Goal: Task Accomplishment & Management: Manage account settings

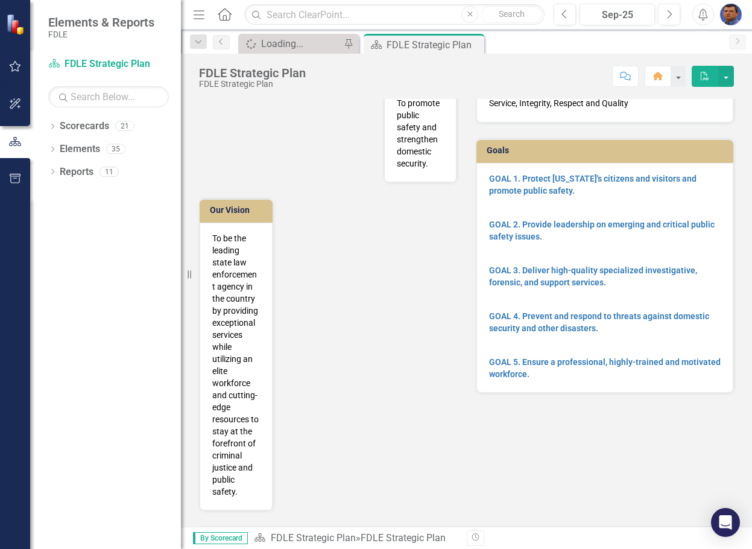
scroll to position [19, 0]
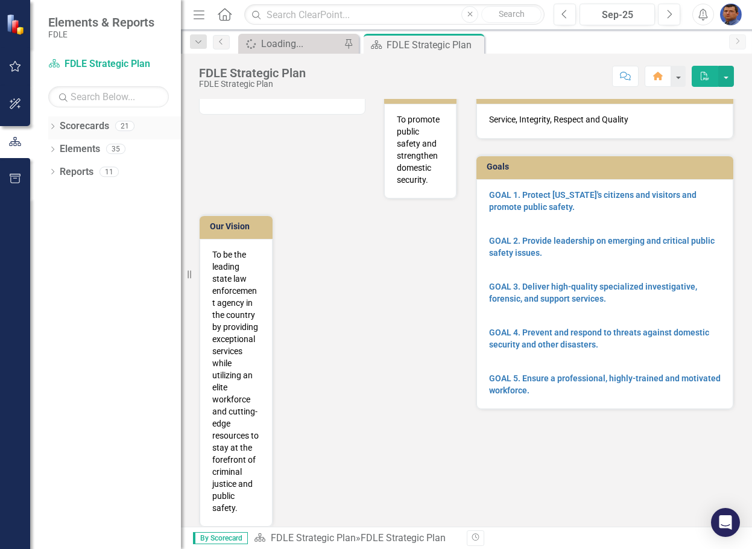
click at [81, 129] on link "Scorecards" at bounding box center [84, 126] width 49 height 14
click at [51, 125] on icon "Dropdown" at bounding box center [52, 127] width 8 height 7
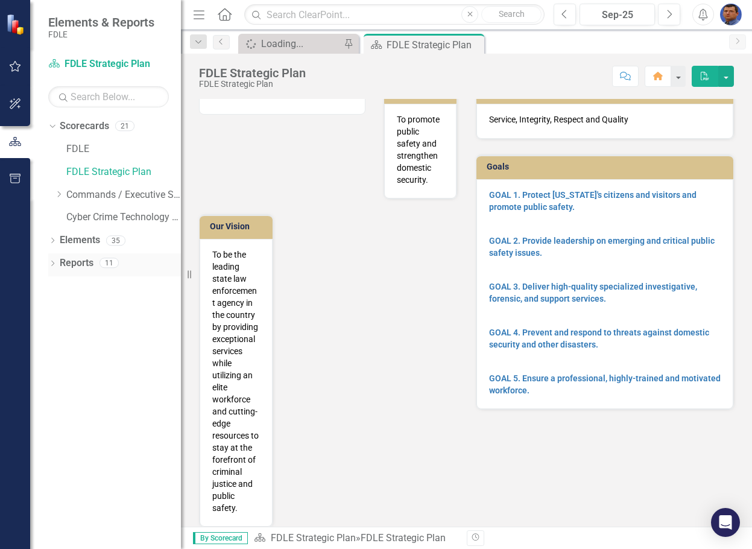
click at [51, 262] on icon "Dropdown" at bounding box center [52, 264] width 8 height 7
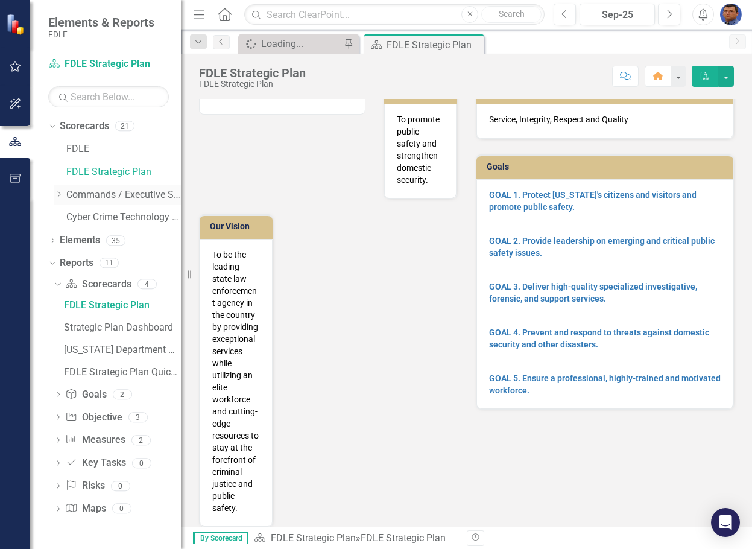
click at [58, 196] on icon "Dropdown" at bounding box center [58, 194] width 9 height 7
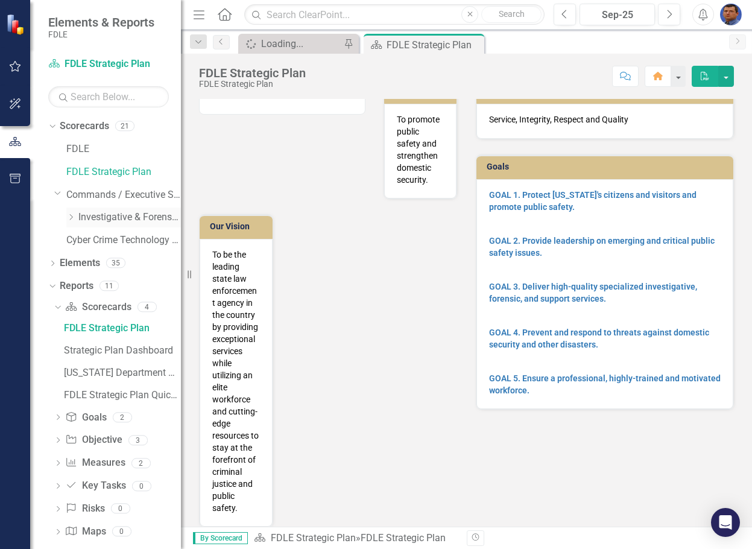
click at [70, 215] on icon "Dropdown" at bounding box center [70, 216] width 9 height 7
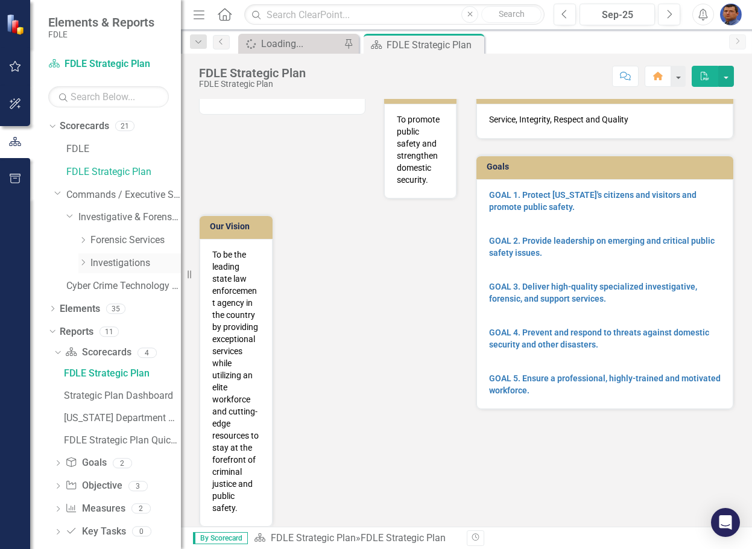
click at [82, 264] on icon "Dropdown" at bounding box center [82, 262] width 9 height 7
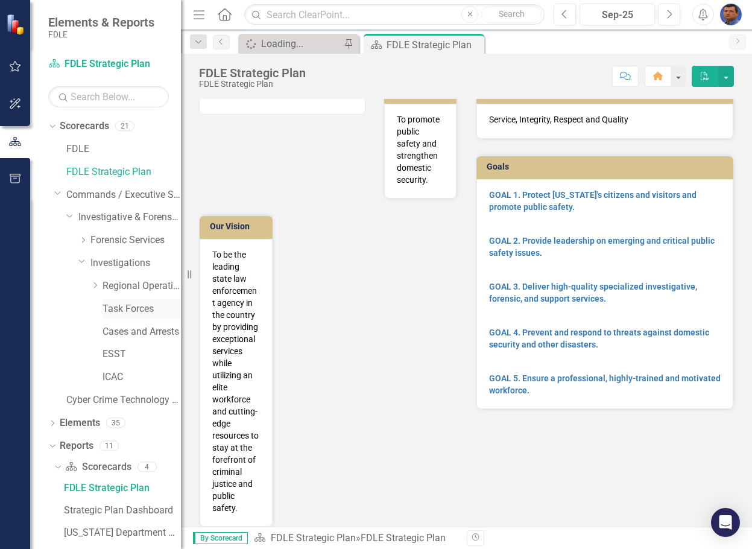
click at [120, 311] on link "Task Forces" at bounding box center [142, 309] width 78 height 14
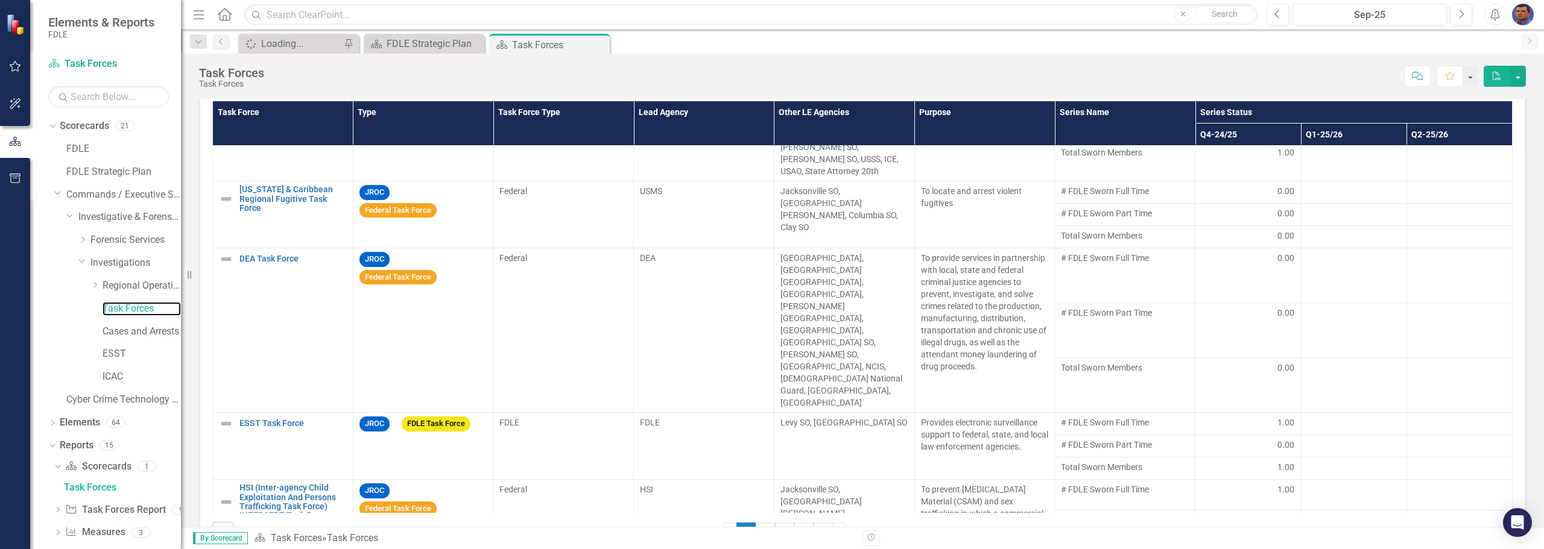
scroll to position [324, 0]
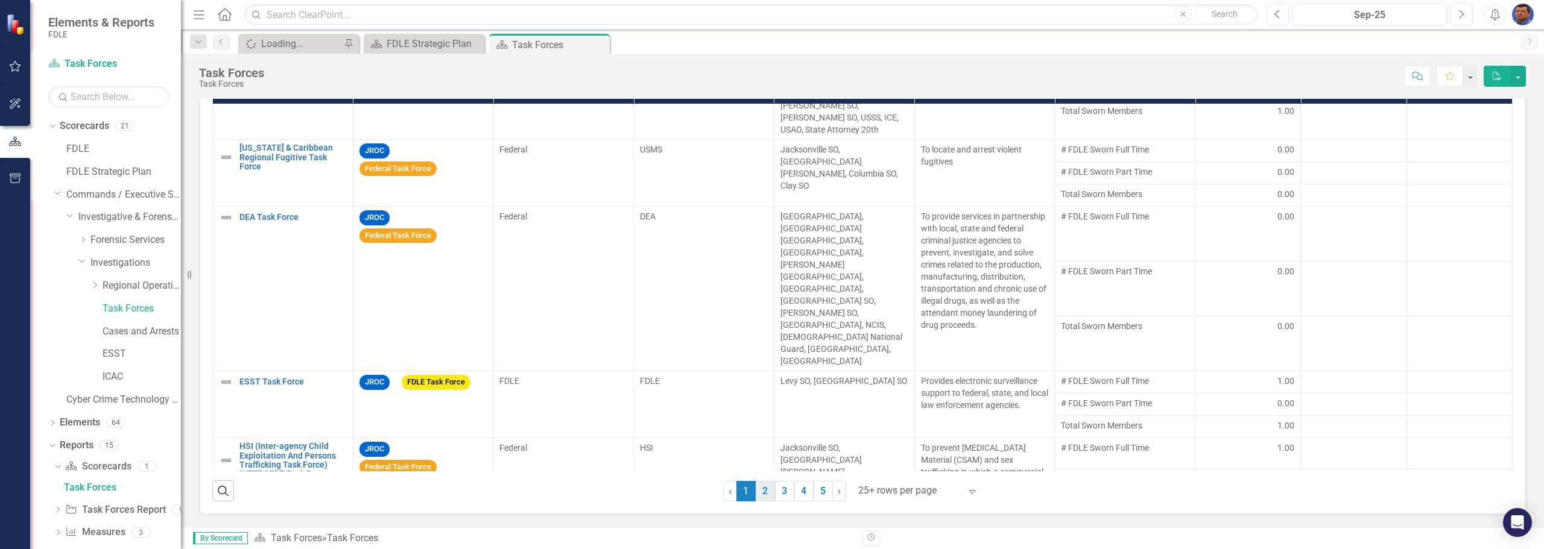
click at [751, 493] on link "2" at bounding box center [765, 491] width 19 height 21
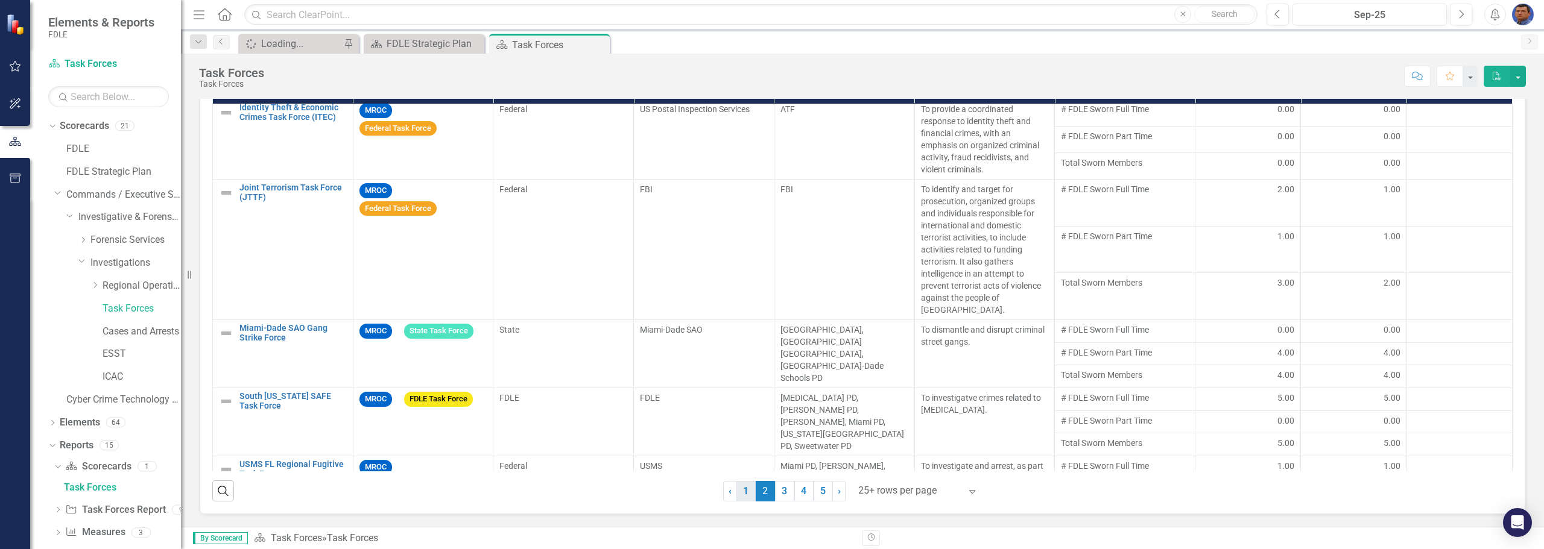
click at [742, 492] on link "1" at bounding box center [745, 491] width 19 height 21
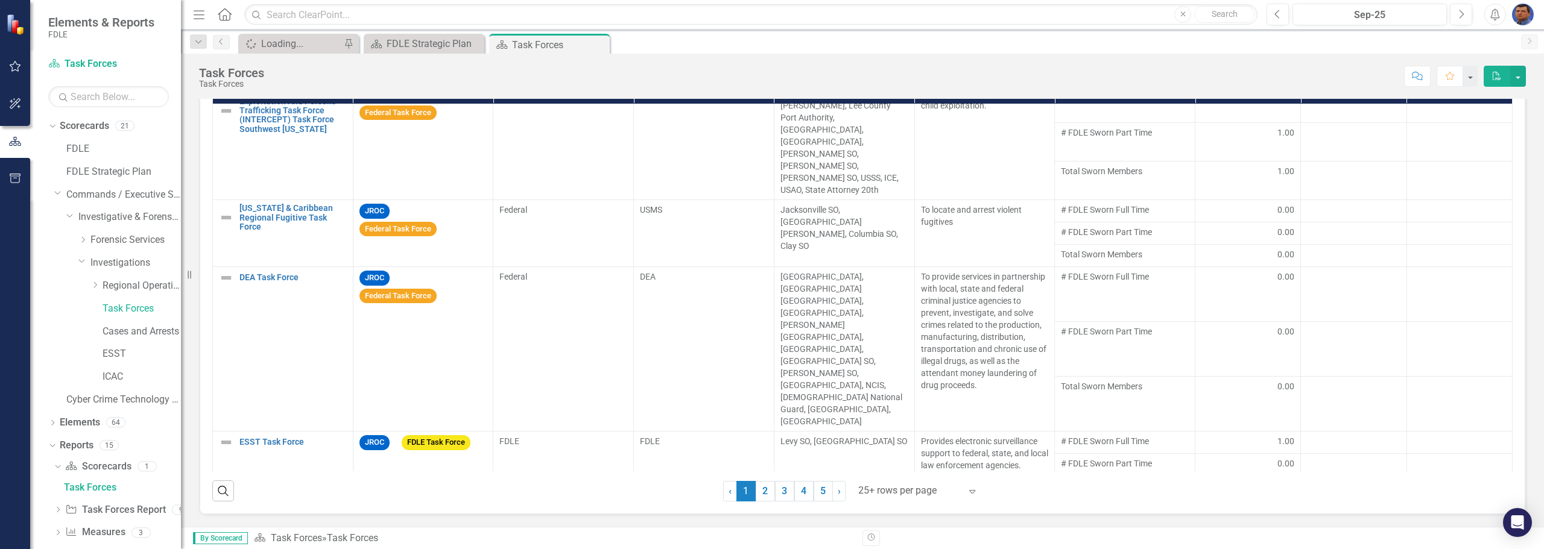
scroll to position [446, 0]
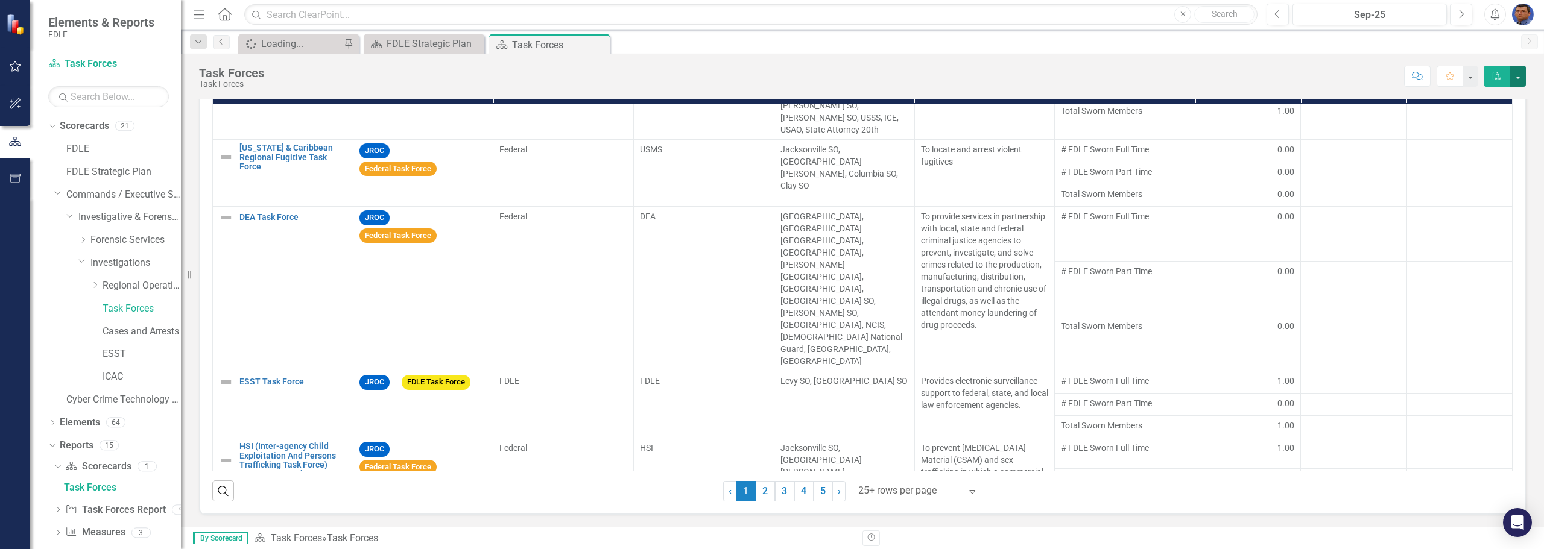
click at [751, 74] on button "button" at bounding box center [1518, 76] width 16 height 21
click at [751, 122] on link "PDF Export to PDF" at bounding box center [1476, 123] width 98 height 22
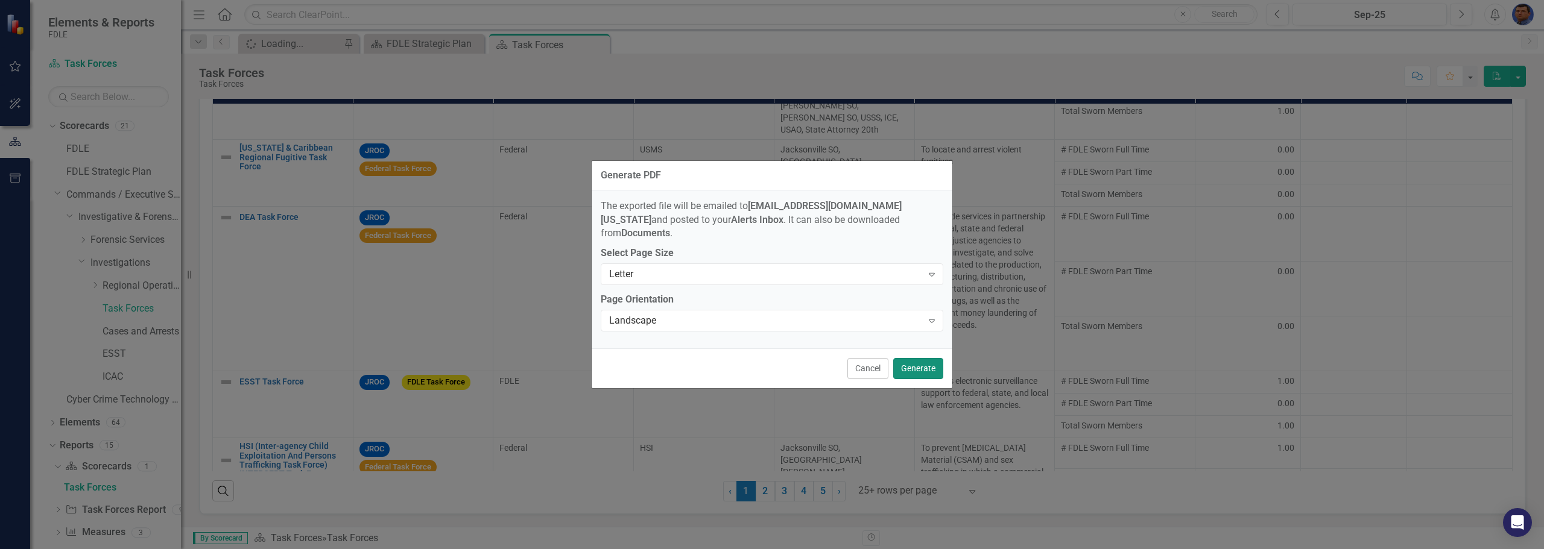
click at [751, 362] on button "Generate" at bounding box center [918, 368] width 50 height 21
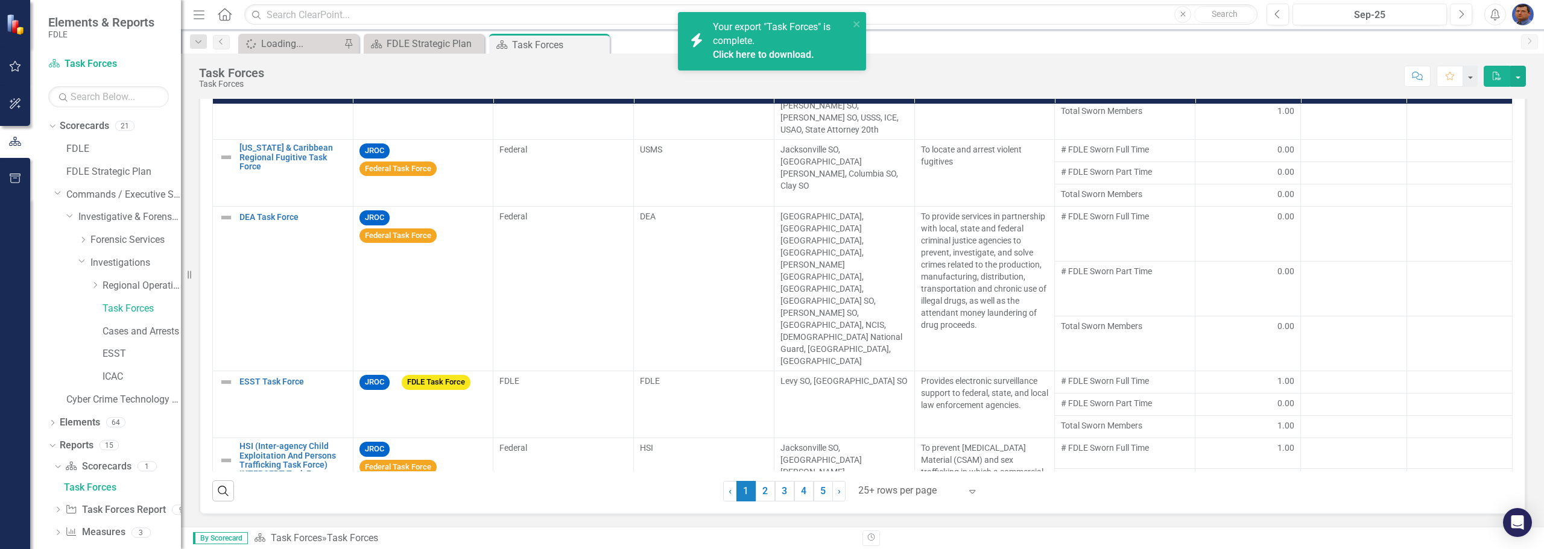
click at [751, 52] on link "Click here to download." at bounding box center [763, 54] width 101 height 11
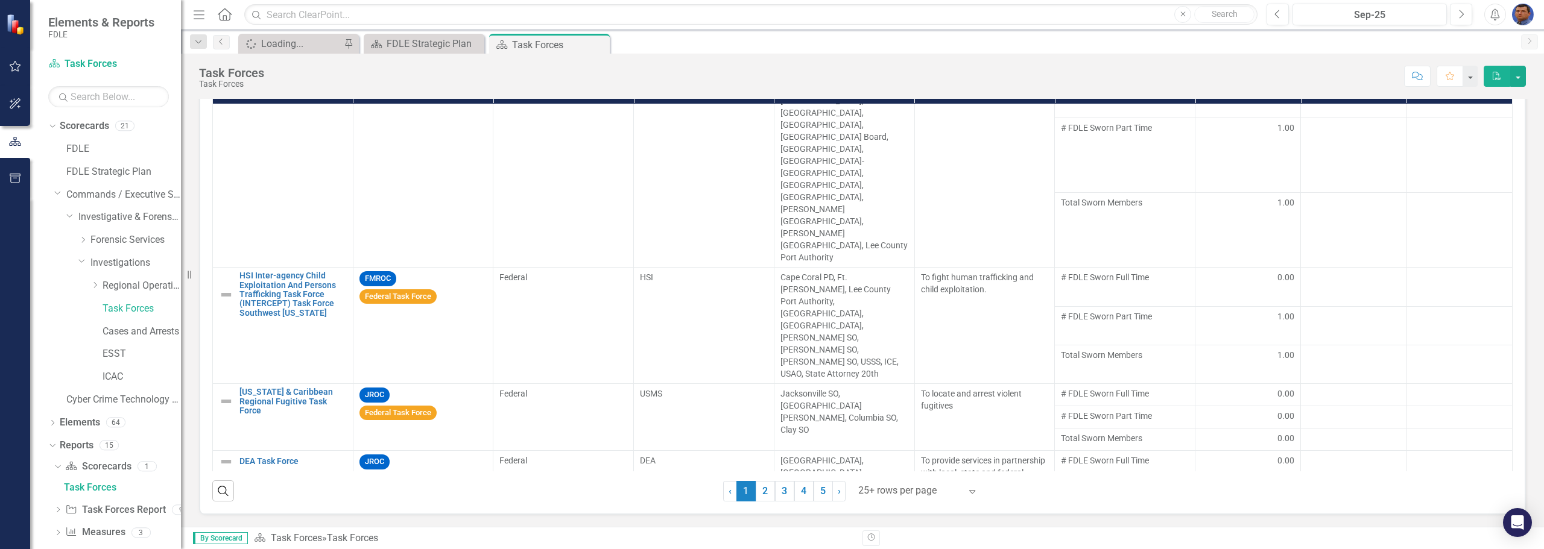
scroll to position [205, 0]
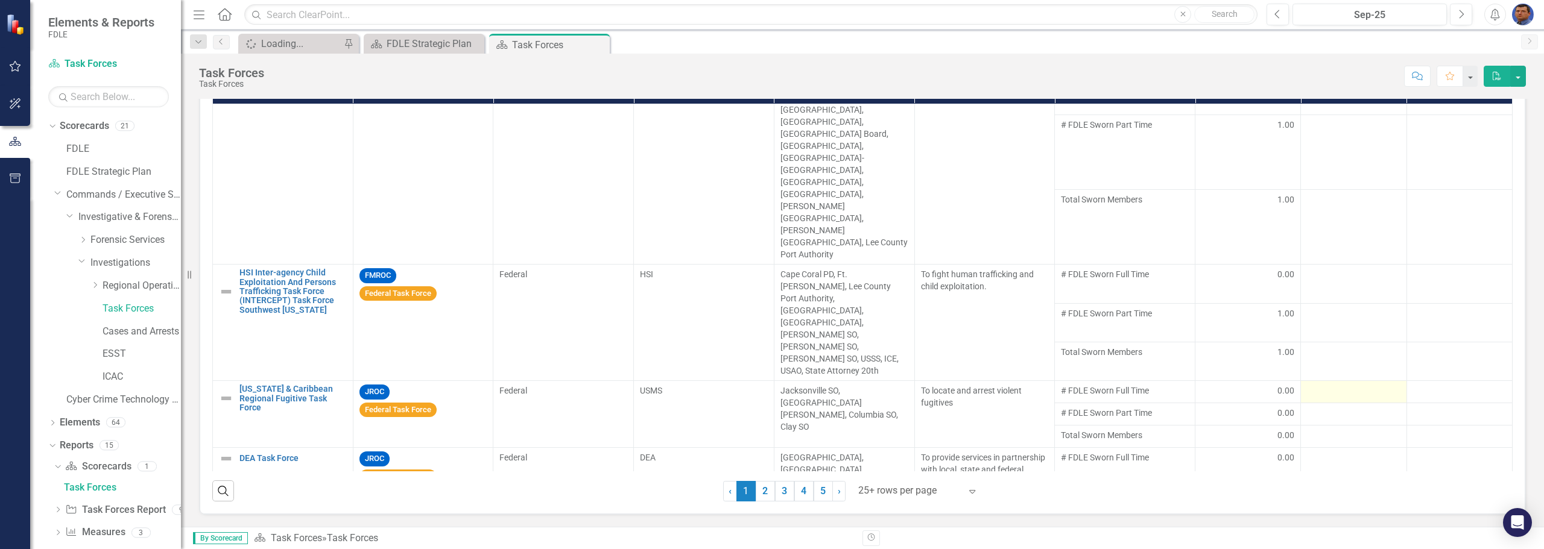
click at [751, 385] on div at bounding box center [1353, 392] width 93 height 14
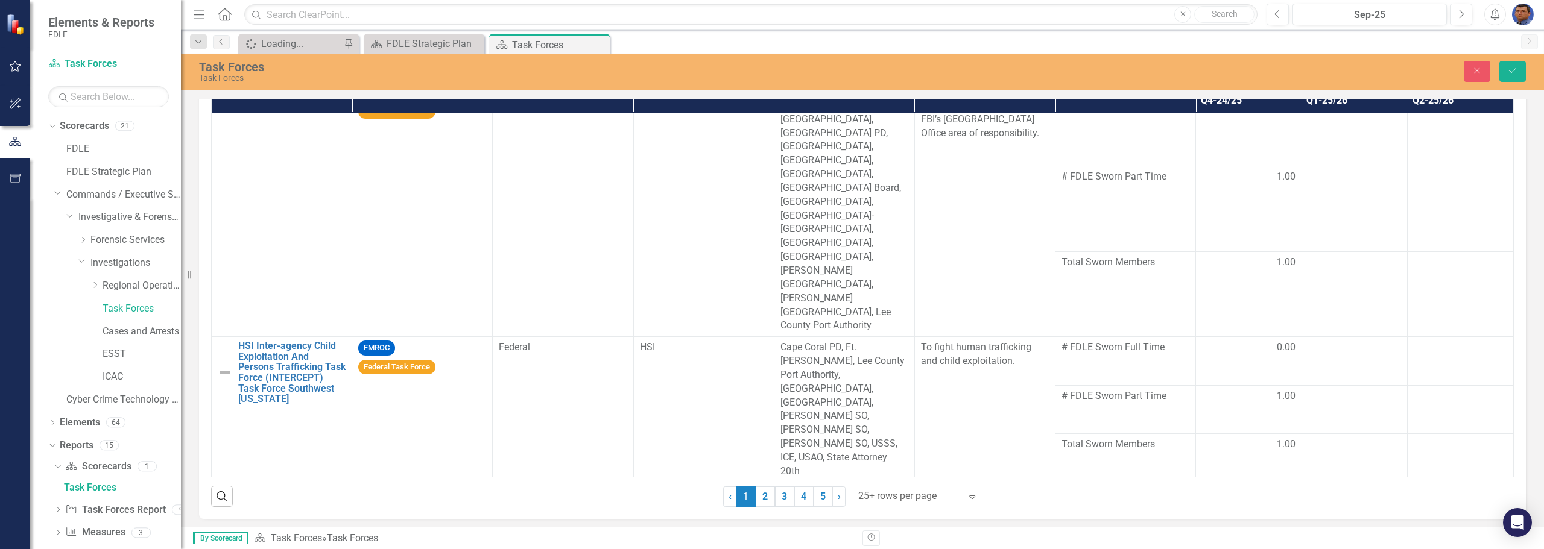
scroll to position [328, 0]
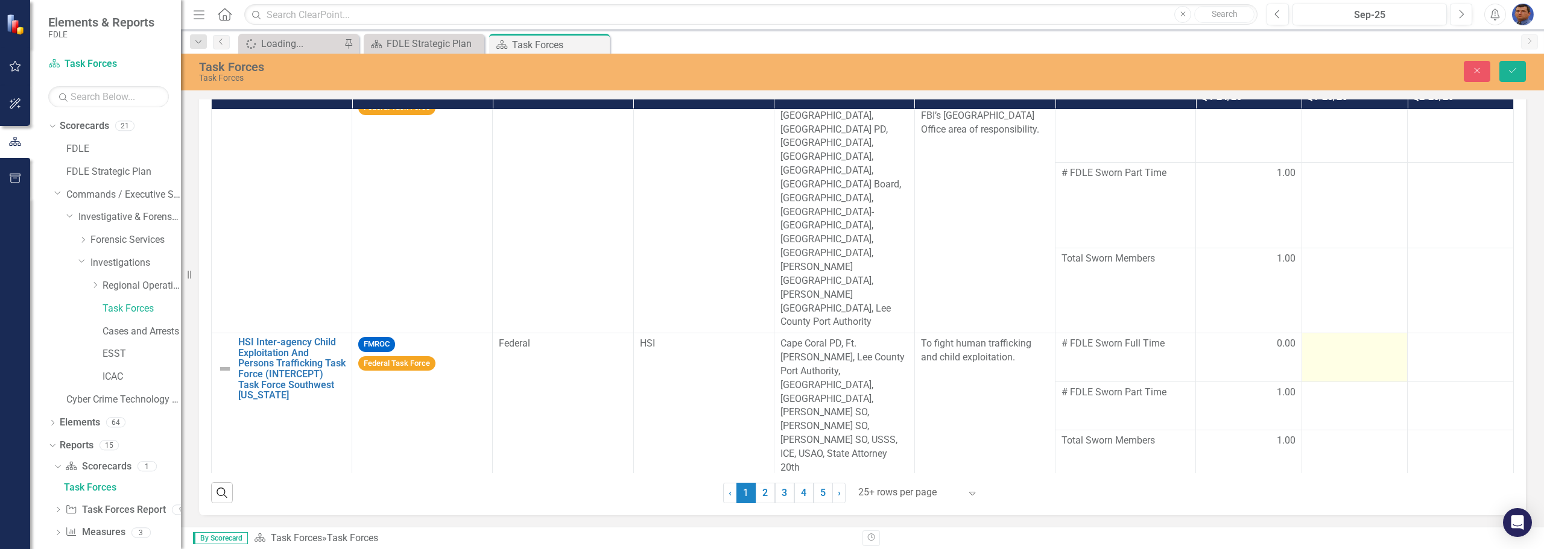
click at [751, 337] on div at bounding box center [1354, 344] width 93 height 14
click at [751, 337] on input "number" at bounding box center [1354, 348] width 93 height 22
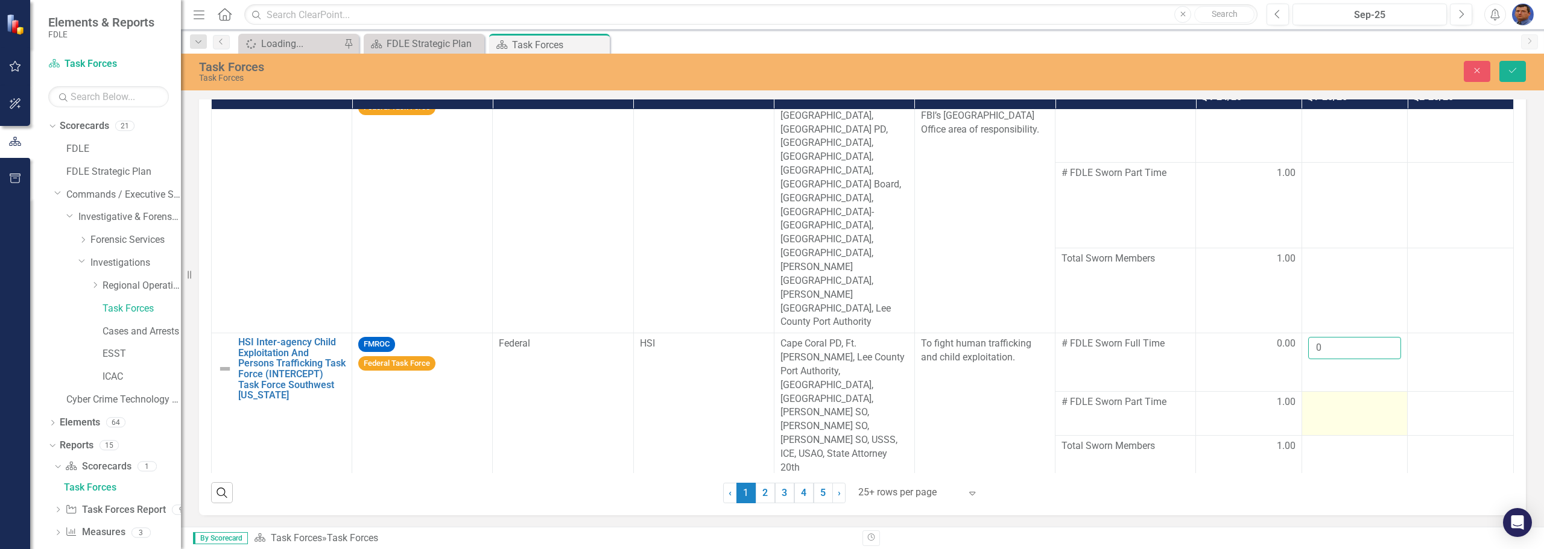
type input "0"
click at [751, 396] on div at bounding box center [1354, 403] width 93 height 14
click at [751, 390] on input "number" at bounding box center [1354, 401] width 93 height 22
type input "0"
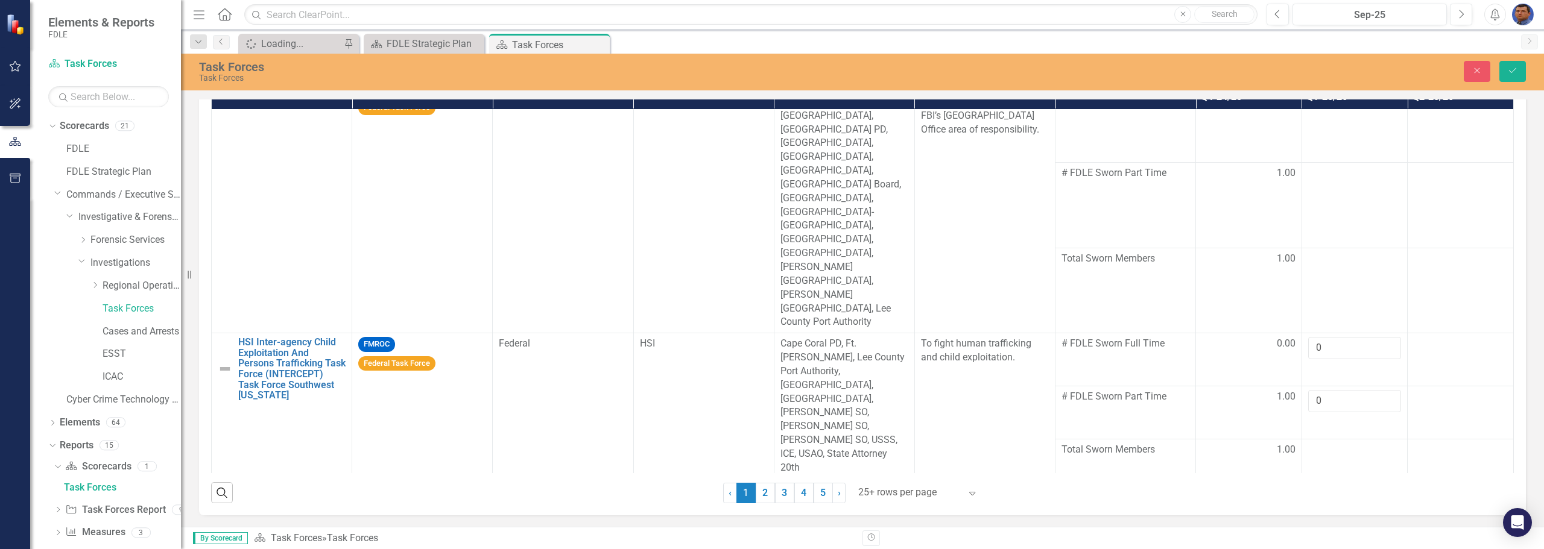
click at [751, 483] on input "number" at bounding box center [1354, 494] width 93 height 22
type input "0"
click at [751, 513] on div at bounding box center [1354, 520] width 93 height 14
click at [751, 513] on input "number" at bounding box center [1354, 524] width 93 height 22
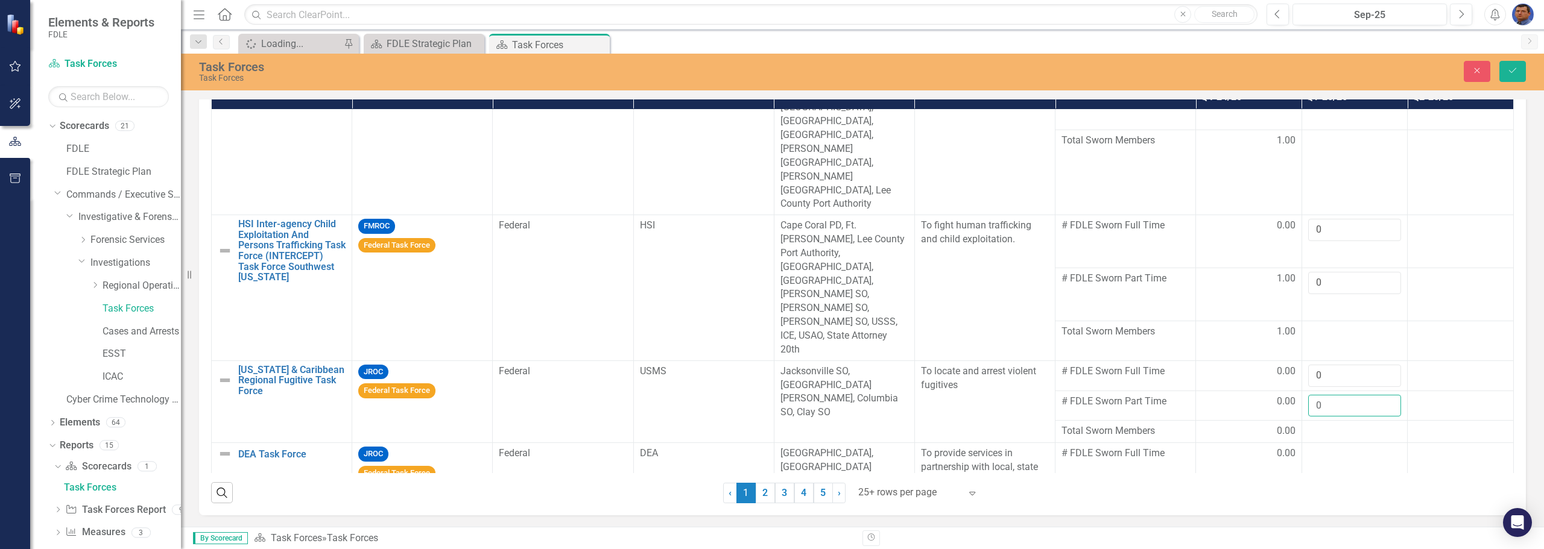
scroll to position [302, 0]
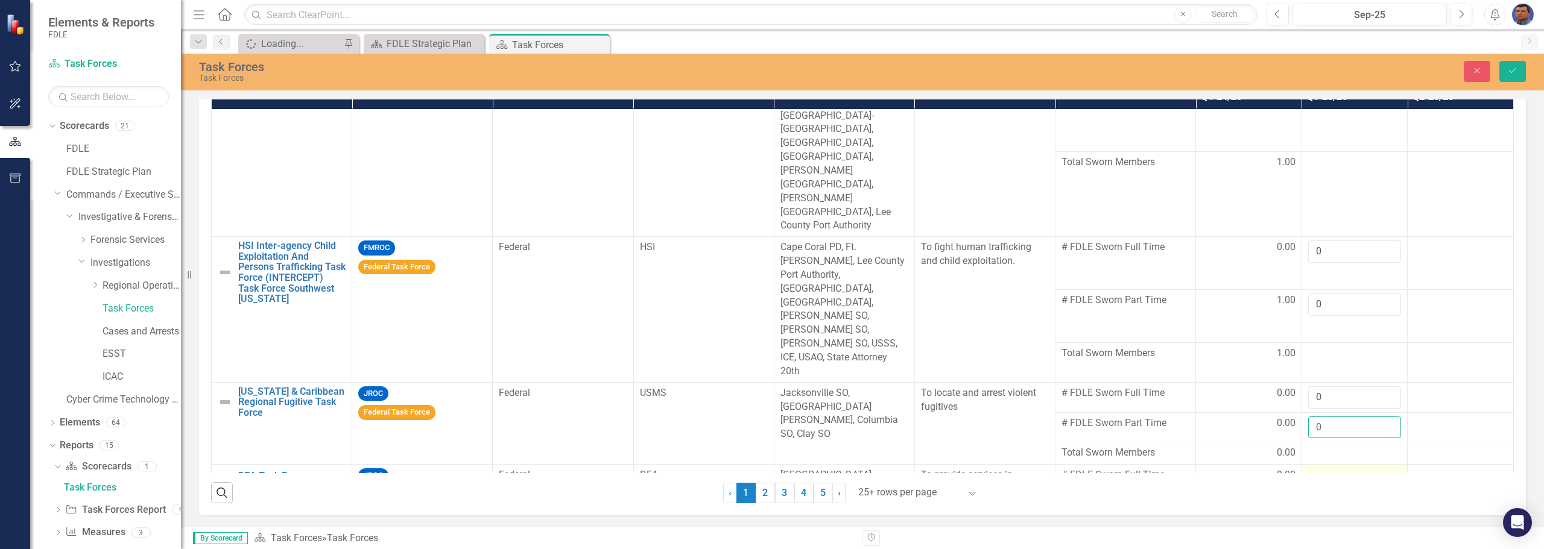
type input "0"
click at [751, 465] on td at bounding box center [1354, 498] width 106 height 67
click at [751, 469] on input "number" at bounding box center [1354, 480] width 93 height 22
type input "0"
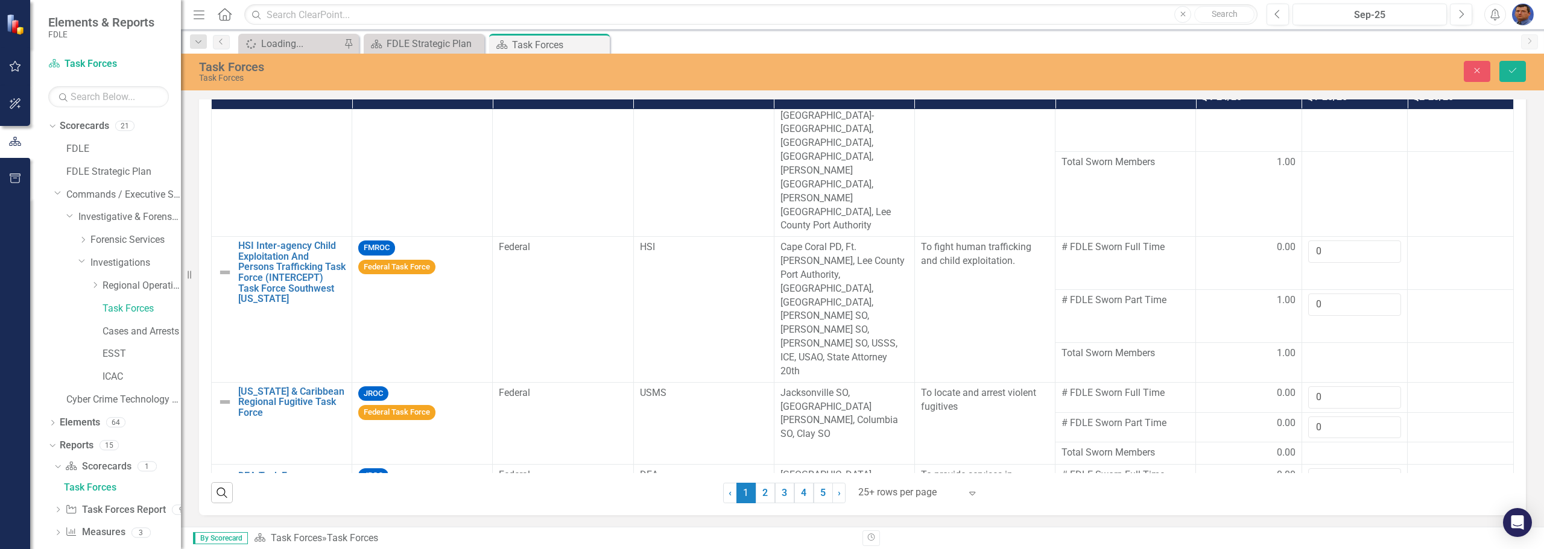
click at [751, 542] on input "number" at bounding box center [1354, 553] width 93 height 22
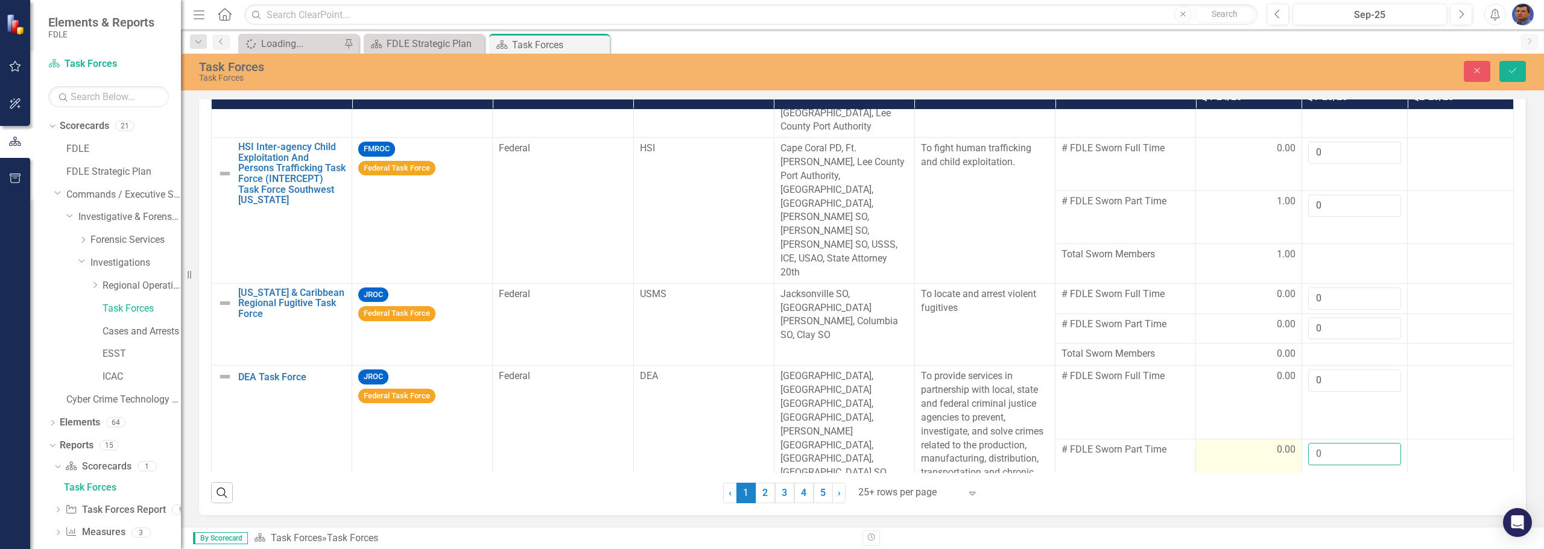
scroll to position [422, 0]
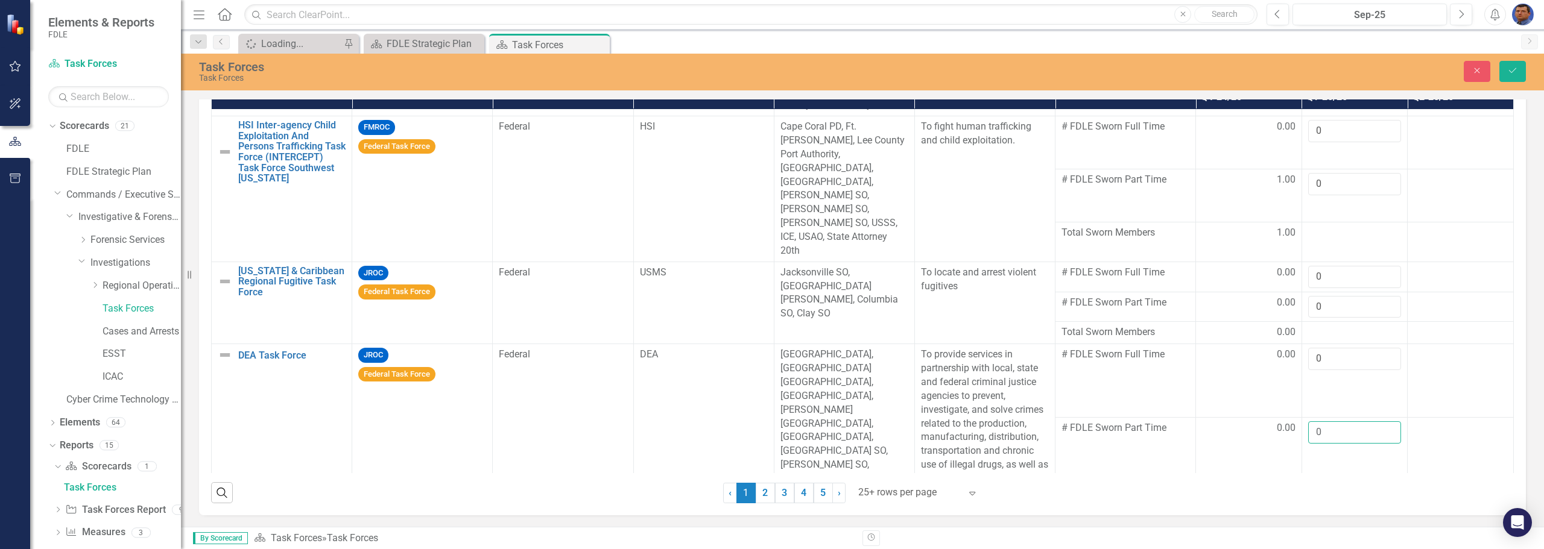
type input "0"
click at [751, 548] on div at bounding box center [1354, 556] width 93 height 14
type input "1"
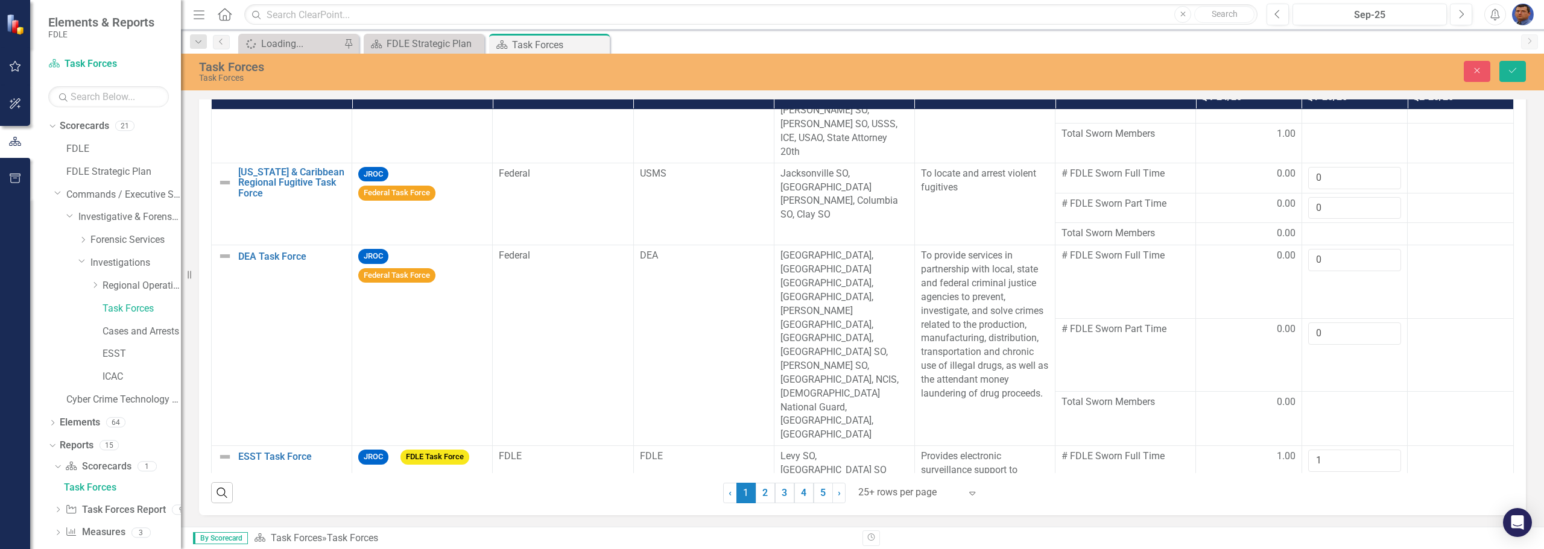
scroll to position [543, 0]
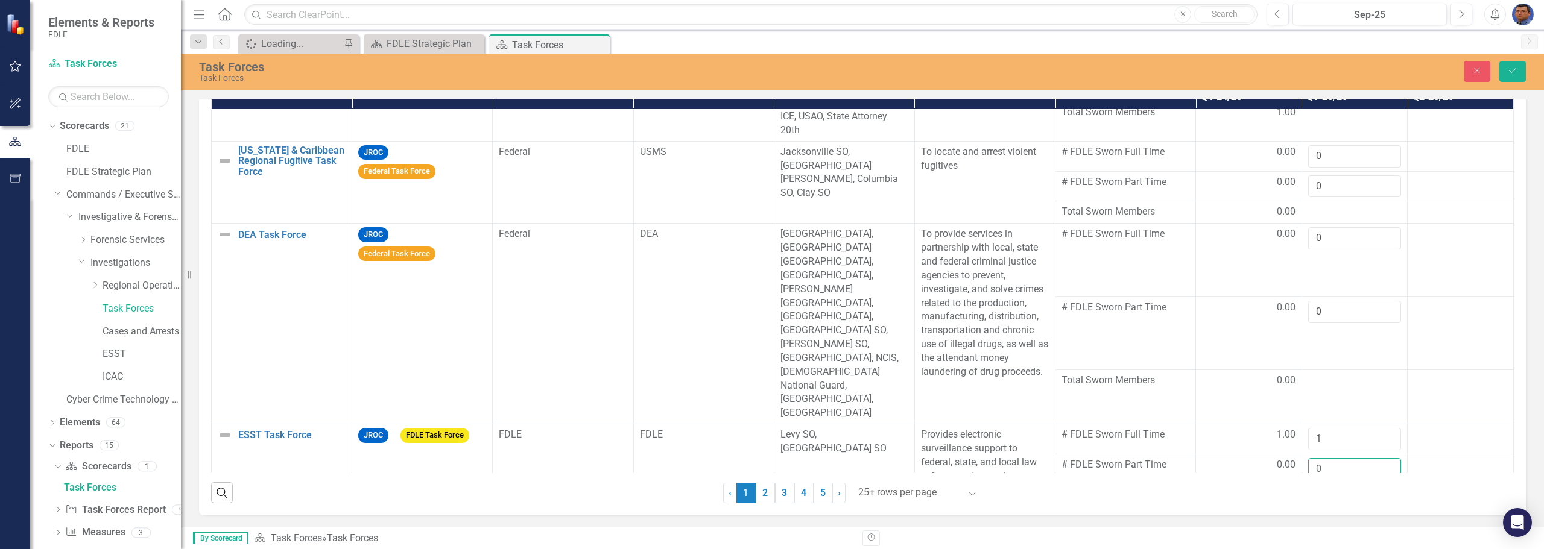
type input "0"
click at [751, 511] on div at bounding box center [1354, 518] width 93 height 14
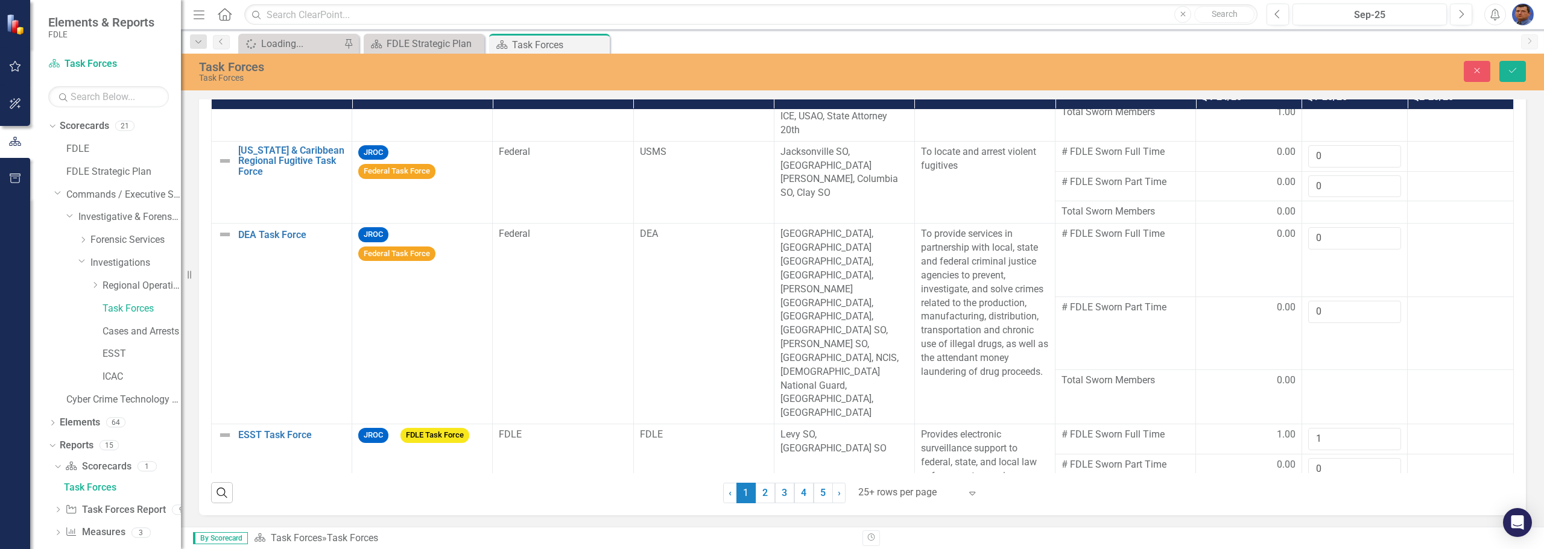
click at [751, 511] on input "number" at bounding box center [1354, 522] width 93 height 22
type input "1"
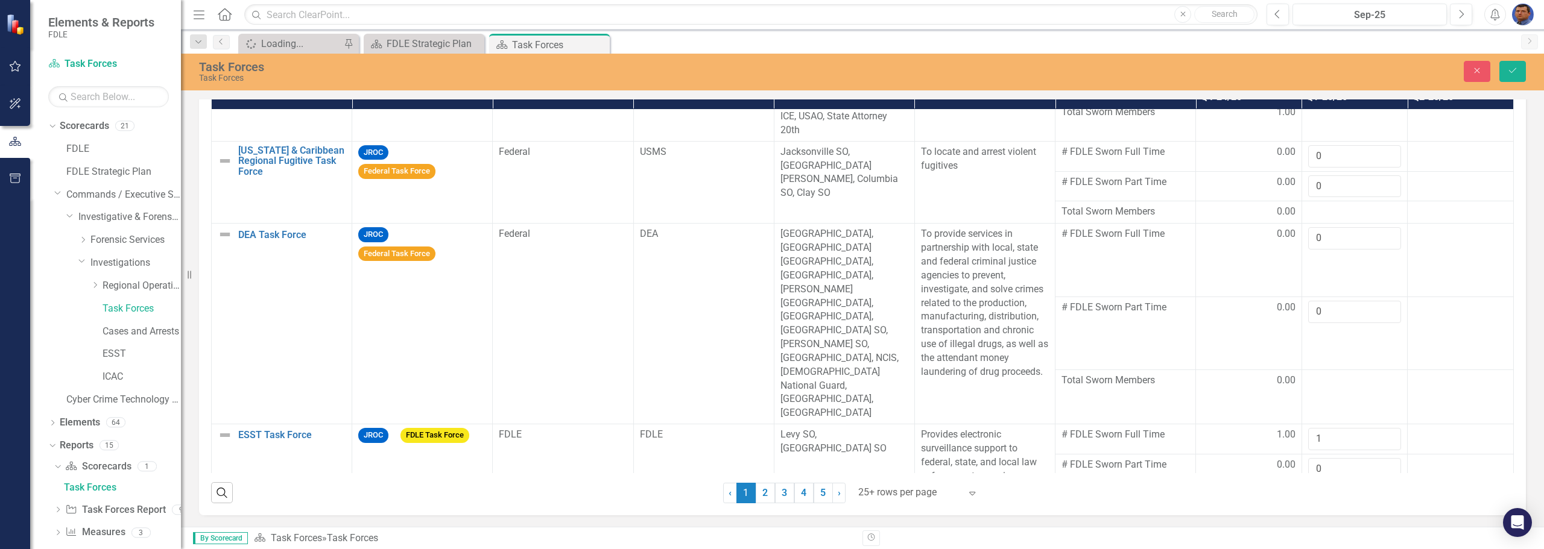
type input "0"
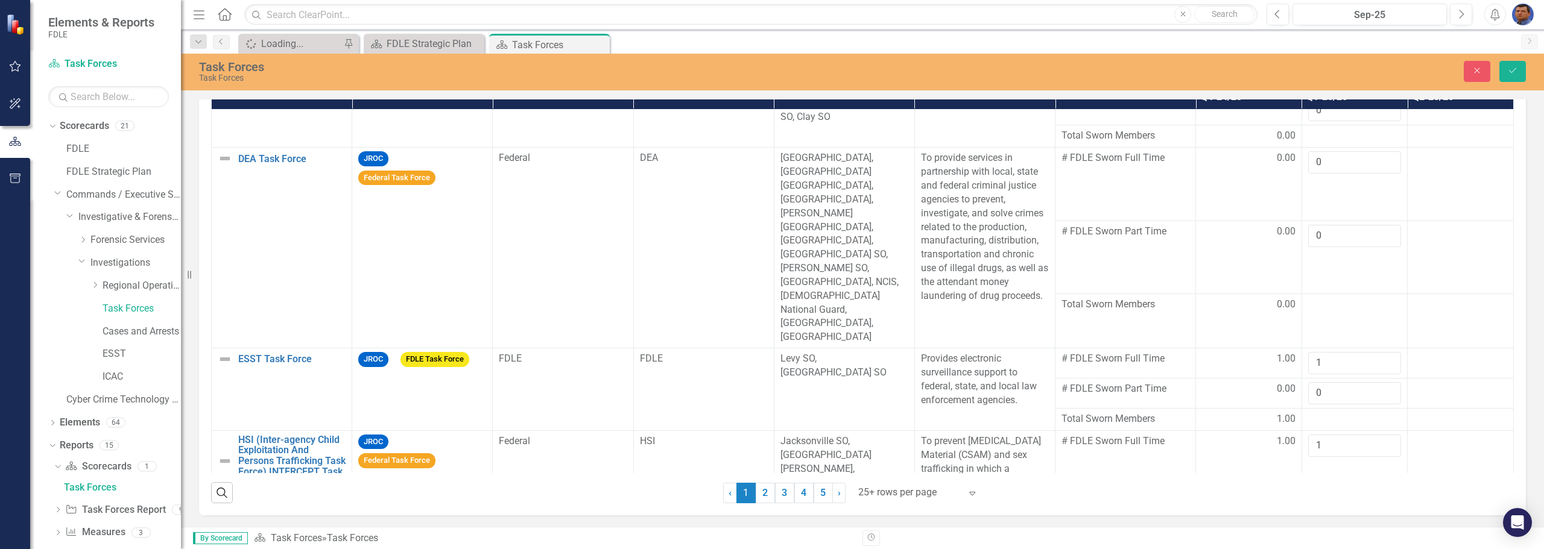
scroll to position [631, 0]
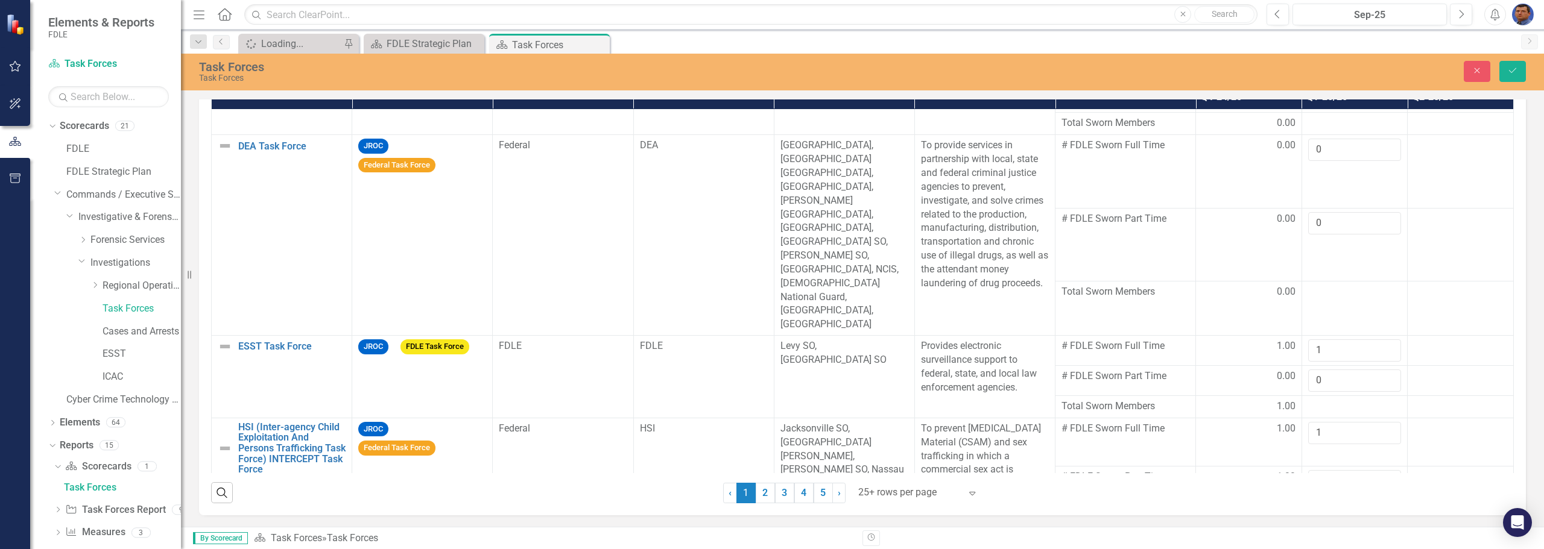
type input "0"
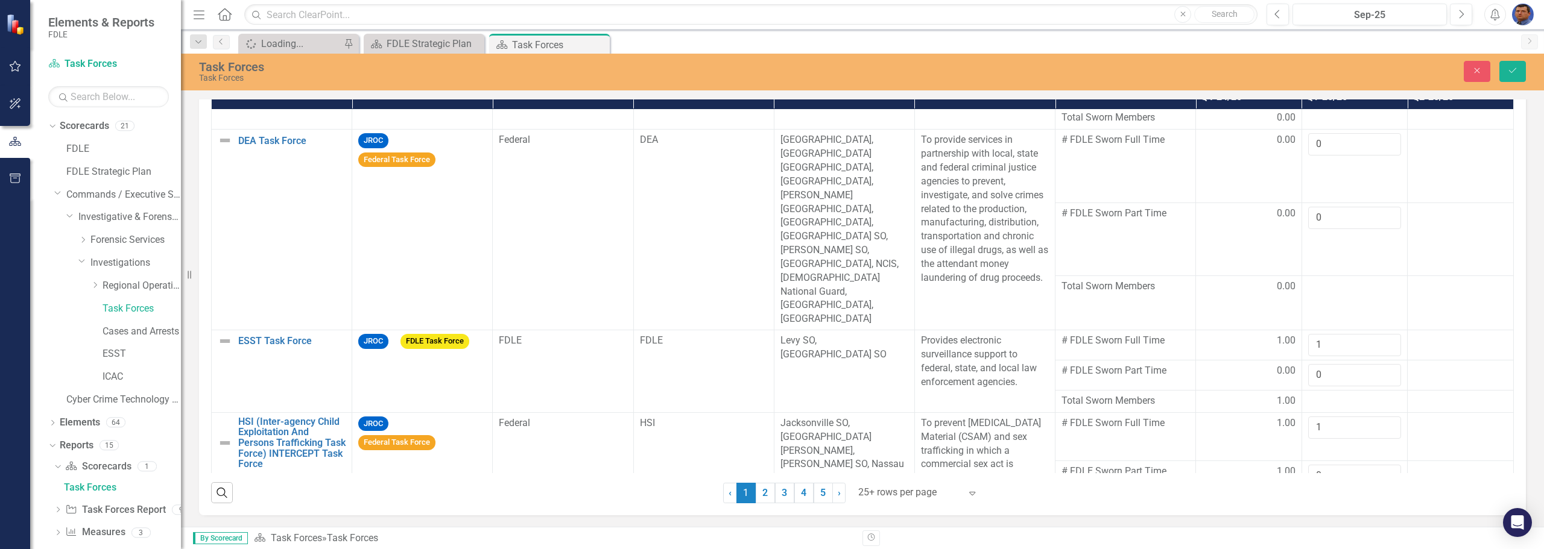
type input "0"
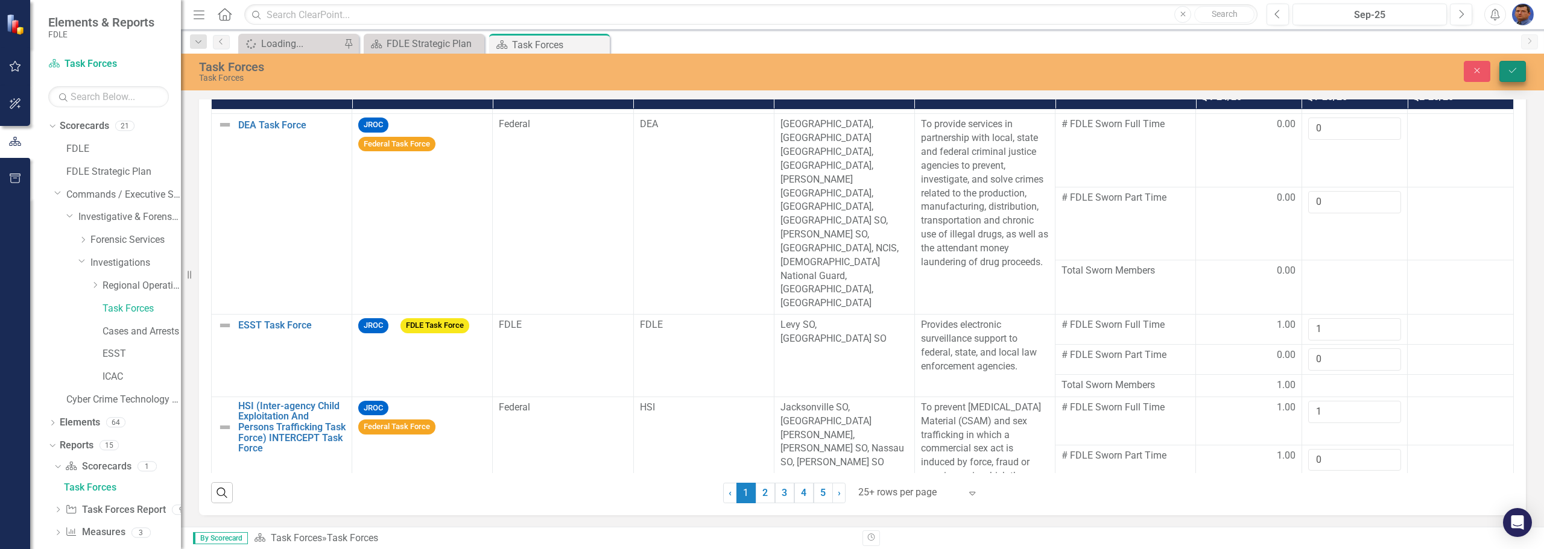
type input "0"
click at [751, 70] on icon "submit" at bounding box center [1512, 70] width 7 height 5
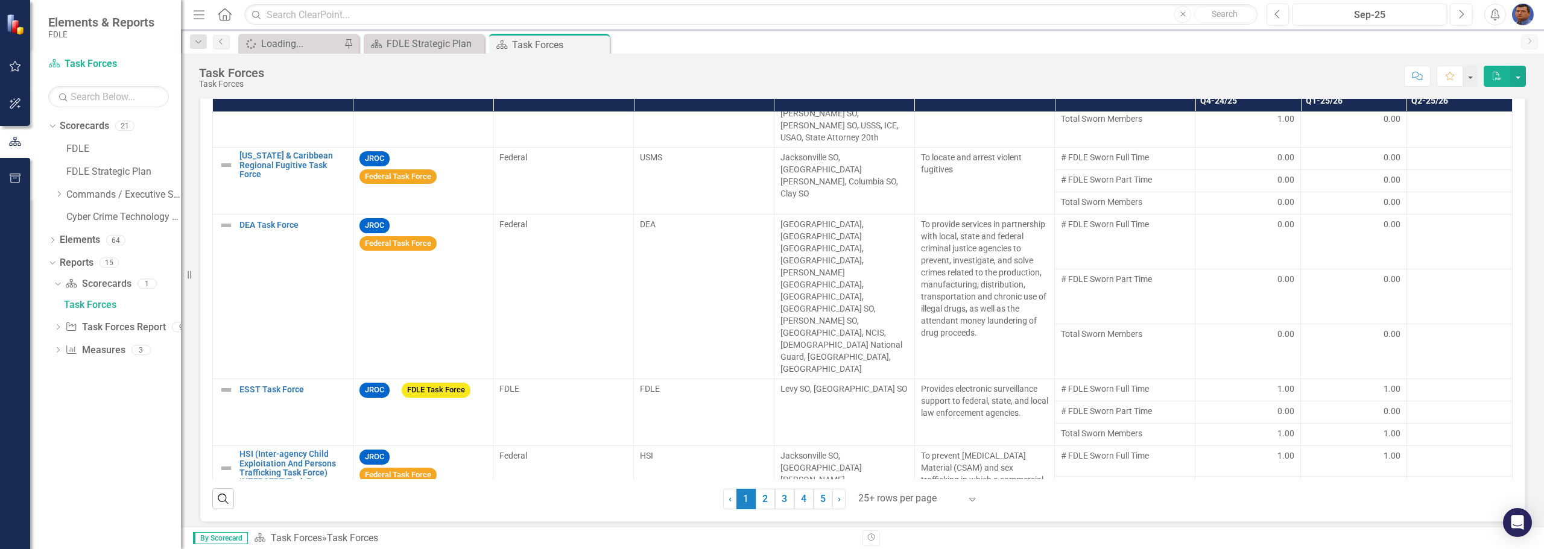
scroll to position [324, 0]
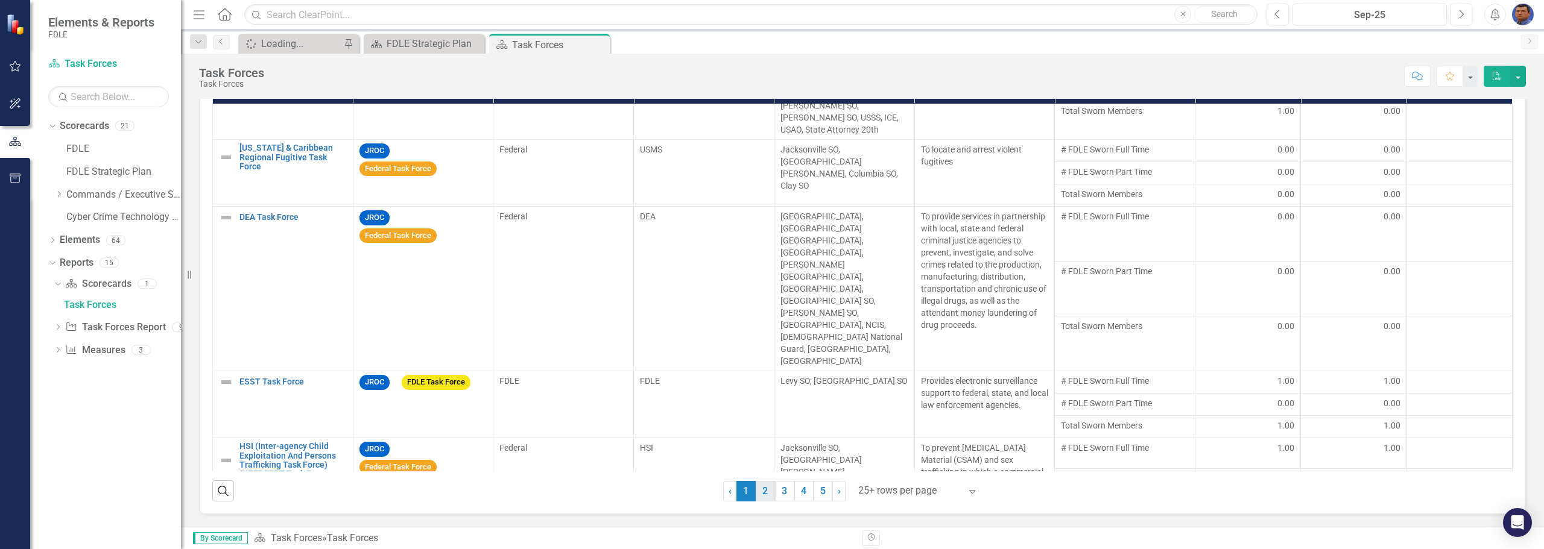
click at [751, 492] on link "2" at bounding box center [765, 491] width 19 height 21
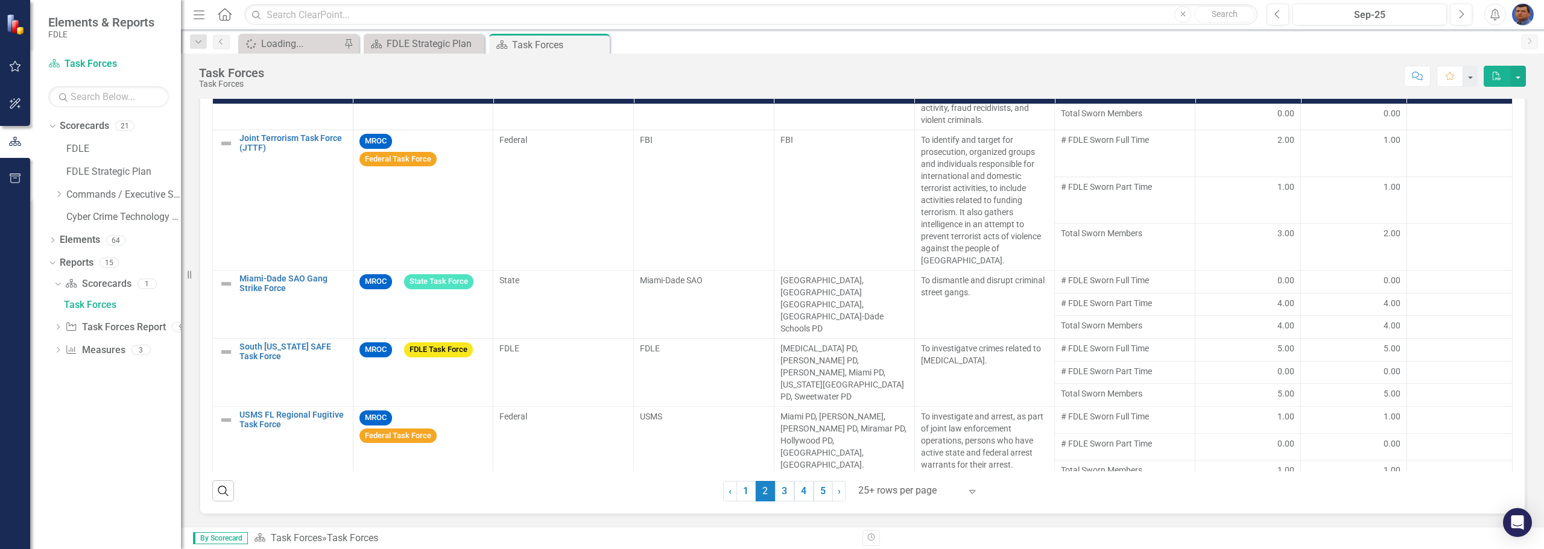
scroll to position [0, 0]
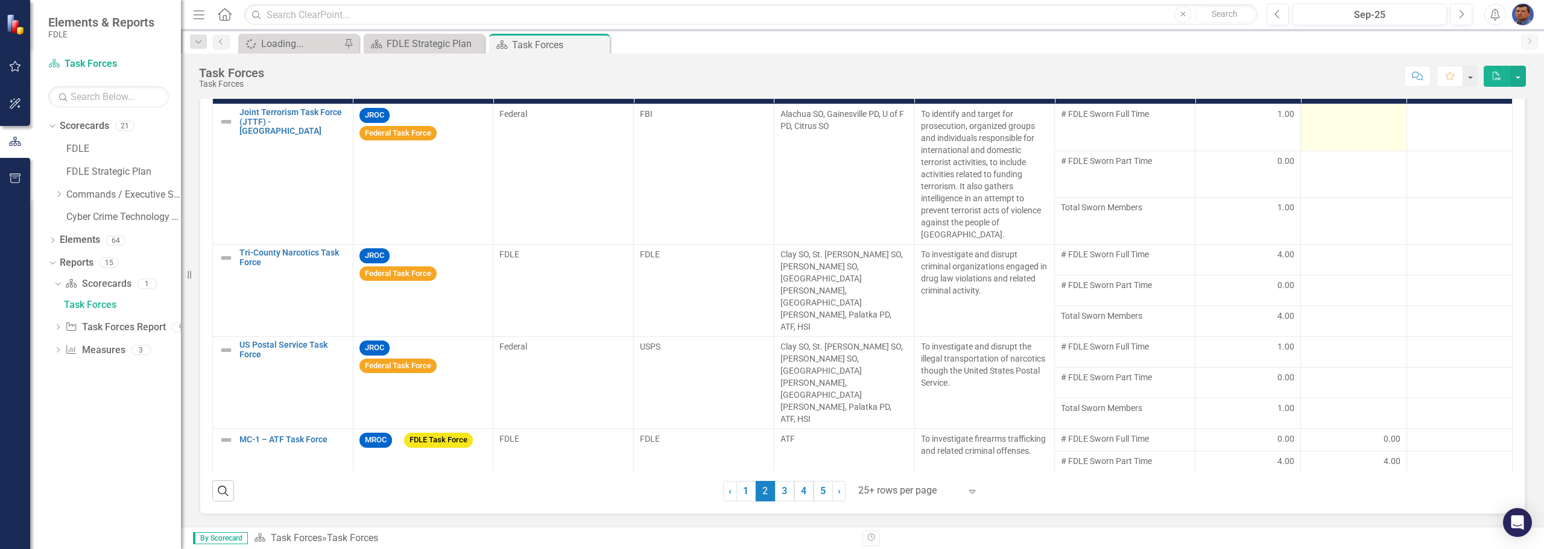
click at [751, 121] on div at bounding box center [1353, 115] width 93 height 14
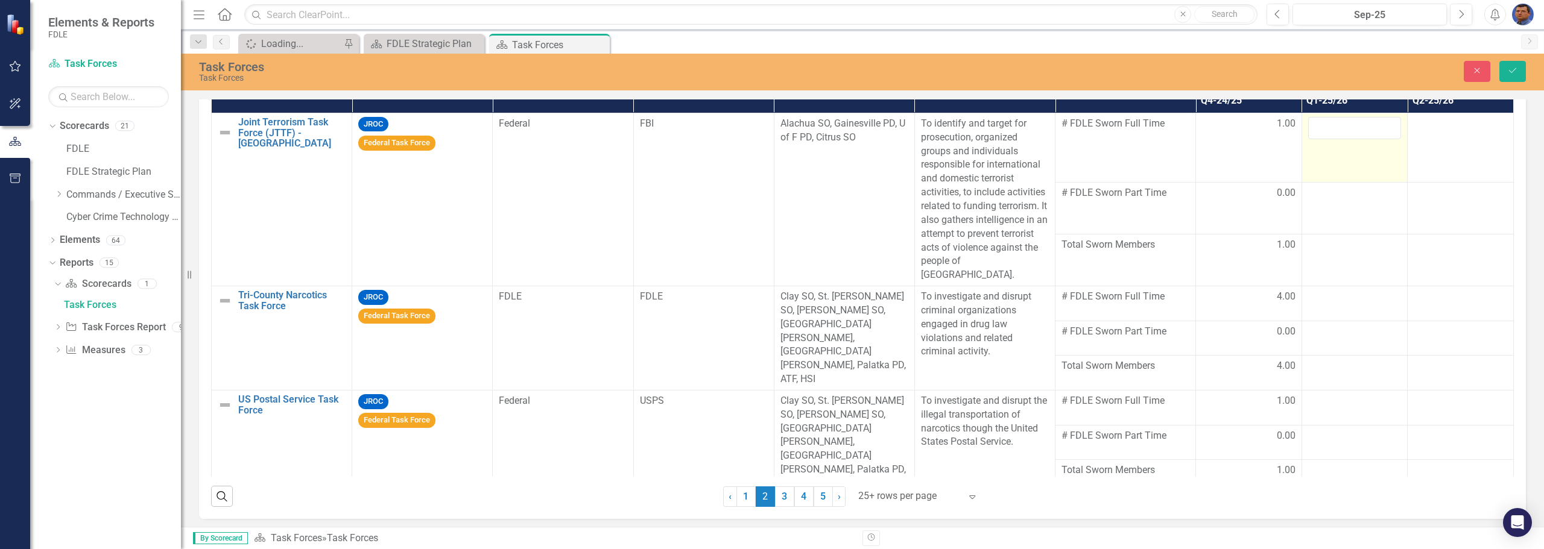
scroll to position [328, 0]
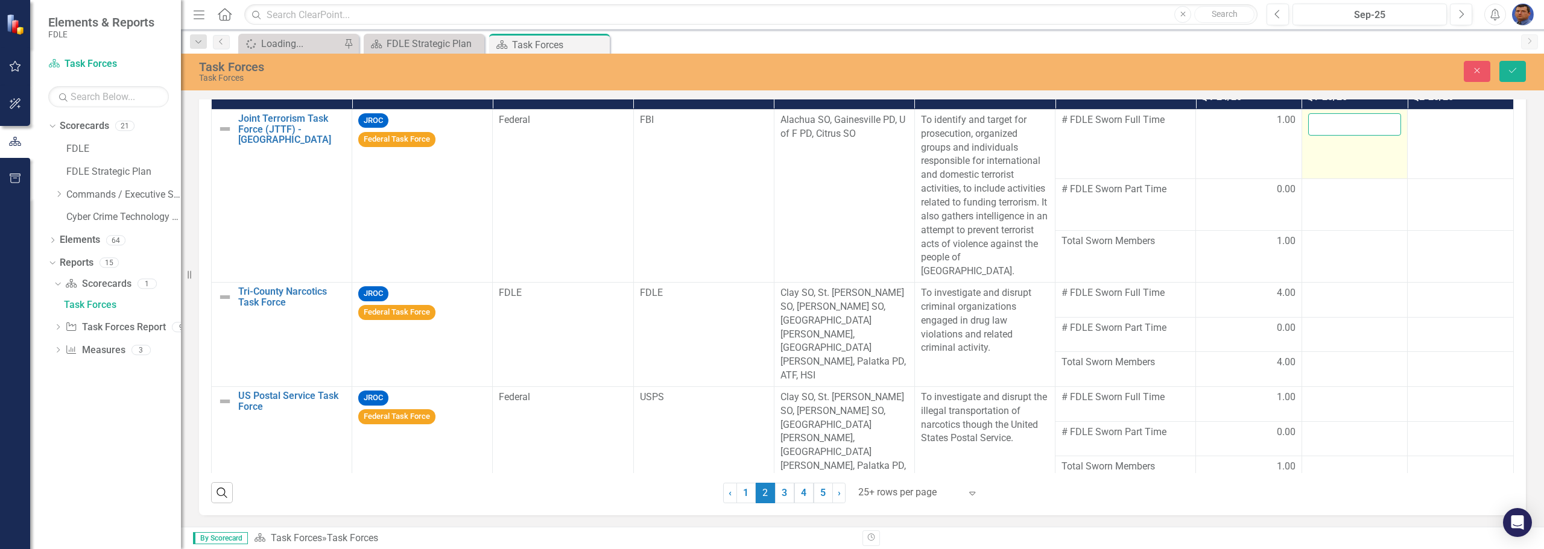
click at [751, 127] on input "number" at bounding box center [1354, 124] width 93 height 22
type input "0"
click at [751, 212] on td at bounding box center [1354, 205] width 106 height 52
click at [751, 189] on input "number" at bounding box center [1354, 188] width 93 height 22
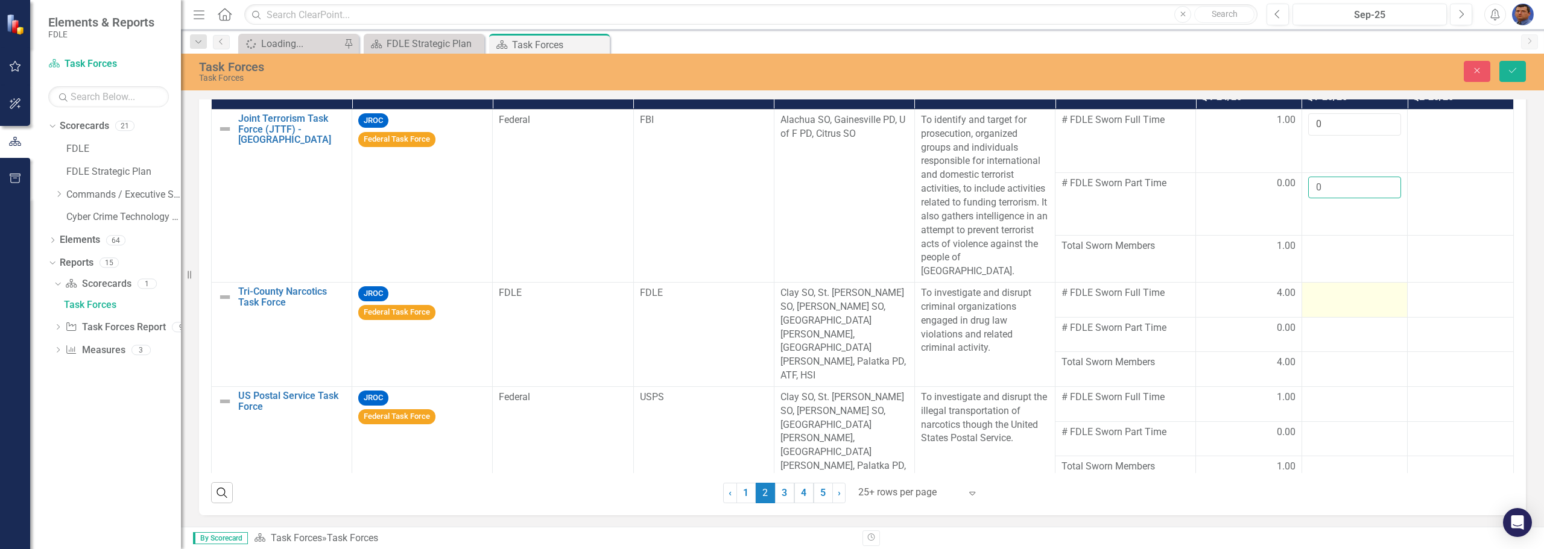
type input "0"
click at [751, 300] on div at bounding box center [1354, 293] width 93 height 14
click at [751, 295] on input "number" at bounding box center [1354, 297] width 93 height 22
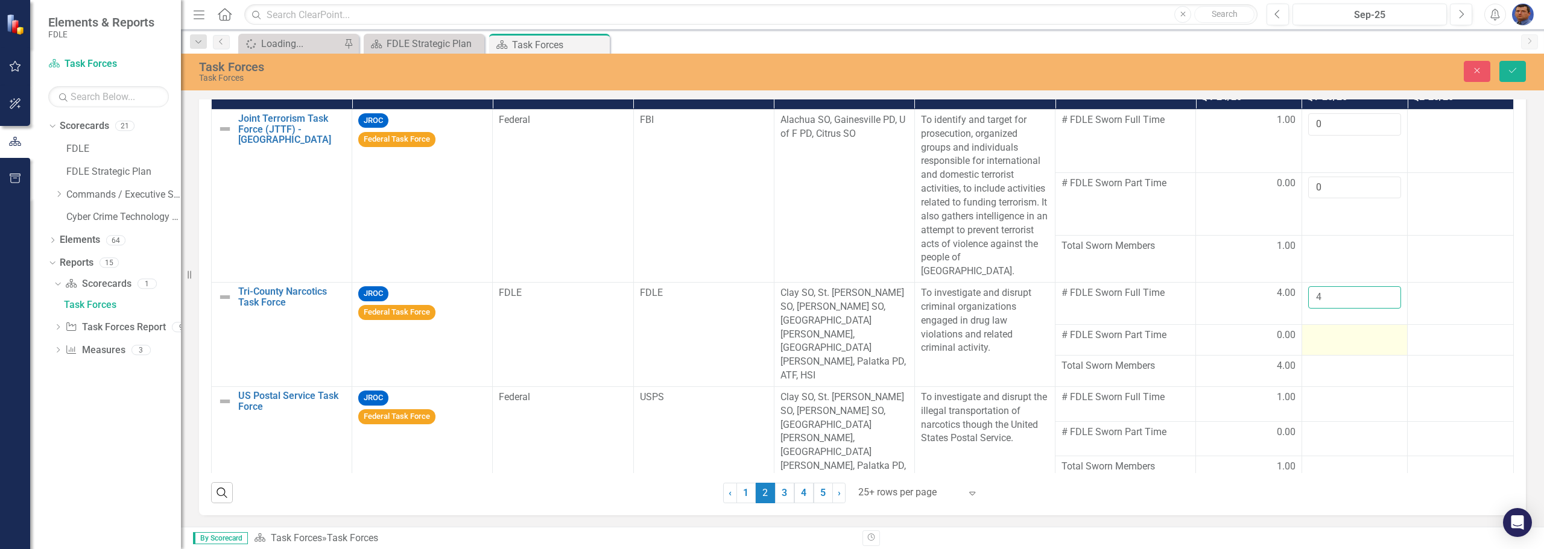
type input "4"
click at [751, 329] on div at bounding box center [1354, 336] width 93 height 14
click at [751, 324] on input "number" at bounding box center [1354, 335] width 93 height 22
type input "0"
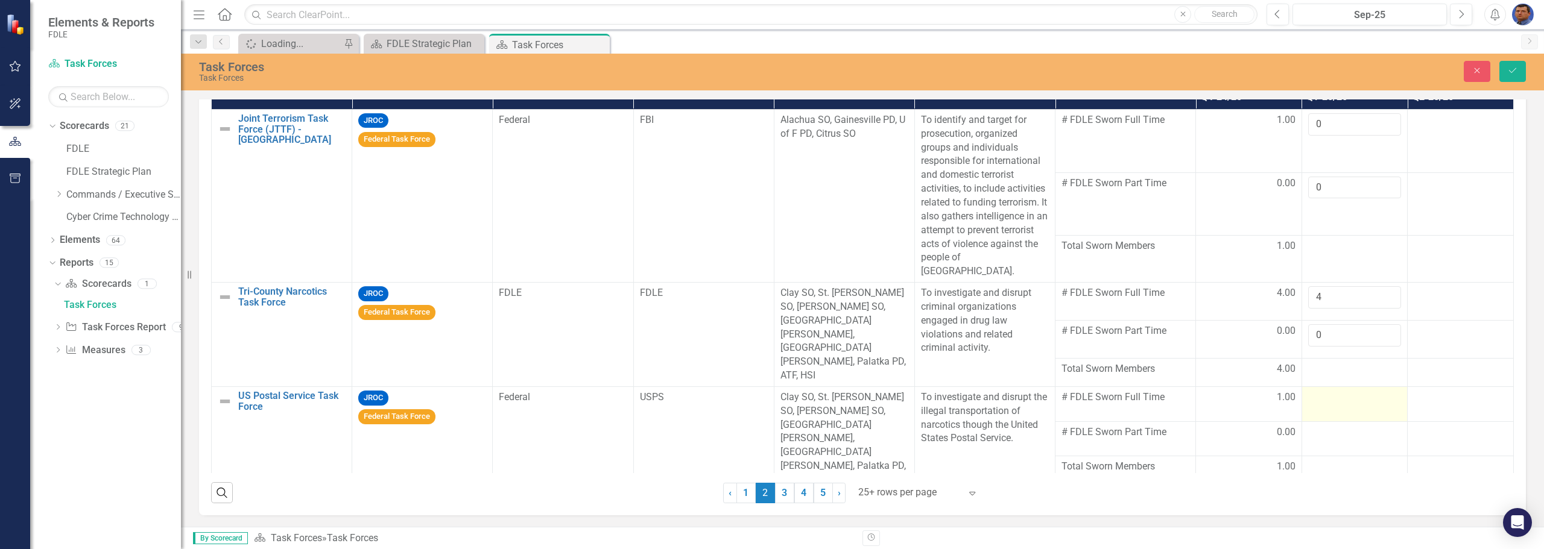
click at [751, 391] on div at bounding box center [1354, 398] width 93 height 14
click at [751, 391] on input "number" at bounding box center [1354, 402] width 93 height 22
type input "1"
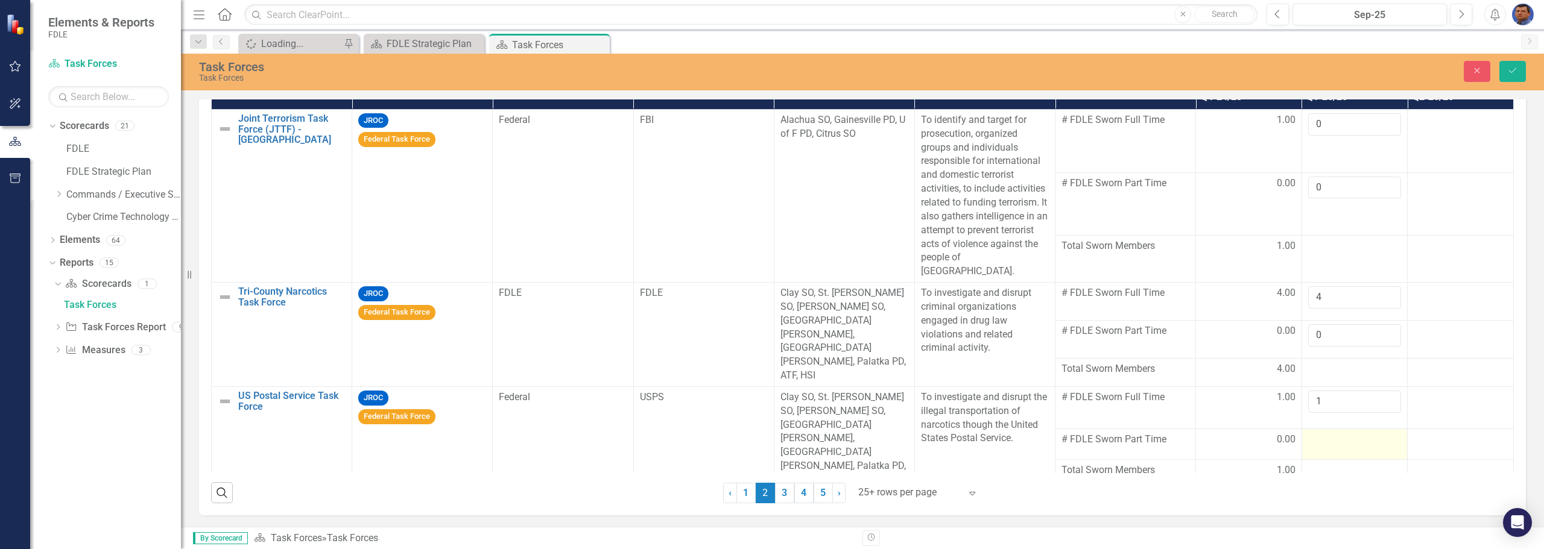
click at [751, 433] on div at bounding box center [1354, 440] width 93 height 14
click at [751, 429] on input "number" at bounding box center [1354, 440] width 93 height 22
type input "0"
click at [751, 73] on icon "Save" at bounding box center [1512, 70] width 11 height 8
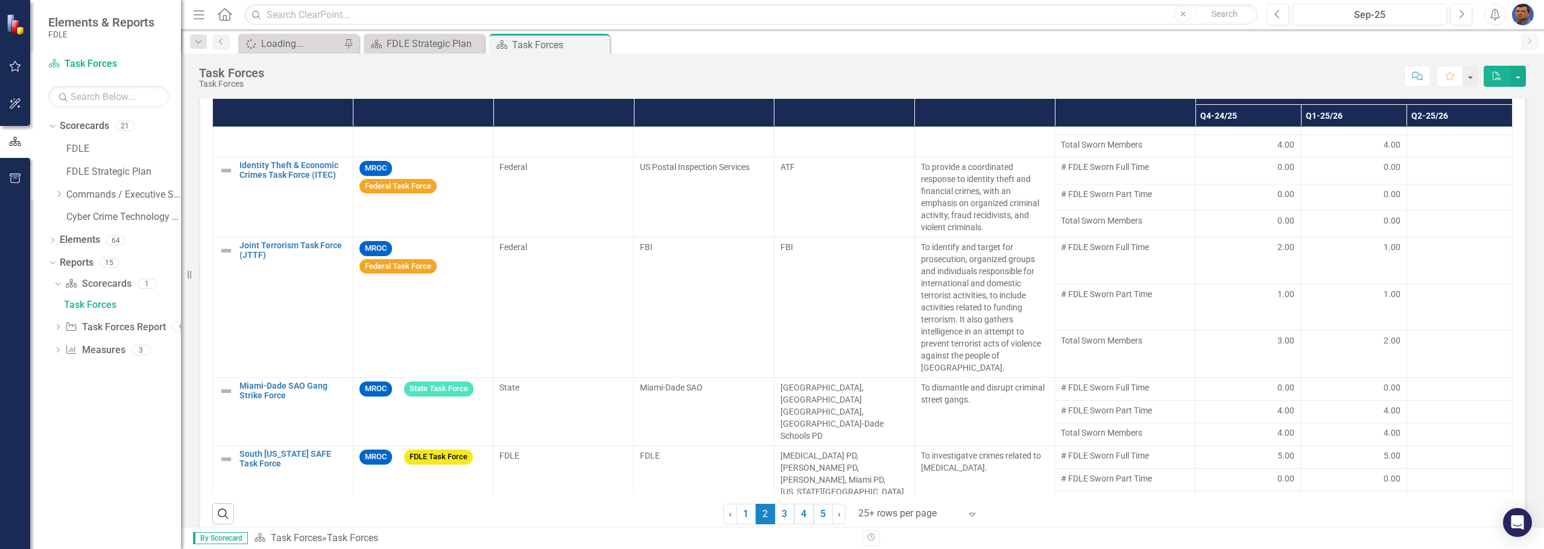
scroll to position [397, 0]
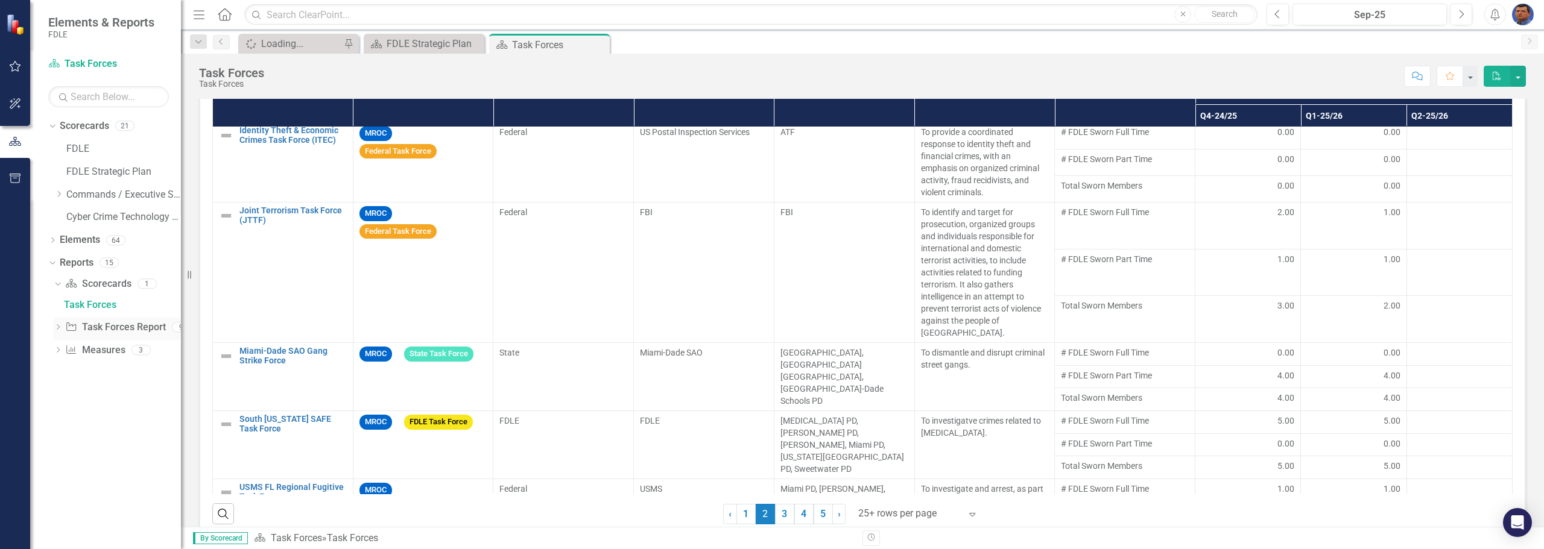
click at [57, 326] on icon "Dropdown" at bounding box center [58, 328] width 8 height 7
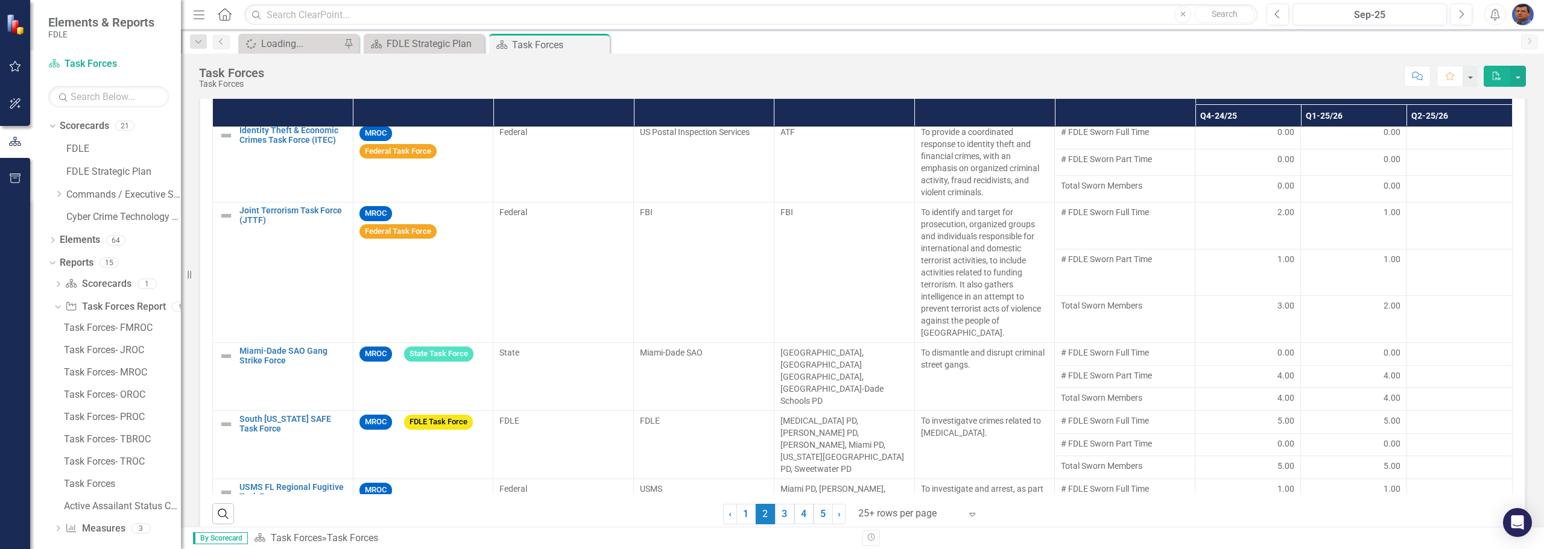
scroll to position [10, 0]
click at [120, 338] on div "Task Forces- JROC" at bounding box center [122, 340] width 117 height 11
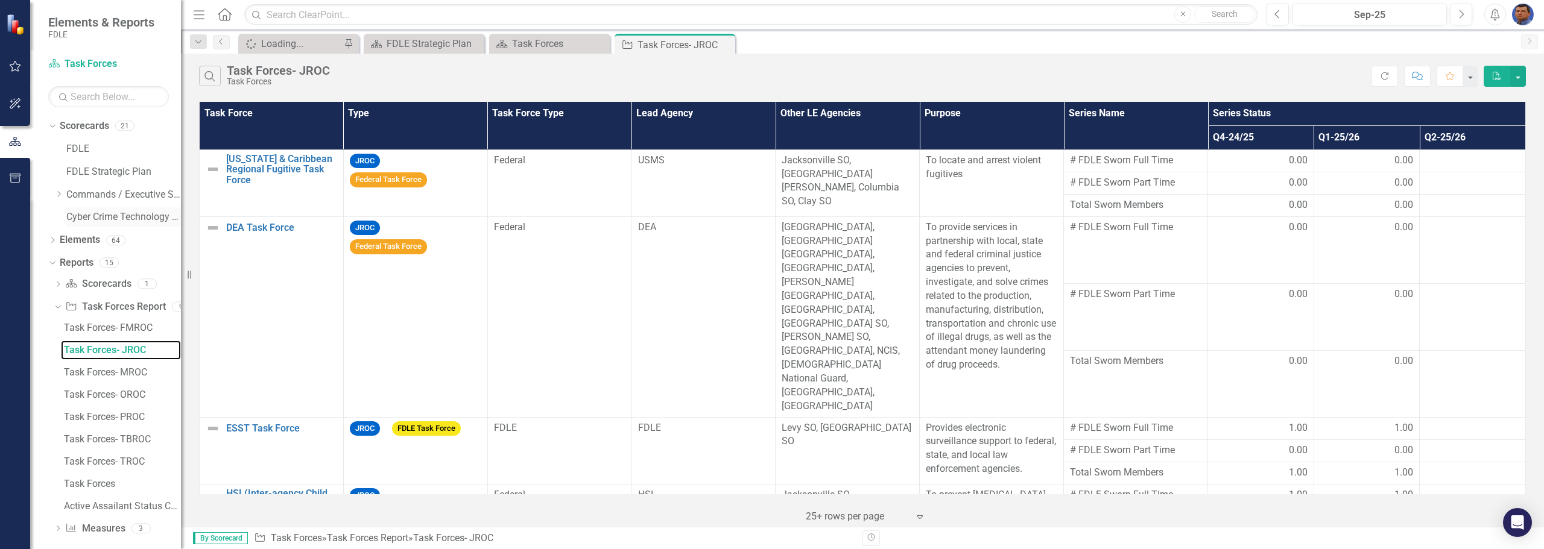
scroll to position [10, 0]
click at [58, 517] on icon "Dropdown" at bounding box center [58, 519] width 8 height 7
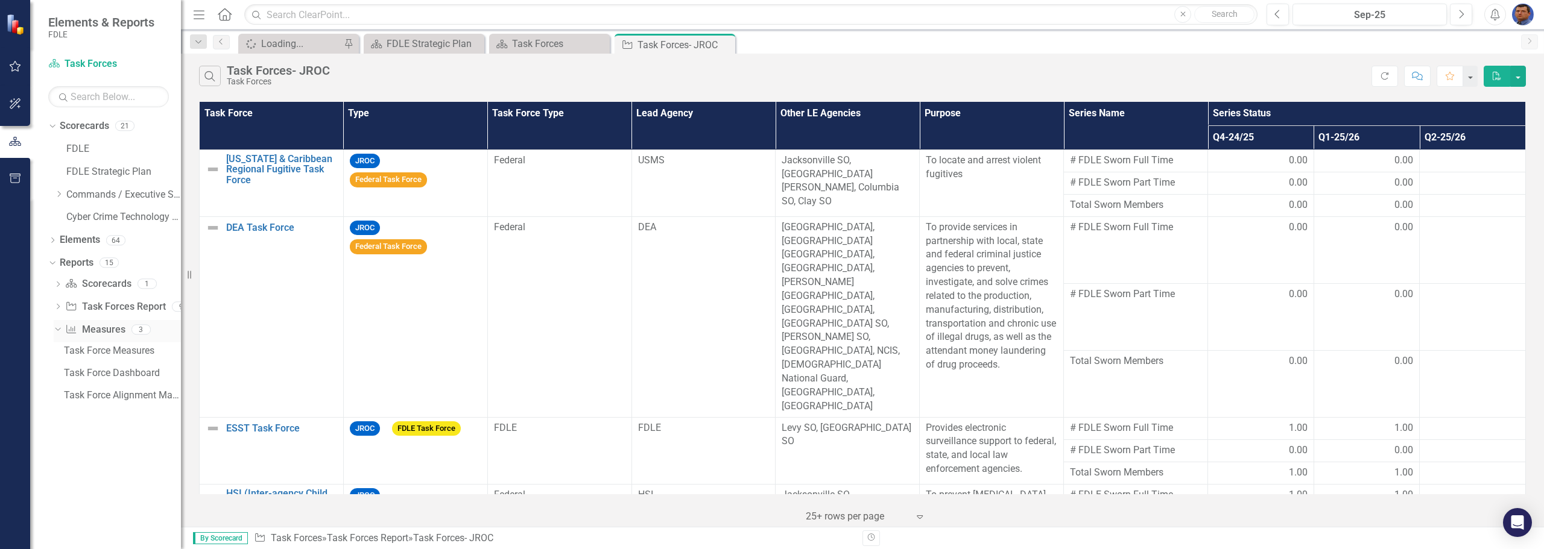
scroll to position [0, 0]
click at [52, 238] on icon at bounding box center [52, 240] width 3 height 5
click at [60, 261] on icon "Dropdown" at bounding box center [58, 264] width 8 height 7
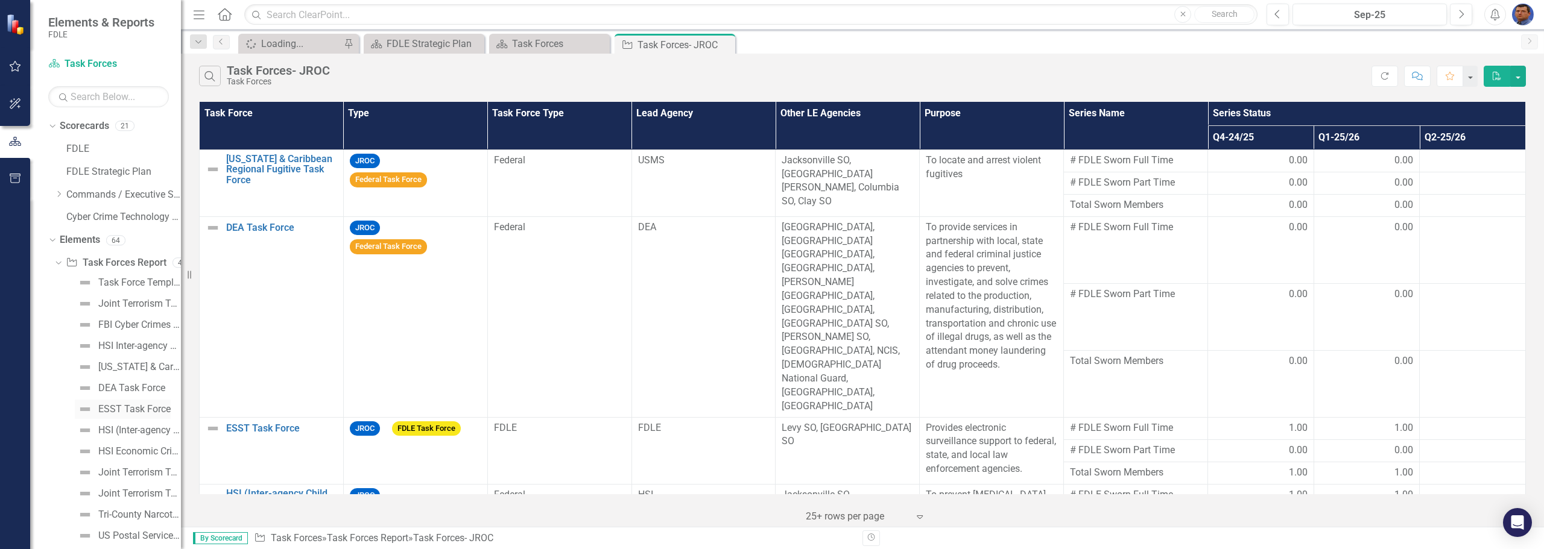
click at [110, 408] on div "ESST Task Force" at bounding box center [134, 409] width 72 height 11
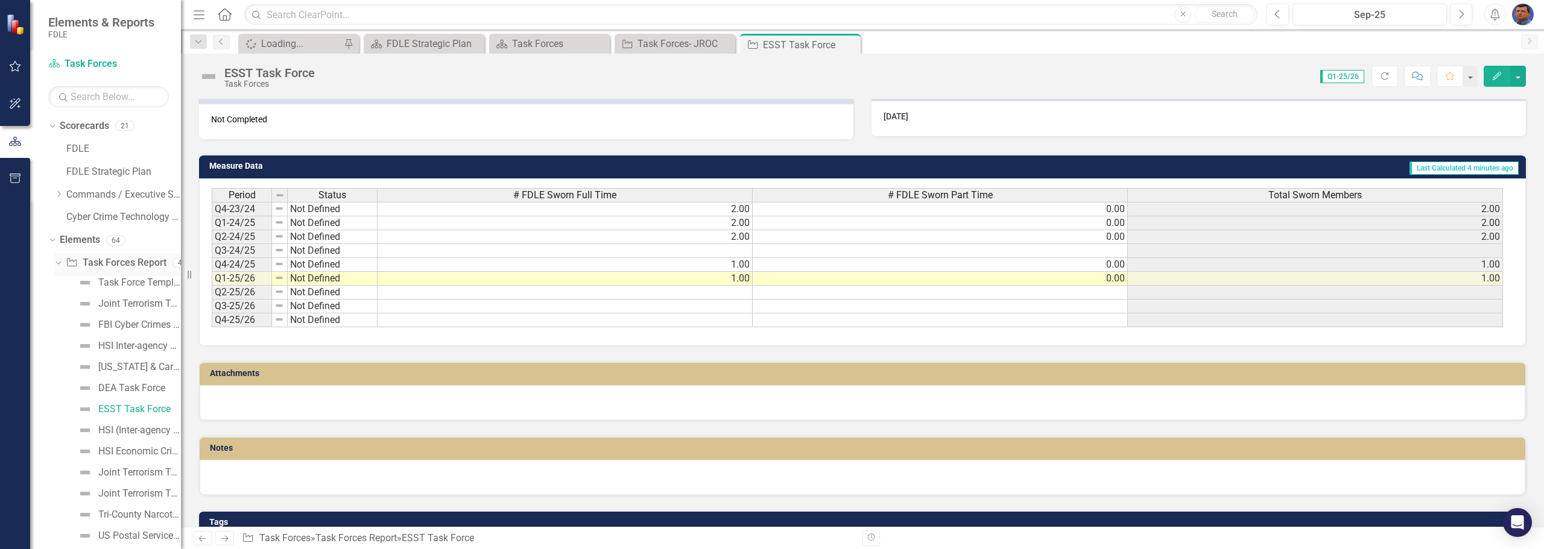
click at [57, 262] on icon "Dropdown" at bounding box center [57, 262] width 7 height 8
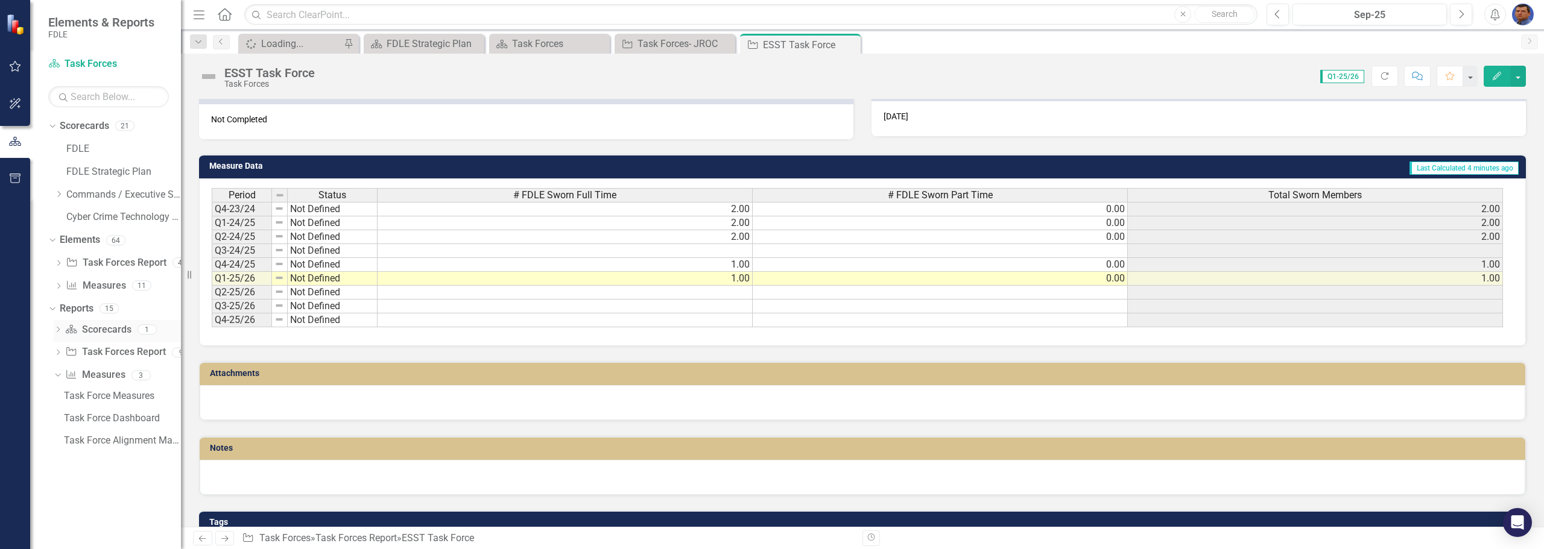
click at [57, 327] on icon at bounding box center [58, 329] width 3 height 5
click at [75, 352] on div "Task Forces" at bounding box center [122, 351] width 117 height 11
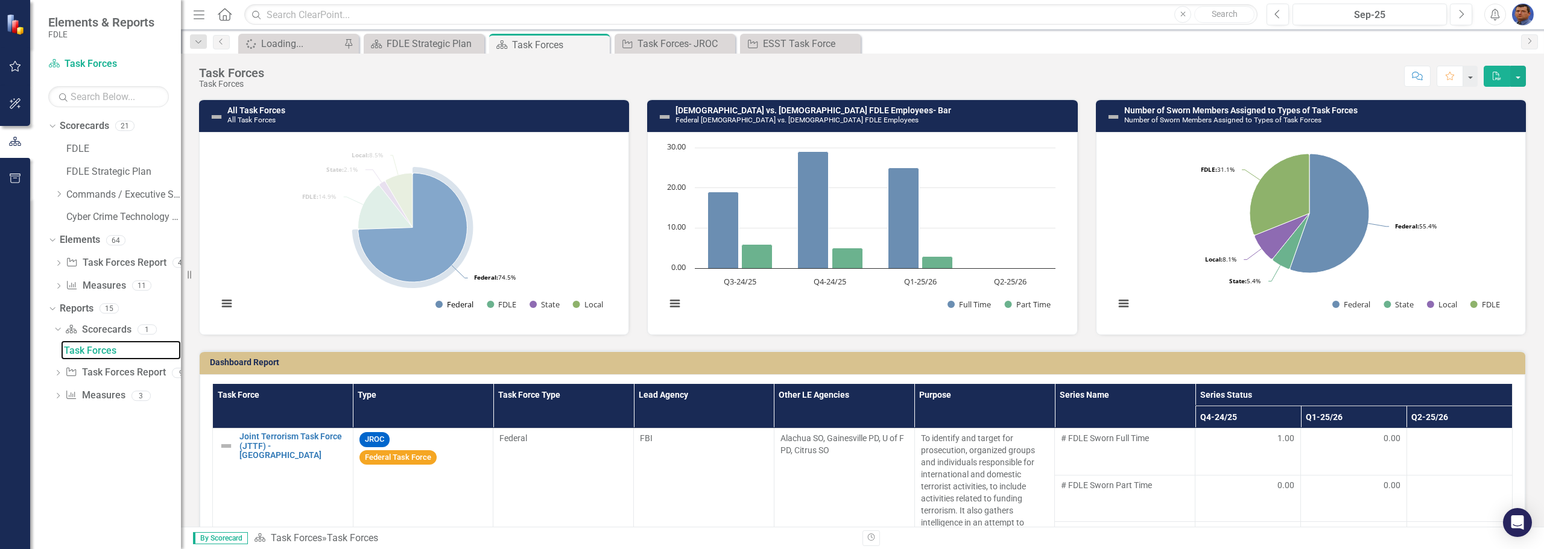
scroll to position [60, 0]
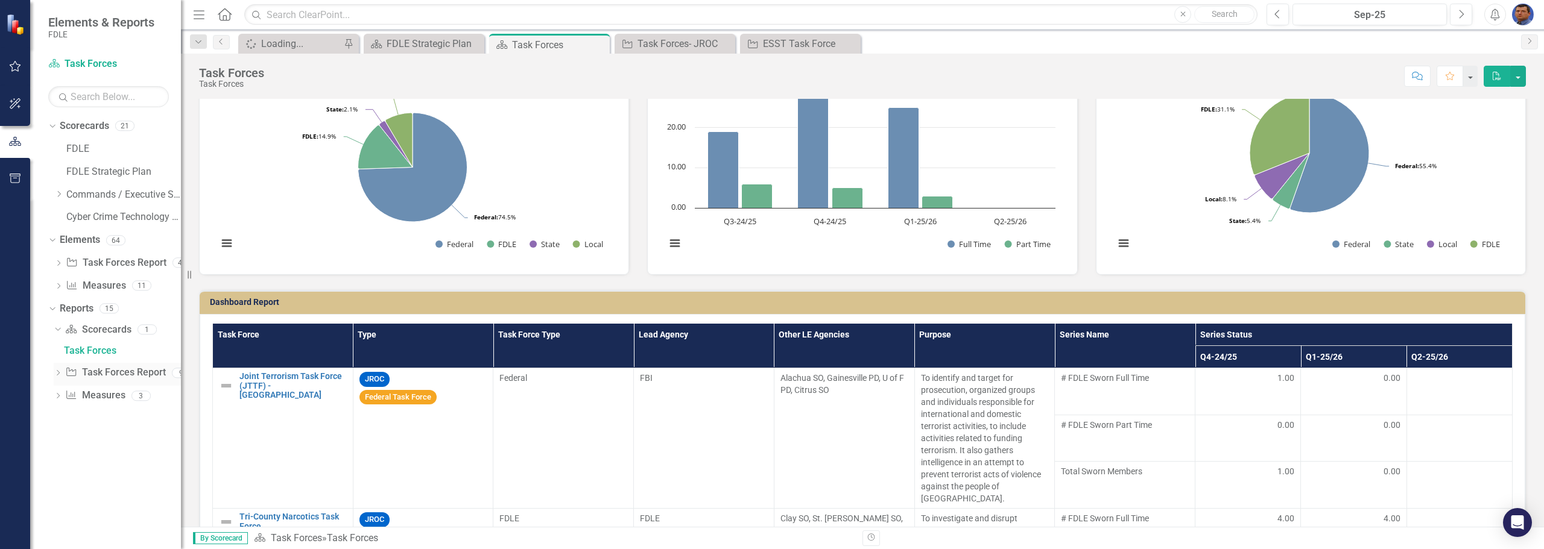
click at [57, 372] on icon "Dropdown" at bounding box center [58, 374] width 8 height 7
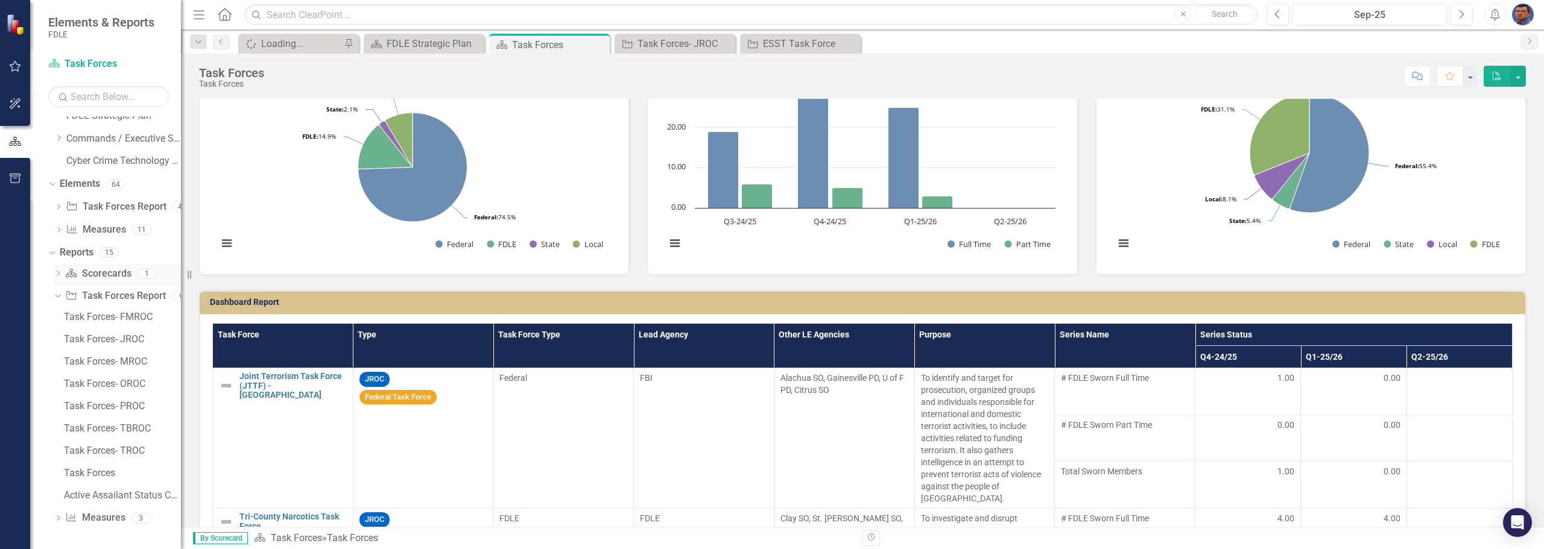
scroll to position [0, 0]
click at [274, 39] on div "Loading..." at bounding box center [301, 43] width 80 height 15
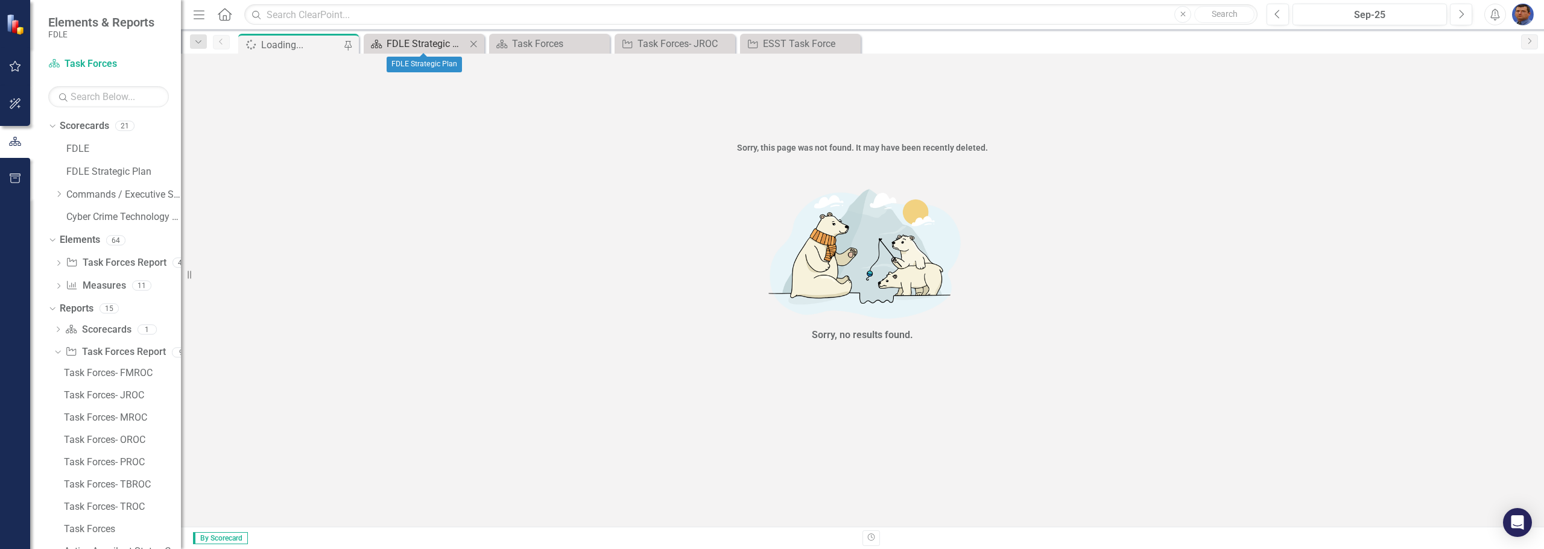
click at [403, 39] on div "FDLE Strategic Plan" at bounding box center [427, 43] width 80 height 15
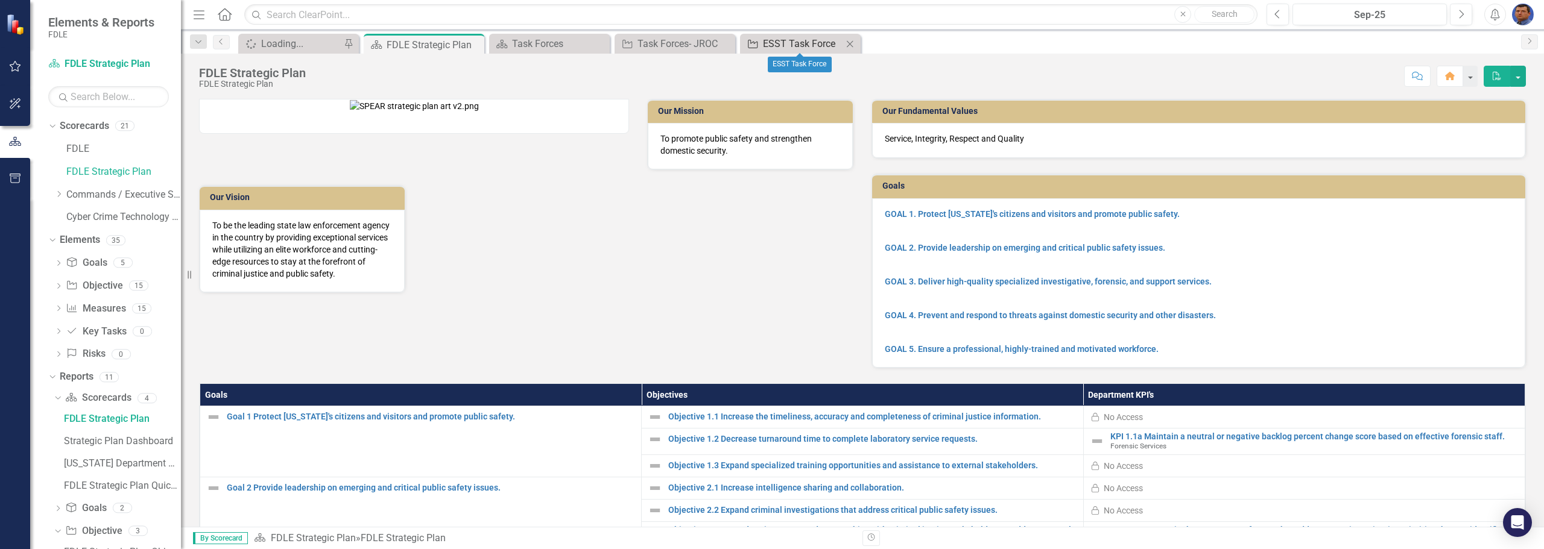
click at [751, 40] on div "ESST Task Force" at bounding box center [803, 43] width 80 height 15
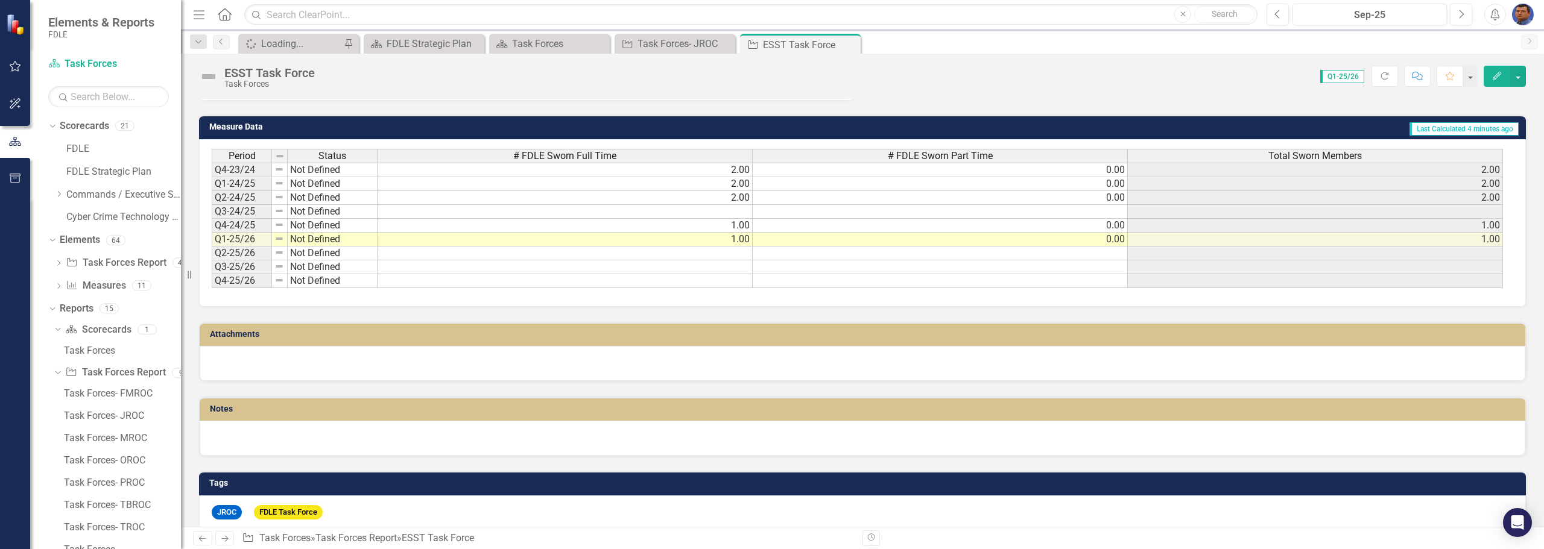
scroll to position [229, 0]
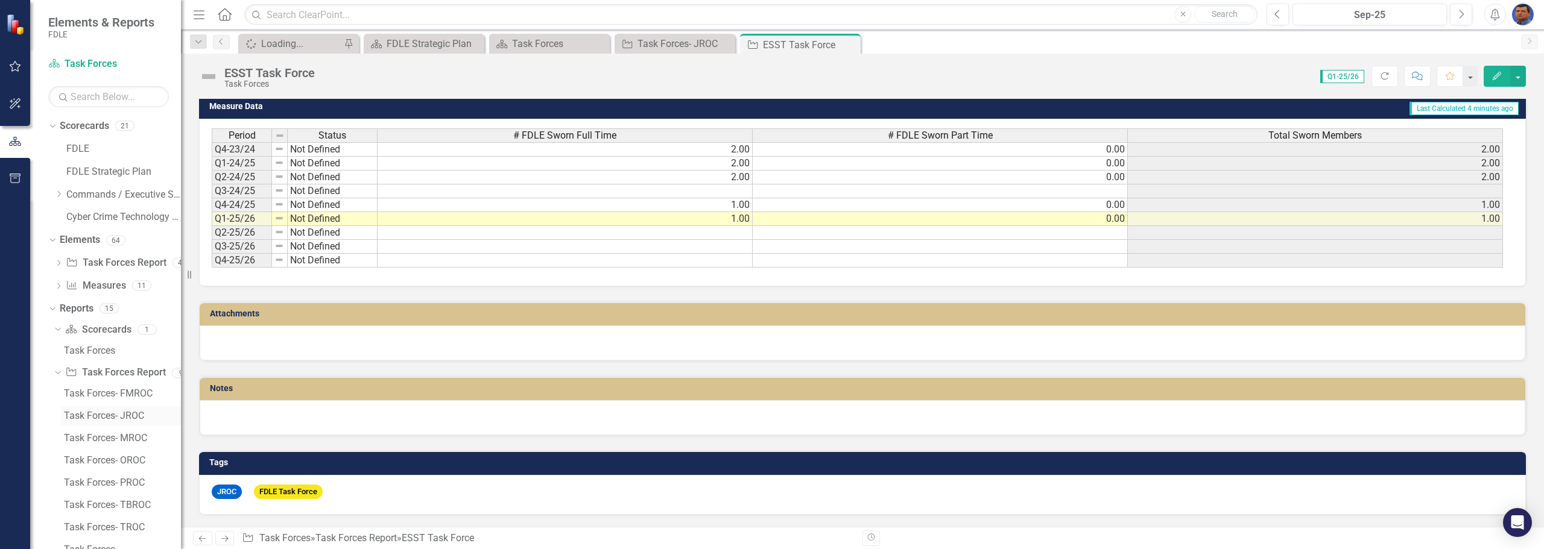
click at [100, 415] on div "Task Forces- JROC" at bounding box center [122, 416] width 117 height 11
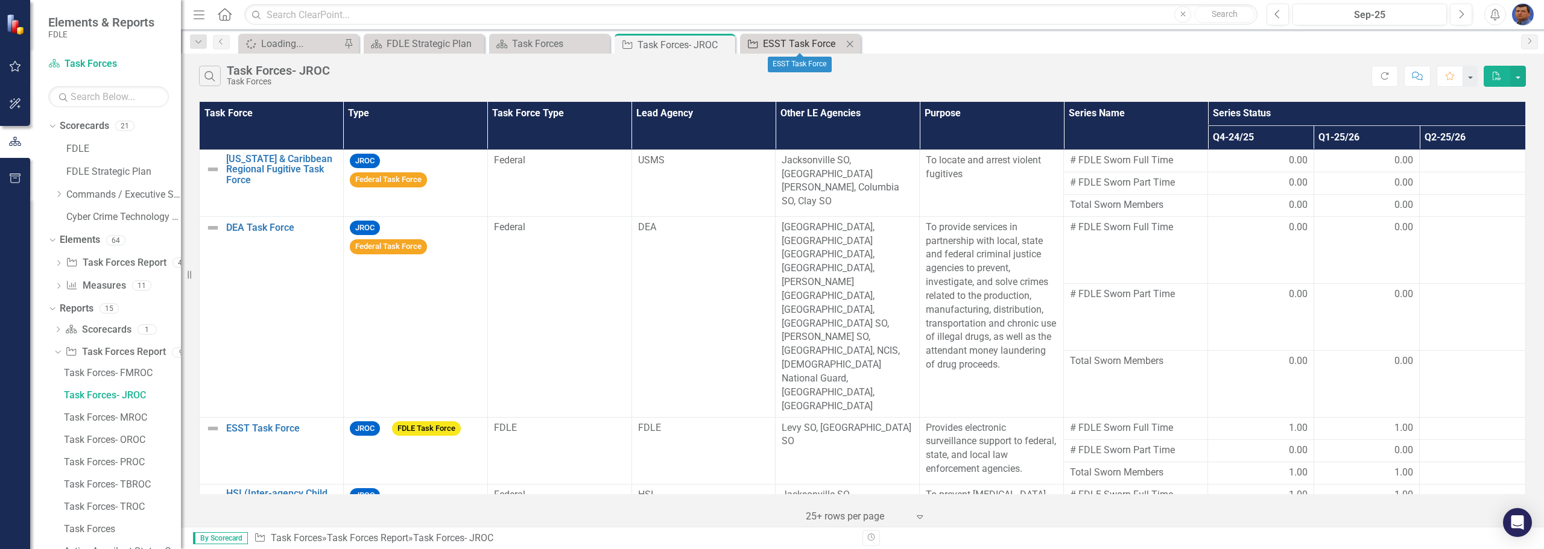
click at [751, 39] on div "ESST Task Force" at bounding box center [803, 43] width 80 height 15
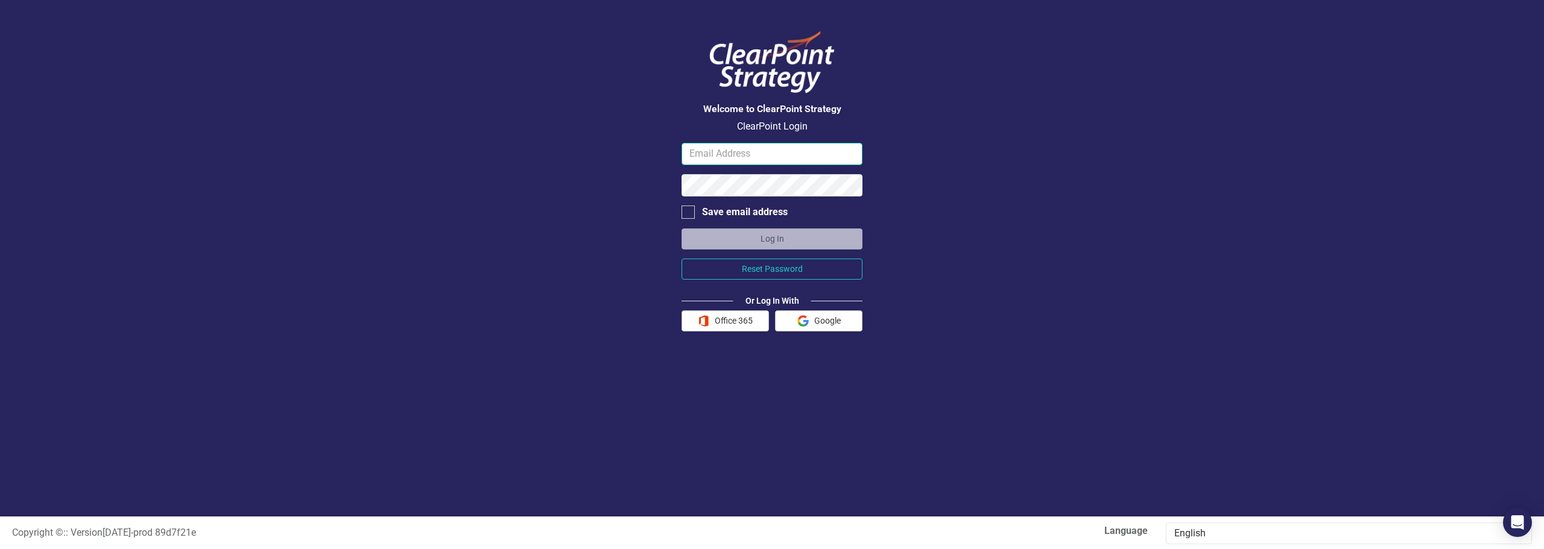
type input "victorbolena@fdle.state.fl.us"
click at [751, 238] on button "Log In" at bounding box center [771, 239] width 181 height 21
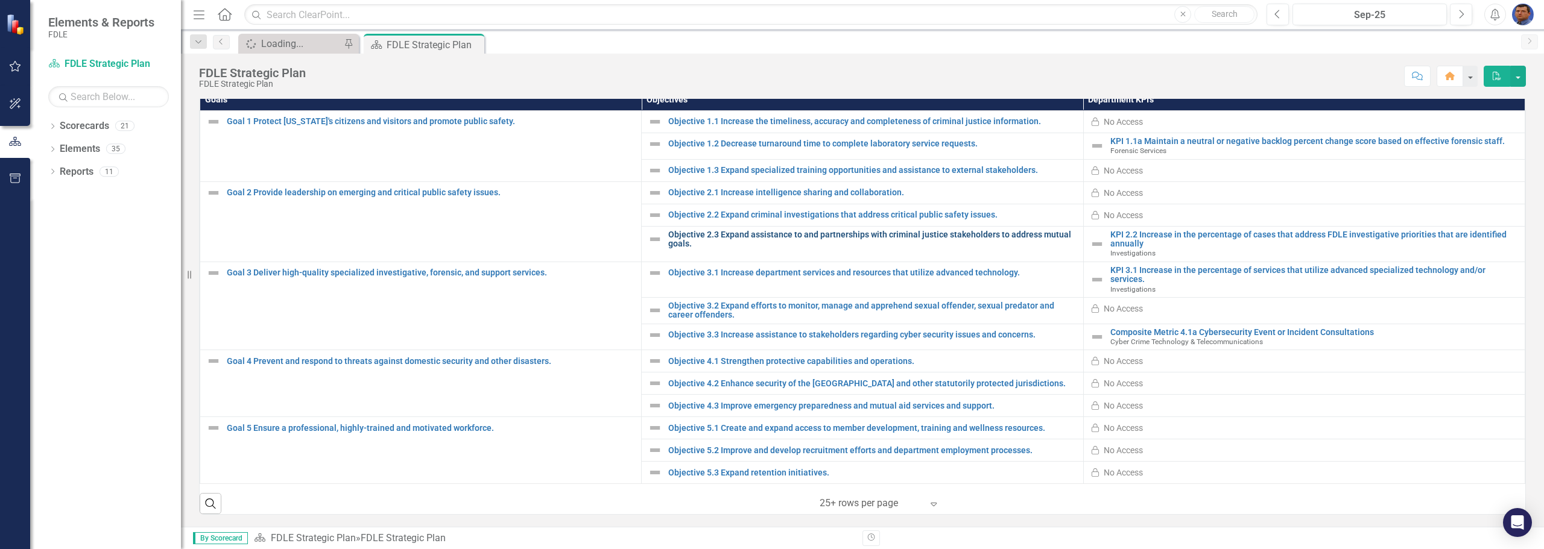
scroll to position [311, 0]
click at [50, 169] on icon "Dropdown" at bounding box center [52, 172] width 8 height 7
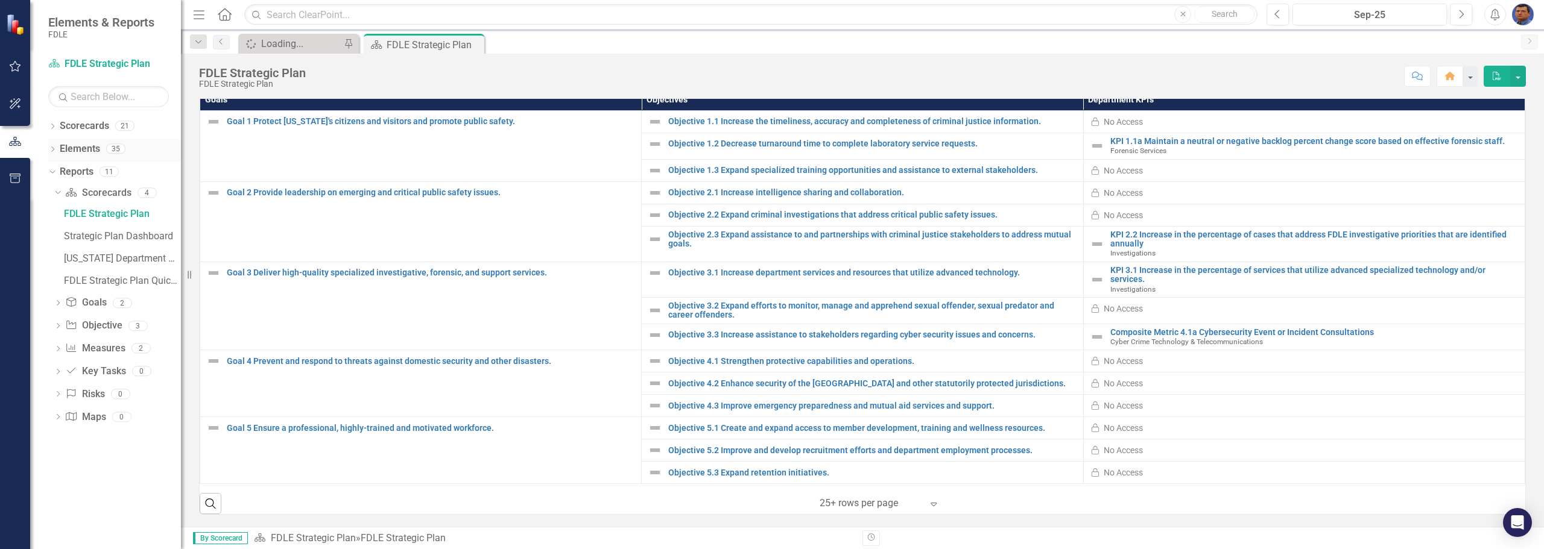
click at [54, 151] on icon "Dropdown" at bounding box center [52, 150] width 8 height 7
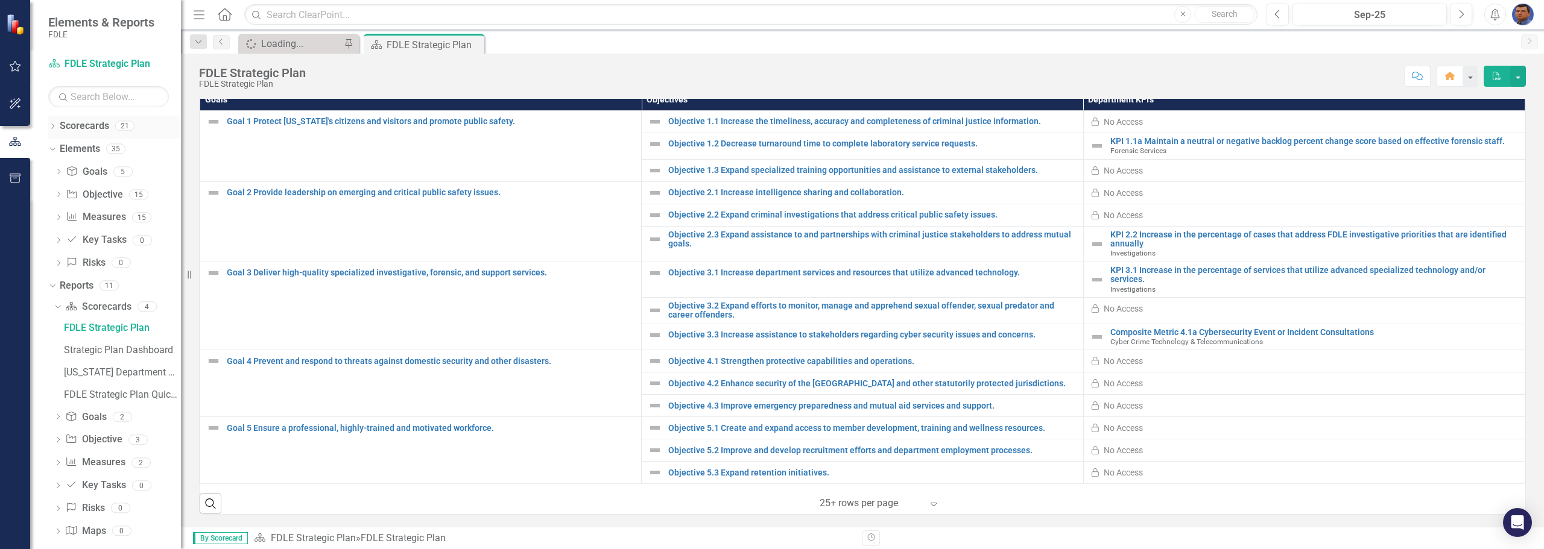
click at [55, 124] on icon "Dropdown" at bounding box center [52, 127] width 8 height 7
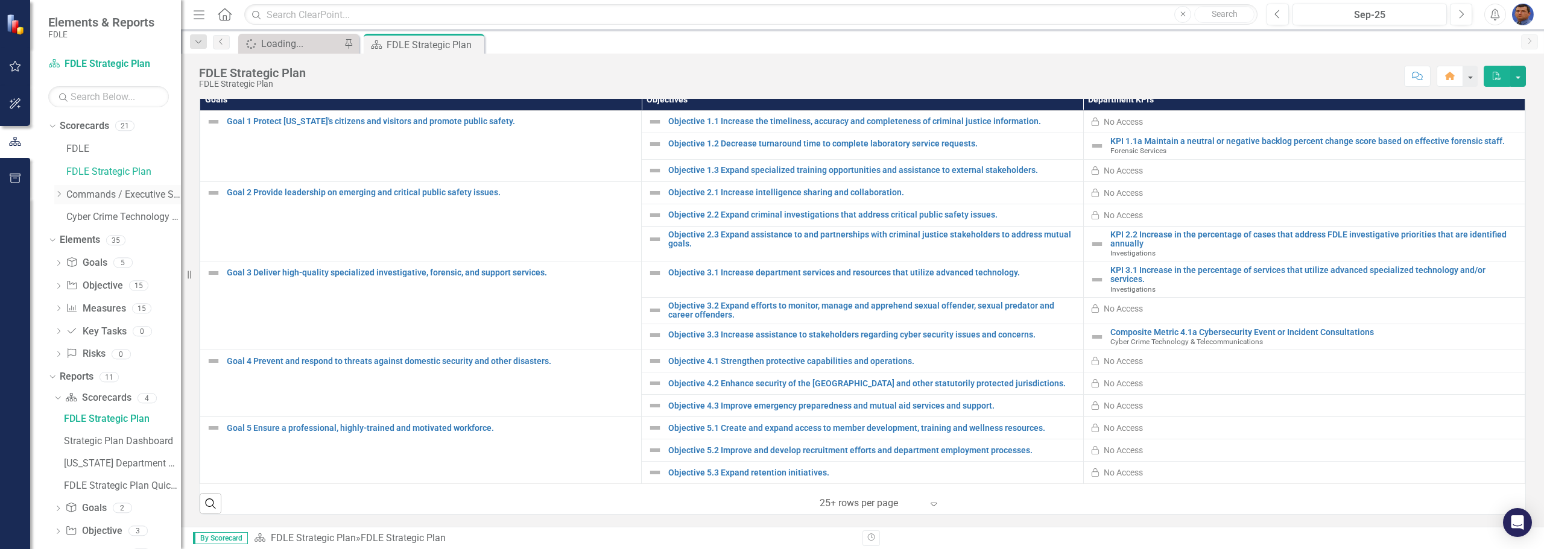
click at [58, 194] on icon "Dropdown" at bounding box center [58, 194] width 9 height 7
click at [74, 217] on icon "Dropdown" at bounding box center [70, 216] width 9 height 7
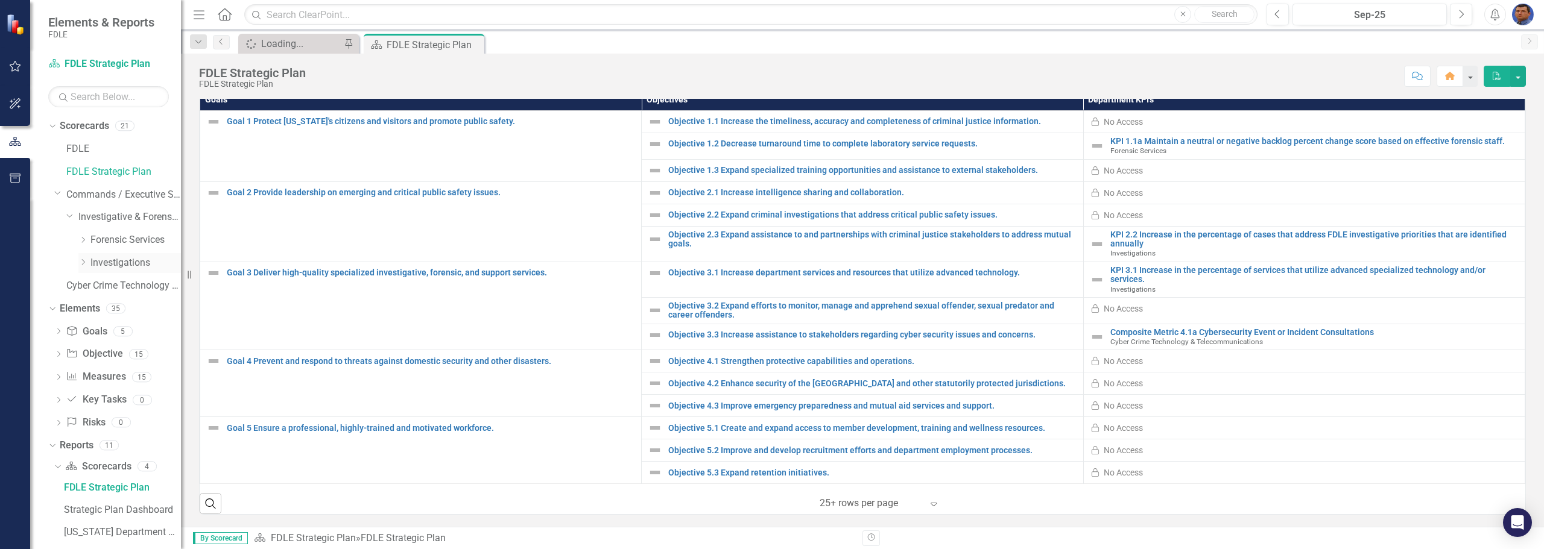
click at [81, 264] on icon "Dropdown" at bounding box center [82, 262] width 9 height 7
click at [93, 286] on icon "Dropdown" at bounding box center [94, 285] width 9 height 7
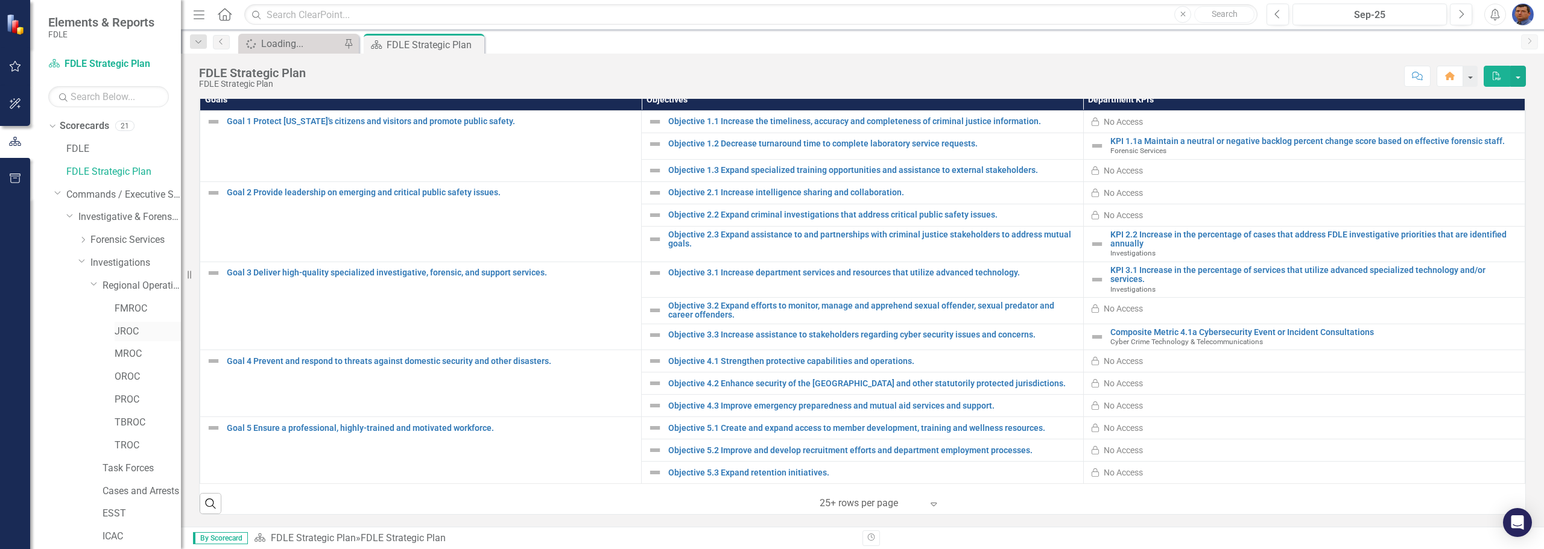
click at [131, 332] on link "JROC" at bounding box center [148, 332] width 66 height 14
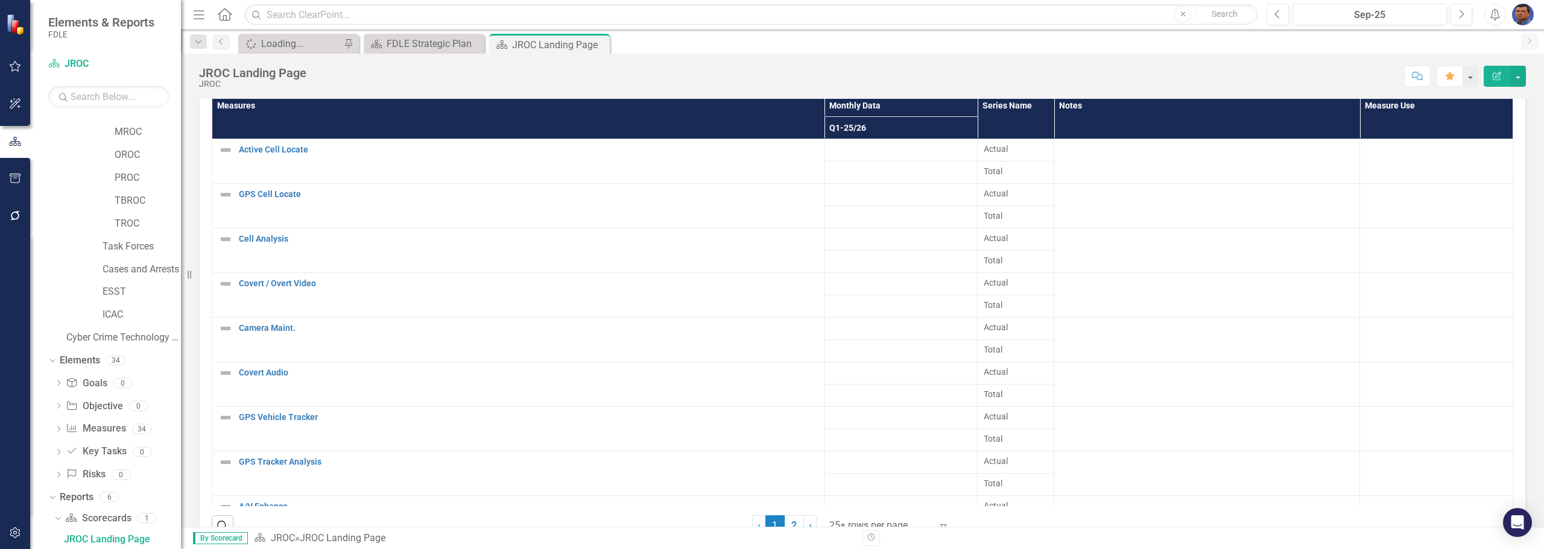
scroll to position [1944, 0]
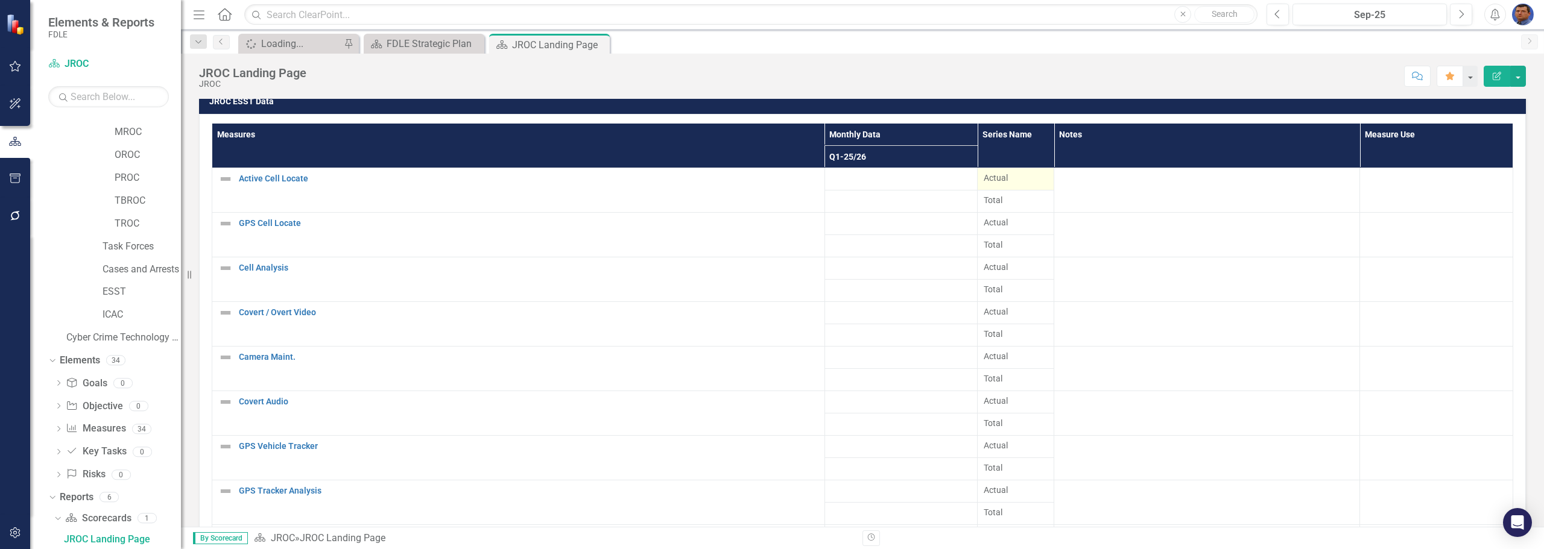
click at [751, 175] on span "Actual" at bounding box center [1016, 178] width 64 height 12
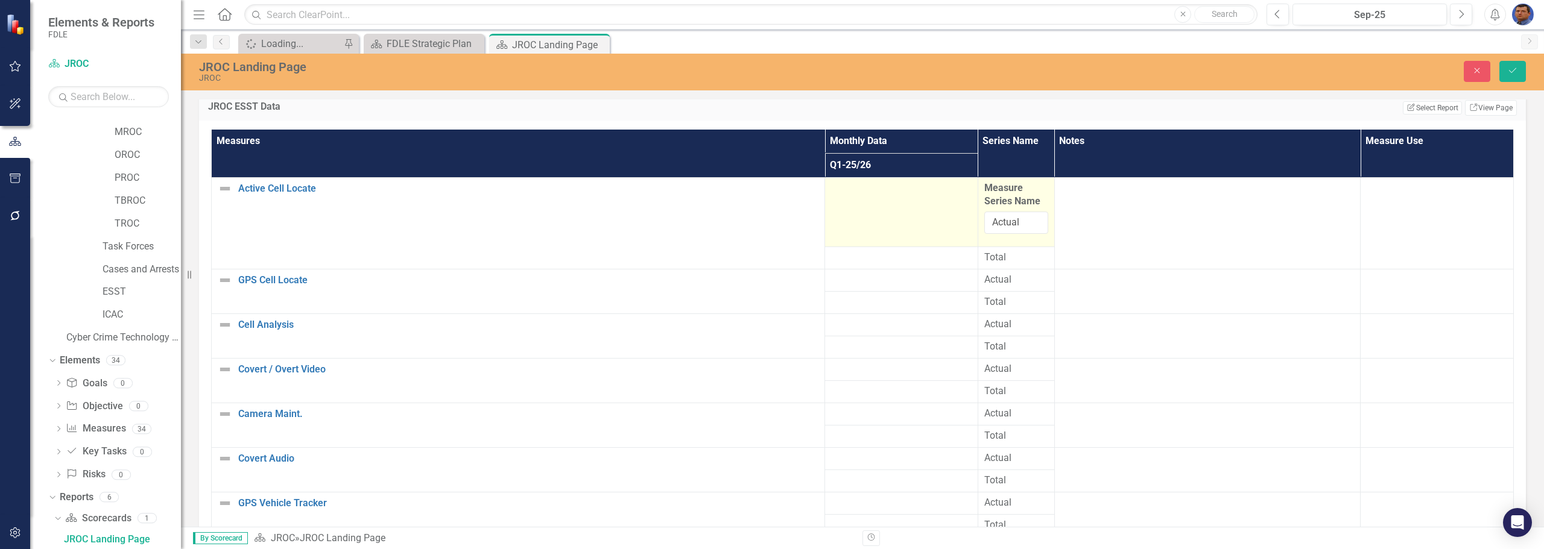
click at [751, 220] on td at bounding box center [901, 212] width 153 height 70
click at [751, 193] on input "number" at bounding box center [901, 193] width 141 height 22
type input "27"
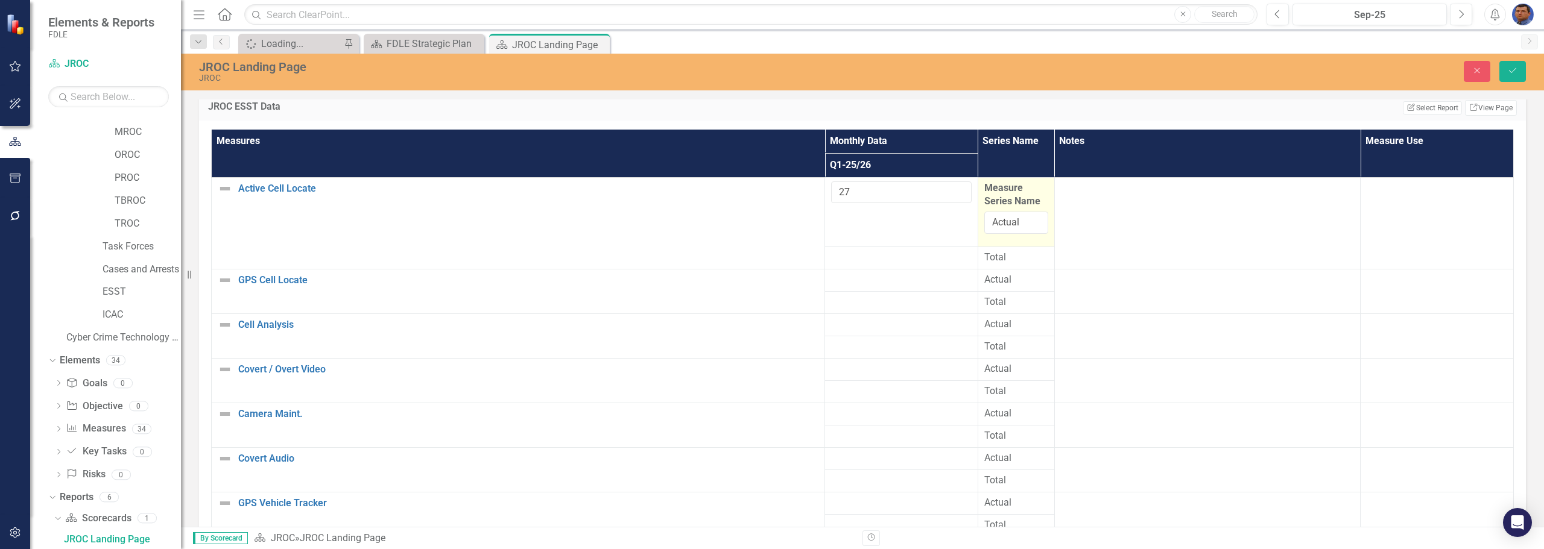
click at [751, 265] on div at bounding box center [901, 258] width 141 height 14
click at [751, 283] on div at bounding box center [901, 280] width 141 height 14
click at [751, 283] on input "number" at bounding box center [901, 284] width 141 height 22
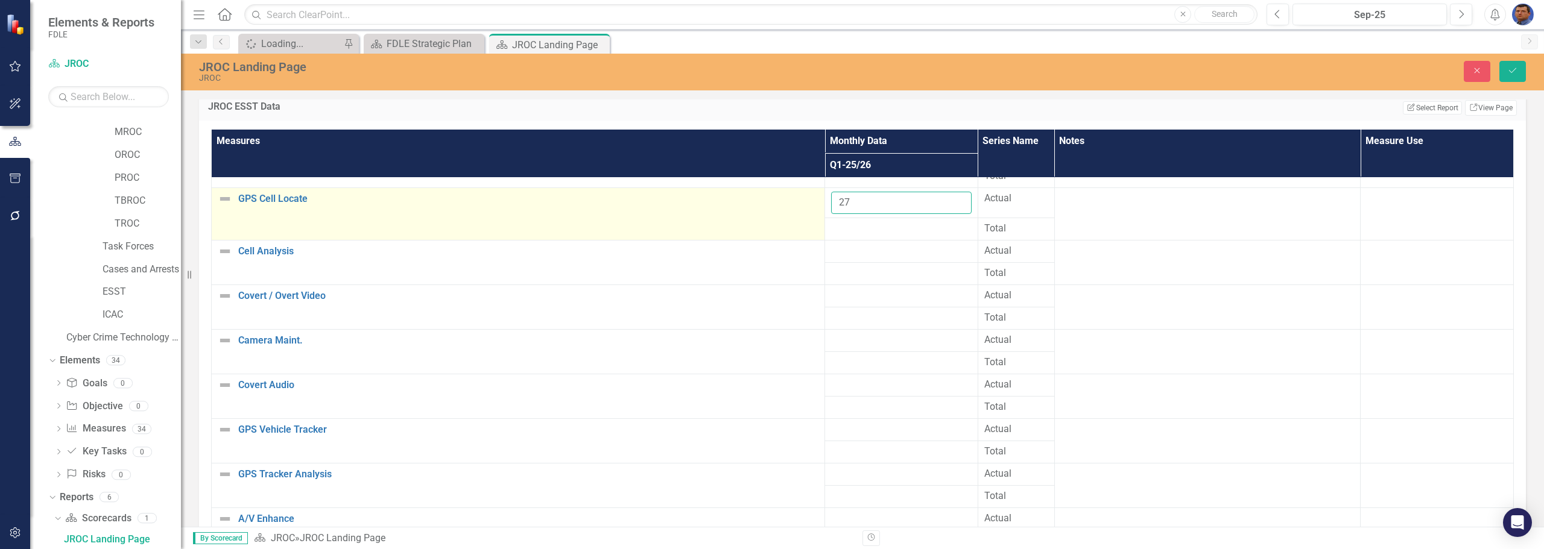
scroll to position [60, 0]
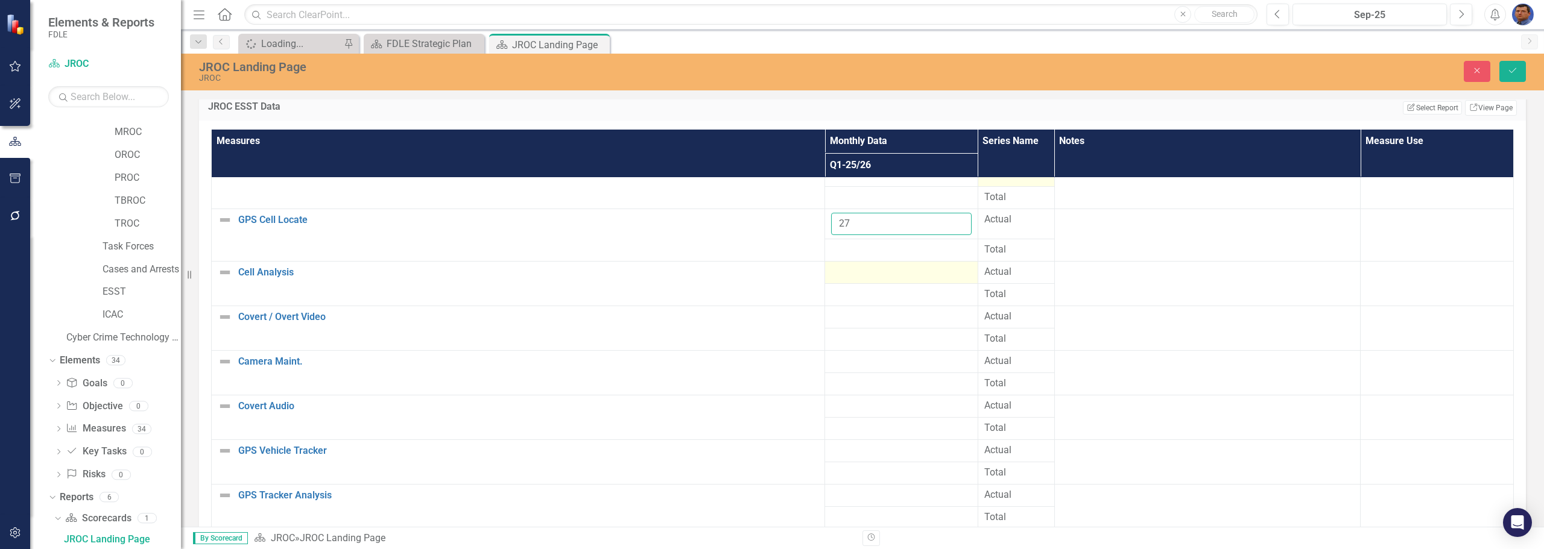
type input "27"
click at [751, 277] on div at bounding box center [901, 272] width 141 height 14
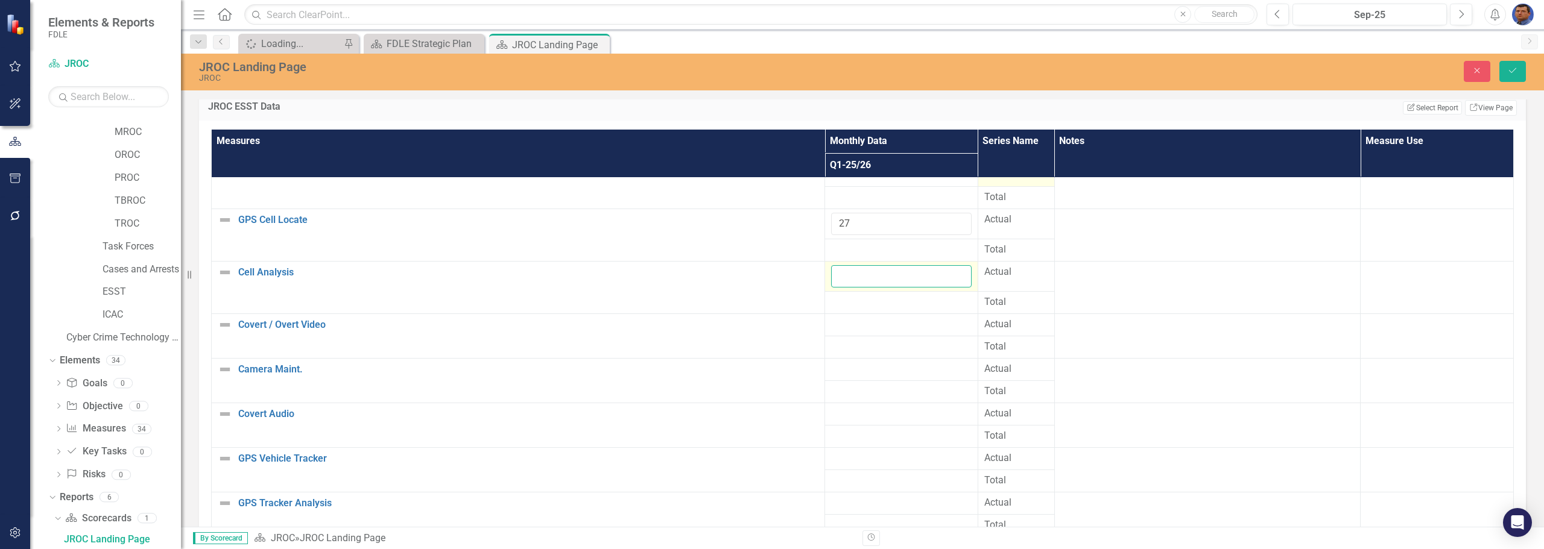
click at [751, 277] on input "number" at bounding box center [901, 276] width 141 height 22
type input "76"
click at [751, 326] on div at bounding box center [901, 325] width 141 height 14
click at [751, 329] on input "number" at bounding box center [901, 329] width 141 height 22
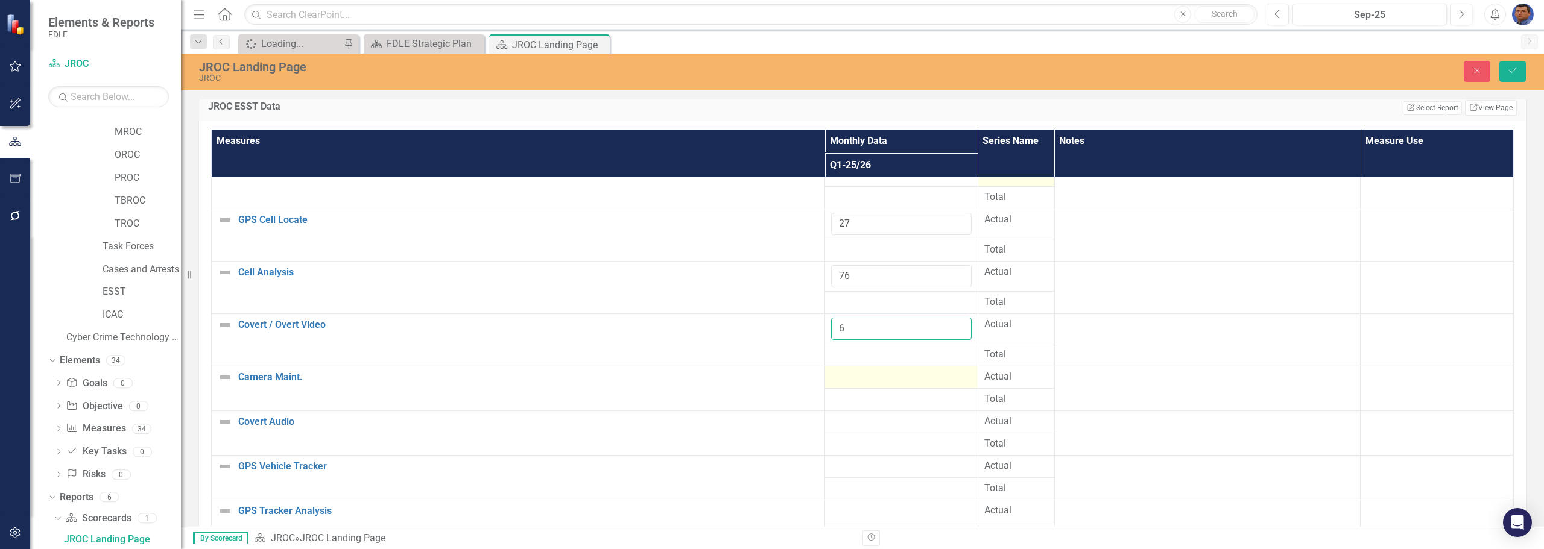
type input "6"
click at [751, 377] on div at bounding box center [901, 377] width 141 height 14
click at [751, 377] on input "number" at bounding box center [901, 381] width 141 height 22
type input "56"
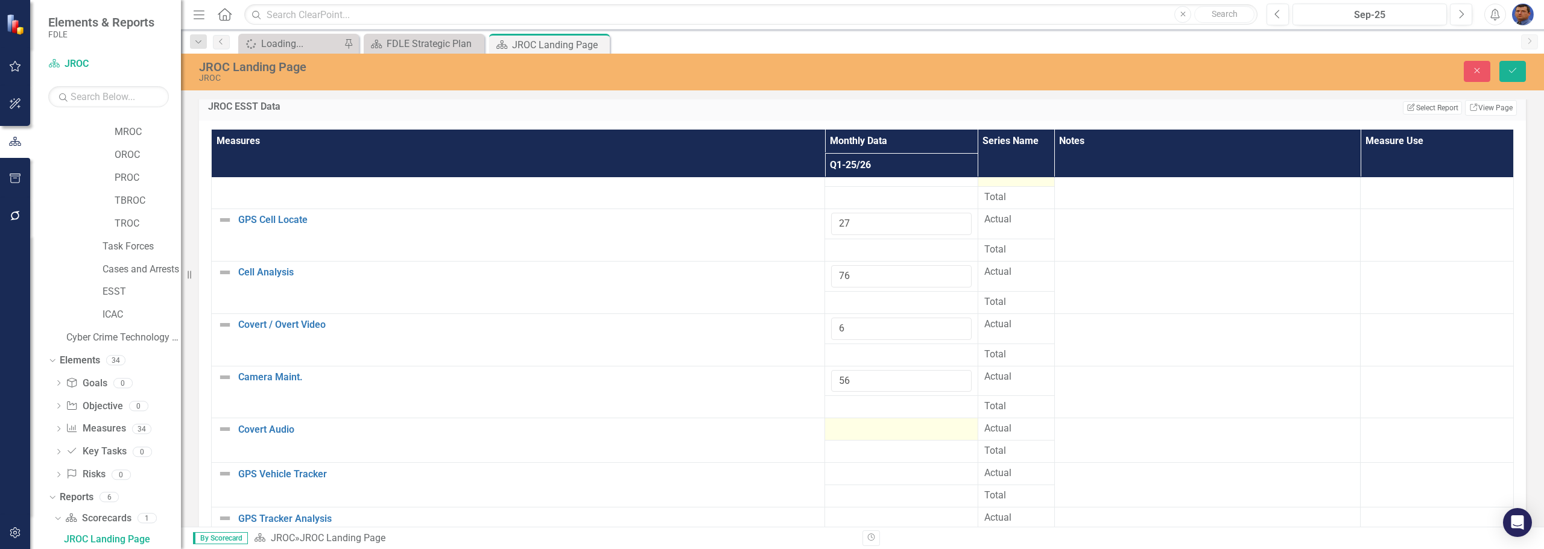
click at [751, 429] on div at bounding box center [901, 429] width 141 height 14
click at [751, 429] on input "number" at bounding box center [901, 433] width 141 height 22
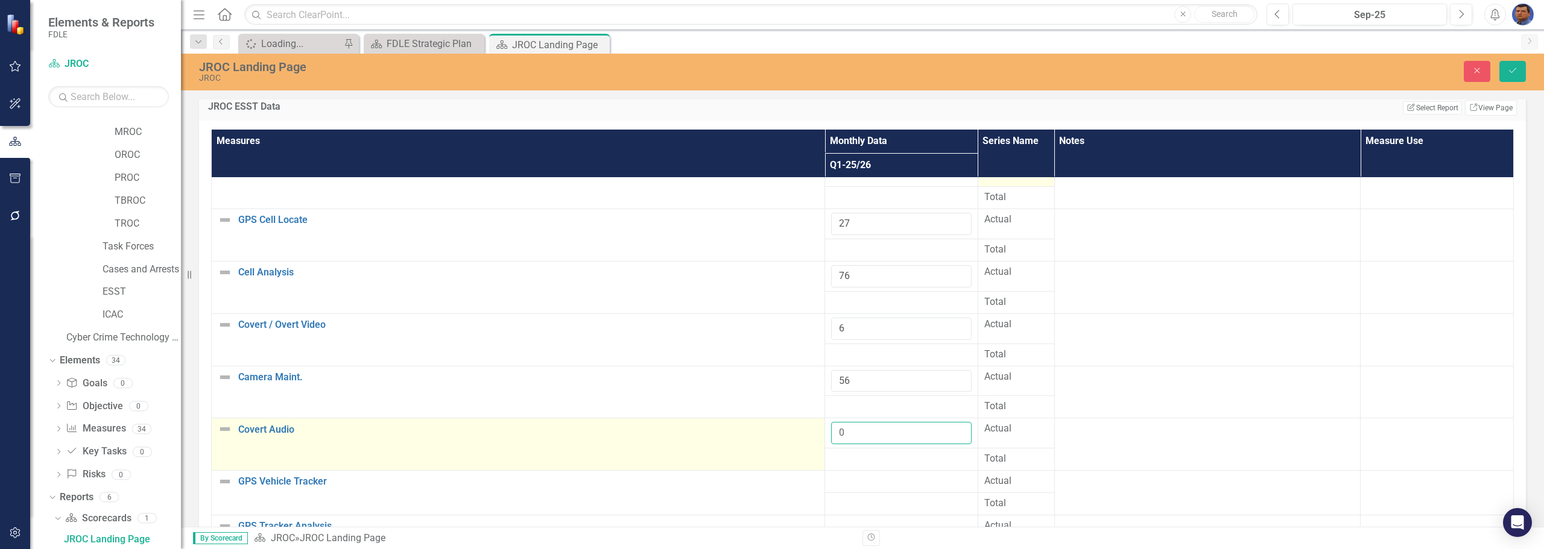
type input "0"
click at [751, 437] on td "Covert Audio Edit Edit Measure Link Open Element" at bounding box center [518, 445] width 613 height 52
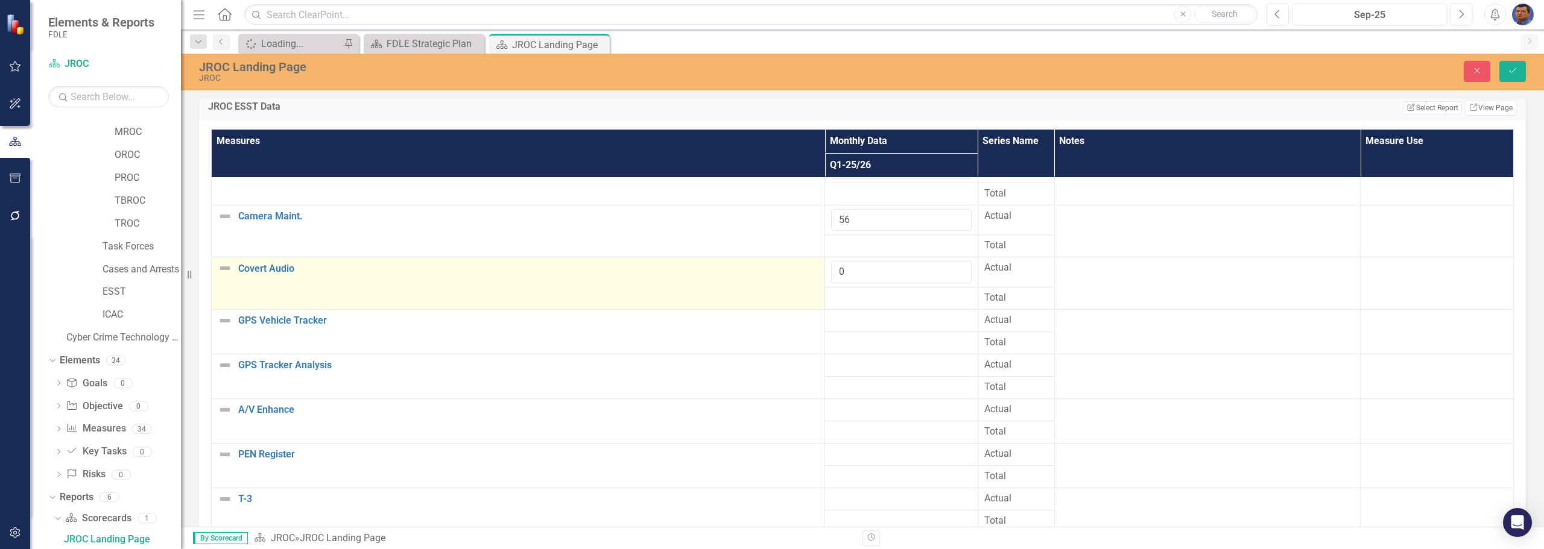
scroll to position [241, 0]
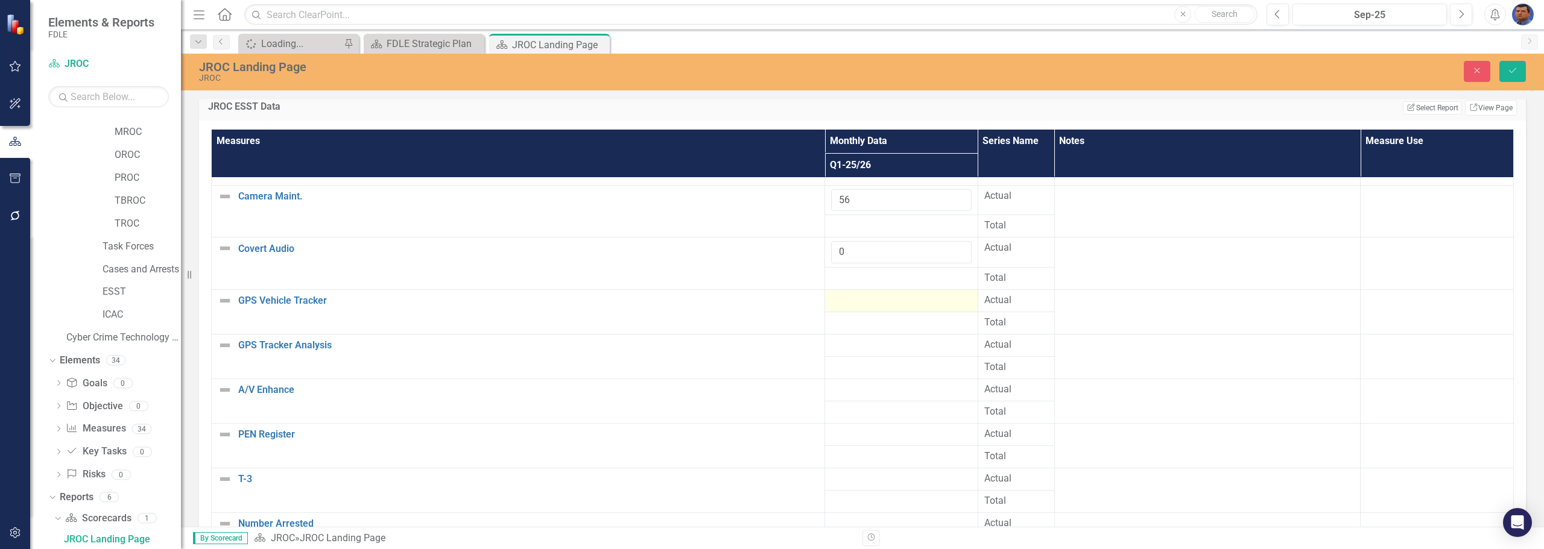
click at [751, 303] on div at bounding box center [901, 301] width 141 height 14
click at [751, 303] on input "number" at bounding box center [901, 305] width 141 height 22
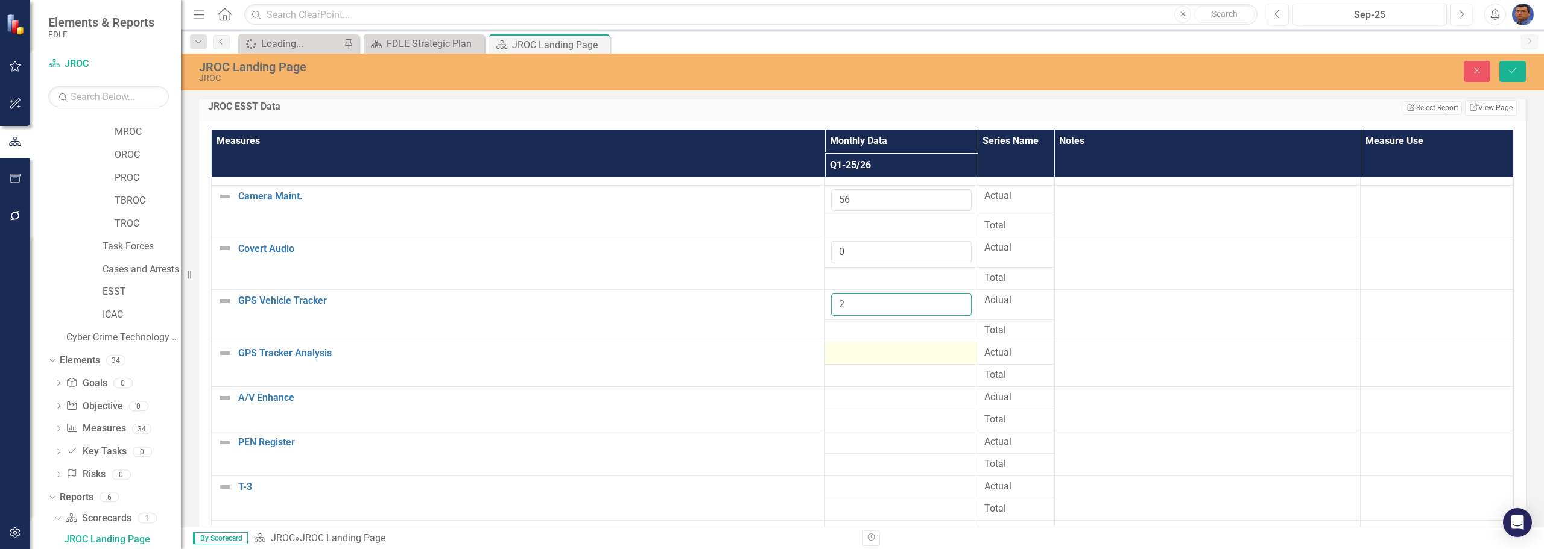
type input "2"
click at [751, 355] on div at bounding box center [901, 353] width 141 height 14
click at [751, 355] on input "number" at bounding box center [901, 357] width 141 height 22
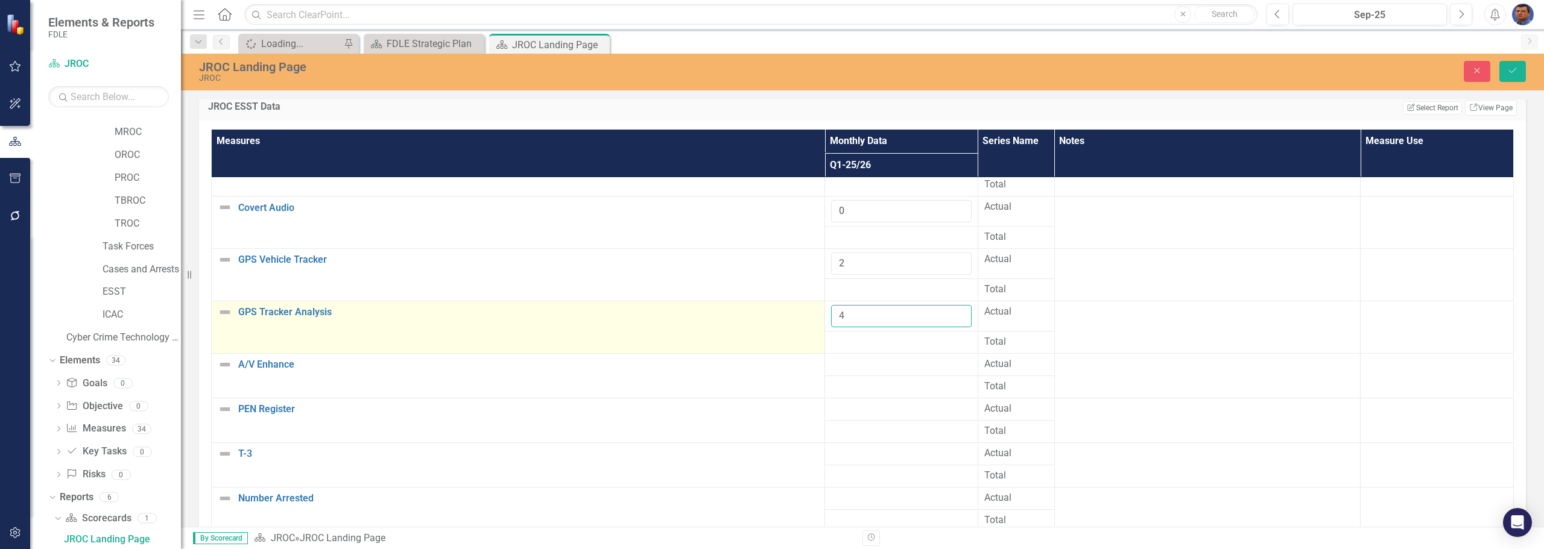
scroll to position [362, 0]
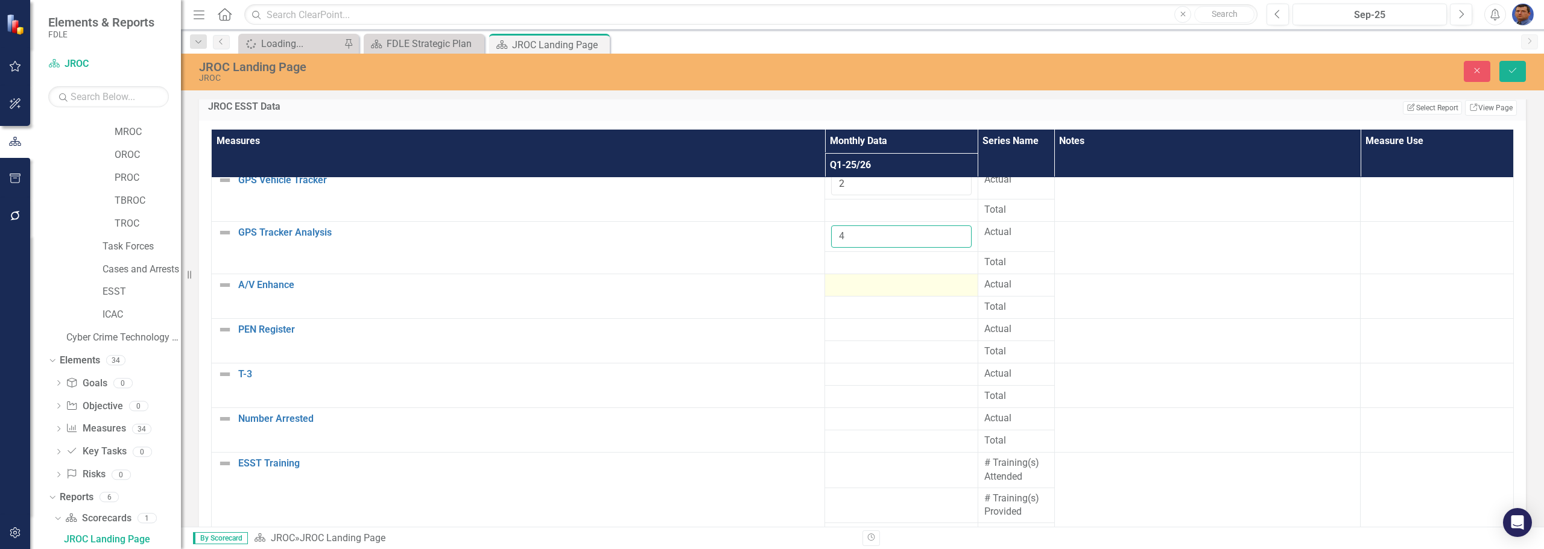
type input "4"
click at [751, 291] on div at bounding box center [901, 285] width 141 height 14
click at [751, 291] on input "number" at bounding box center [901, 289] width 141 height 22
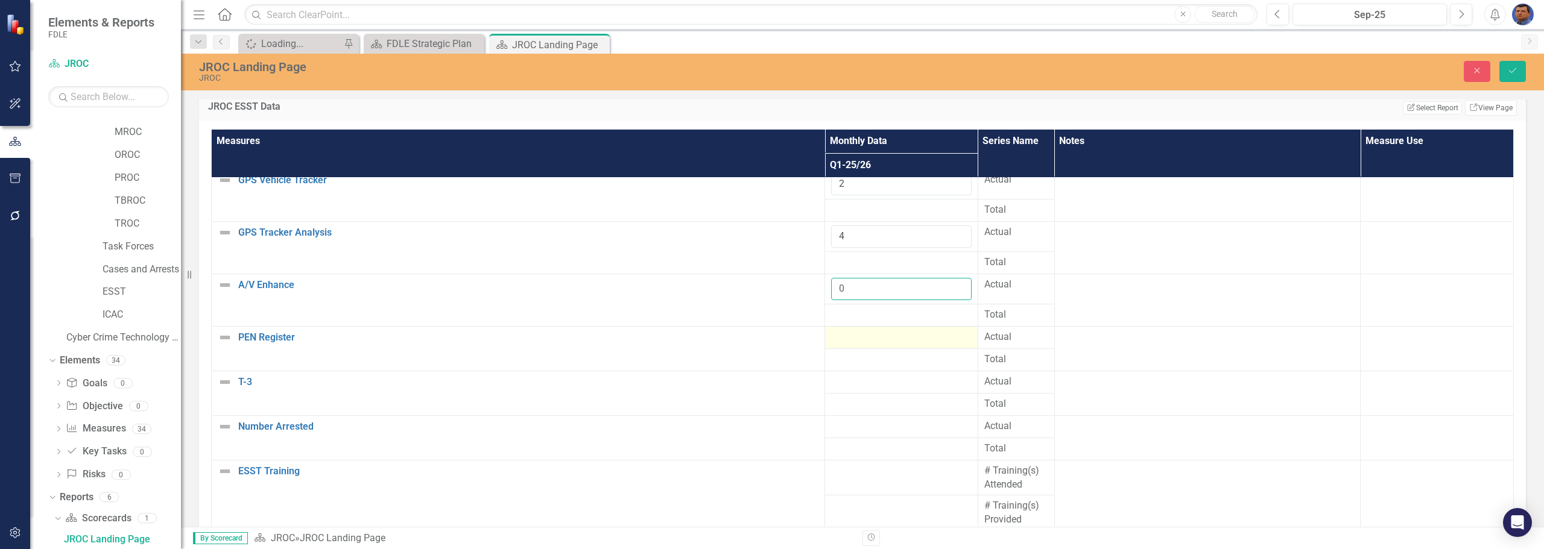
type input "0"
click at [751, 336] on div at bounding box center [901, 337] width 141 height 14
click at [751, 336] on input "number" at bounding box center [901, 341] width 141 height 22
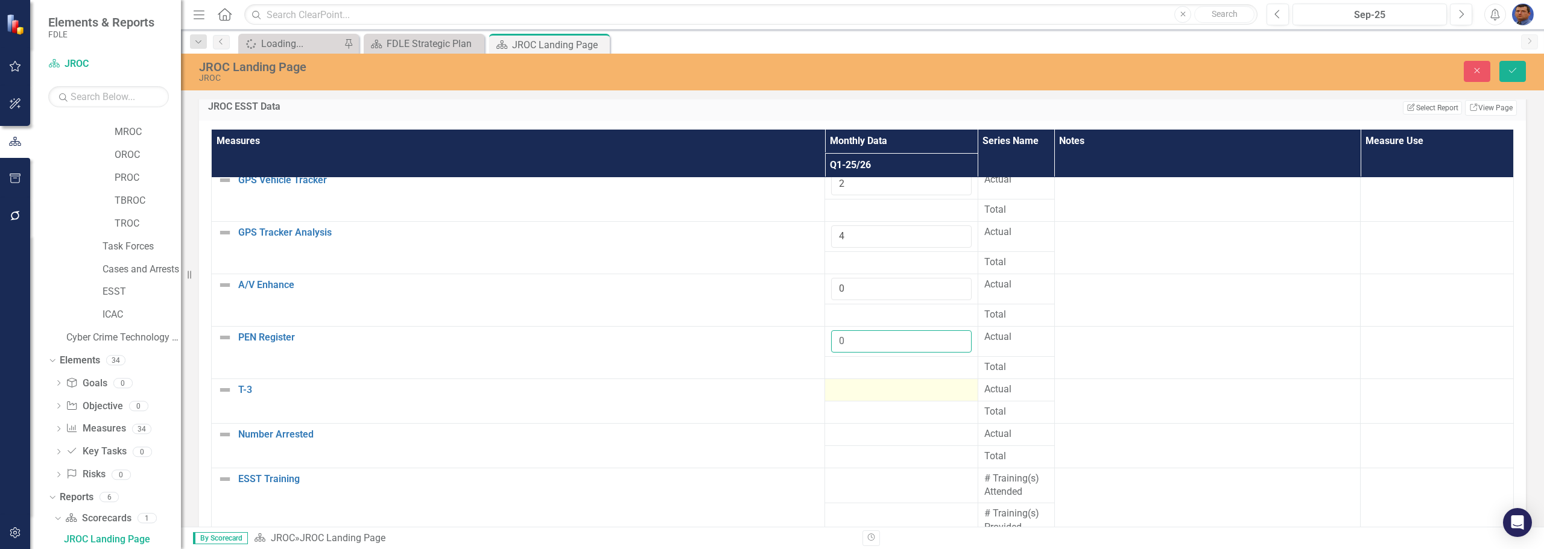
type input "0"
click at [751, 391] on div at bounding box center [901, 390] width 141 height 14
click at [751, 391] on input "number" at bounding box center [901, 394] width 141 height 22
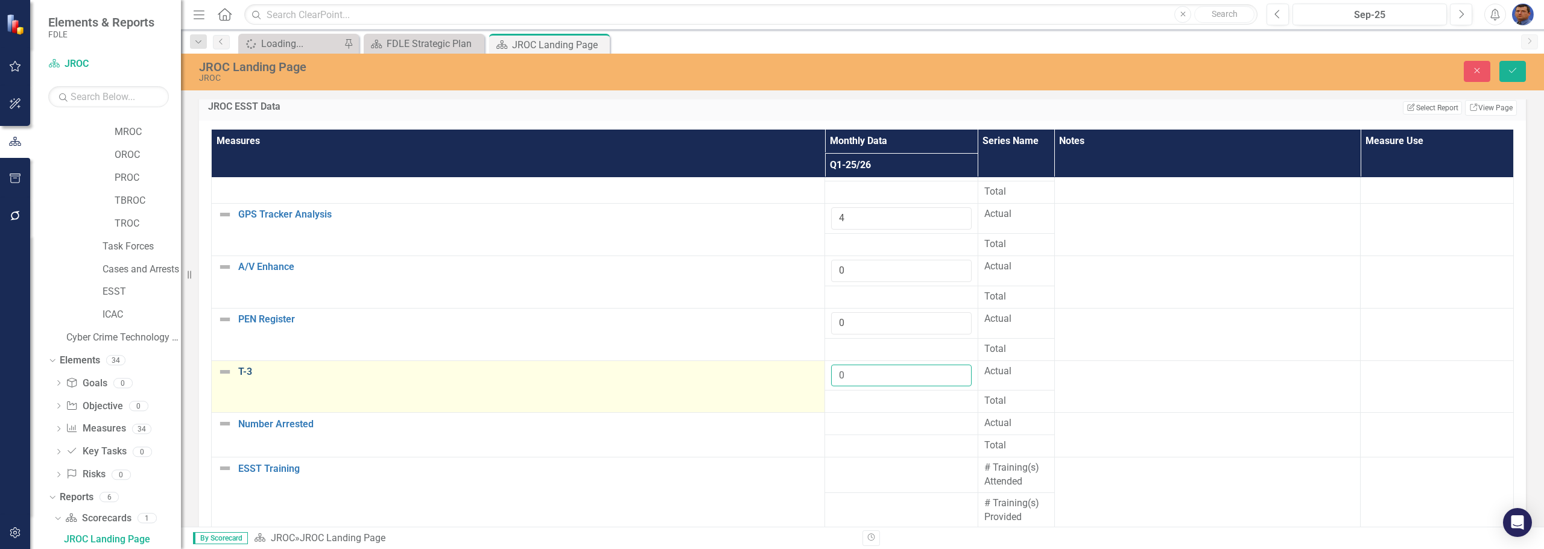
scroll to position [390, 0]
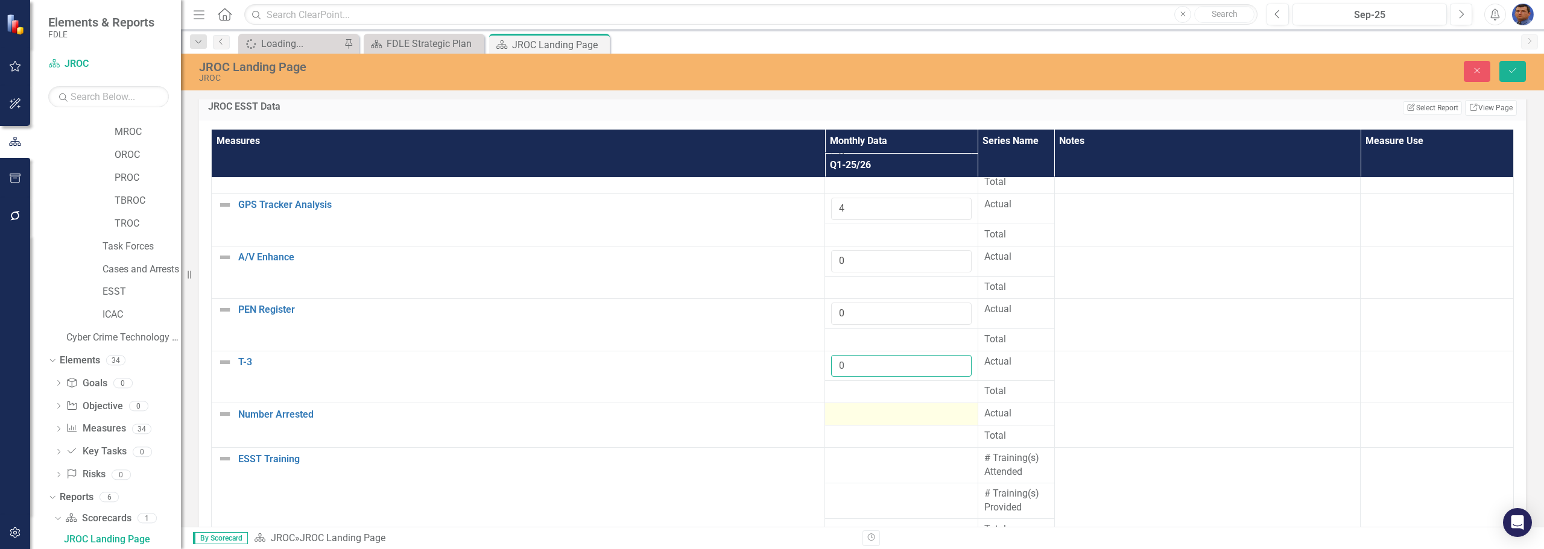
type input "0"
click at [751, 411] on td at bounding box center [901, 414] width 153 height 22
click at [751, 411] on div at bounding box center [901, 414] width 141 height 14
click at [751, 411] on input "number" at bounding box center [901, 418] width 141 height 22
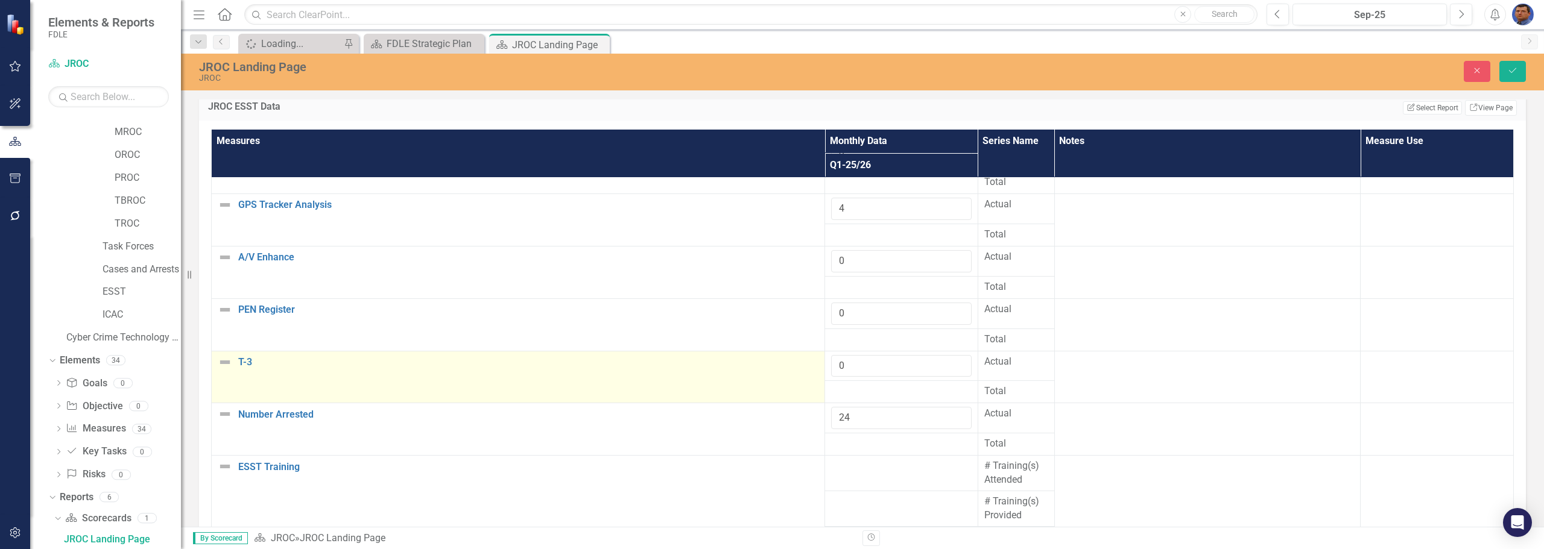
scroll to position [397, 0]
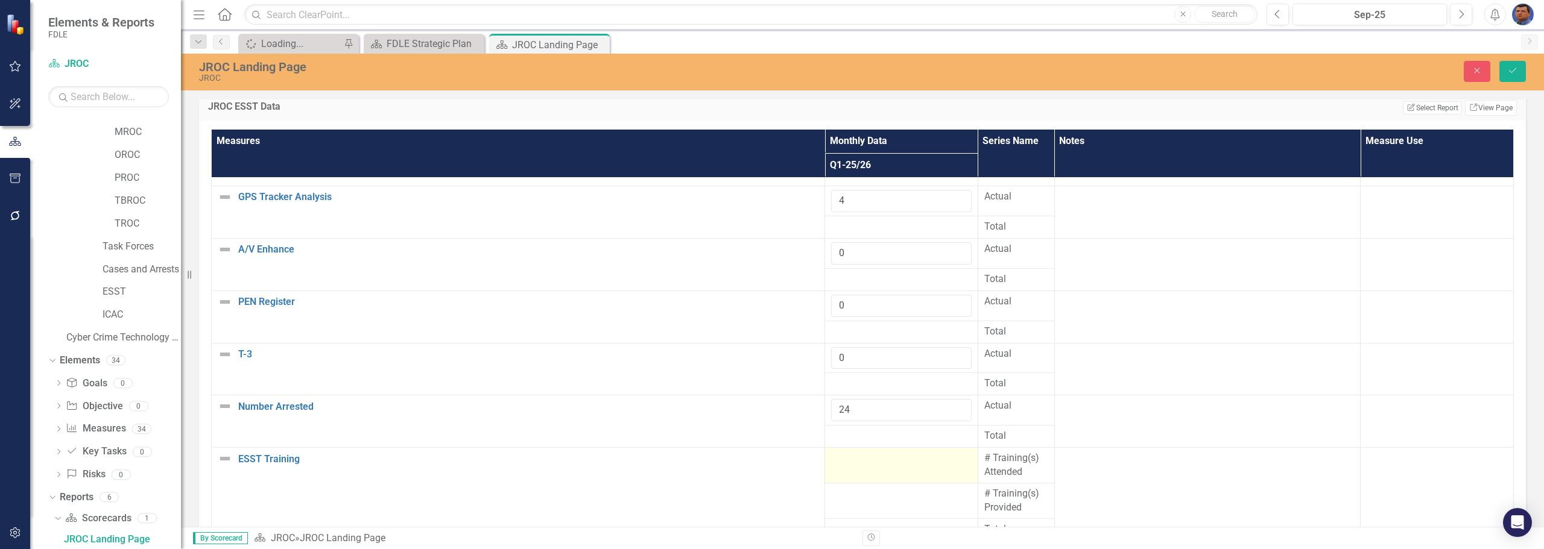
type input "24"
click at [751, 464] on div at bounding box center [901, 459] width 141 height 14
click at [751, 464] on input "number" at bounding box center [901, 463] width 141 height 22
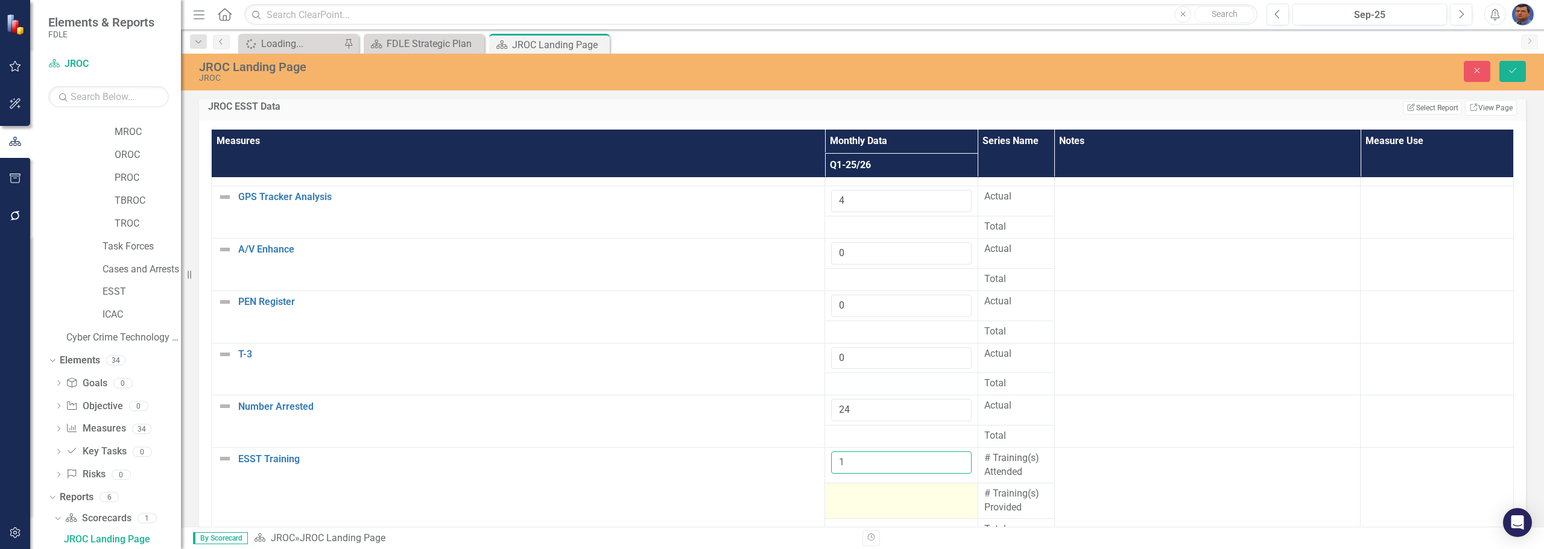
type input "1"
click at [751, 504] on td at bounding box center [901, 502] width 153 height 36
click at [751, 504] on input "number" at bounding box center [901, 498] width 141 height 22
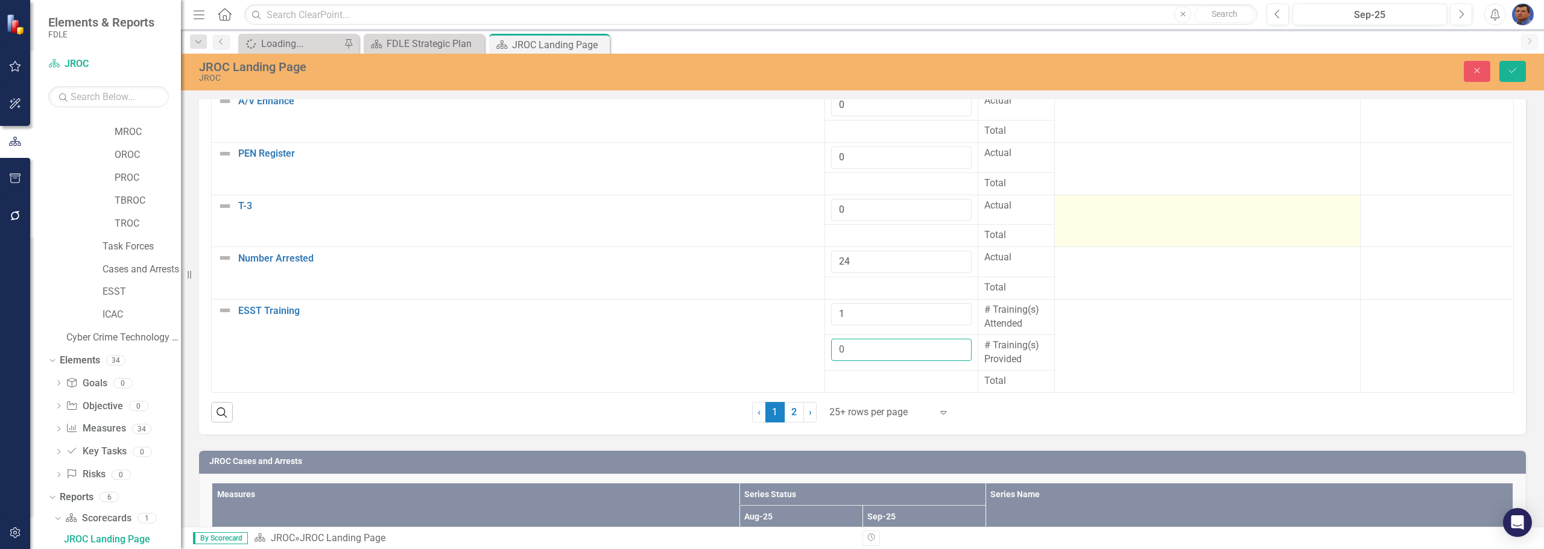
scroll to position [2064, 0]
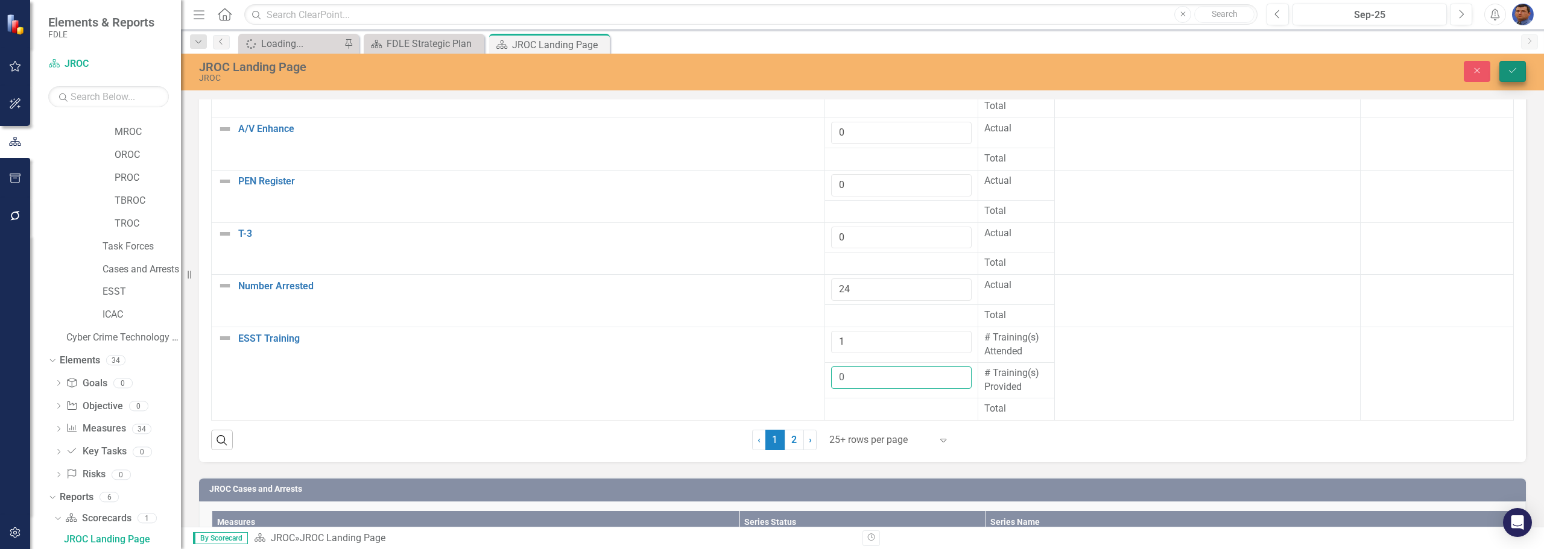
type input "0"
click at [751, 72] on icon "Save" at bounding box center [1512, 70] width 11 height 8
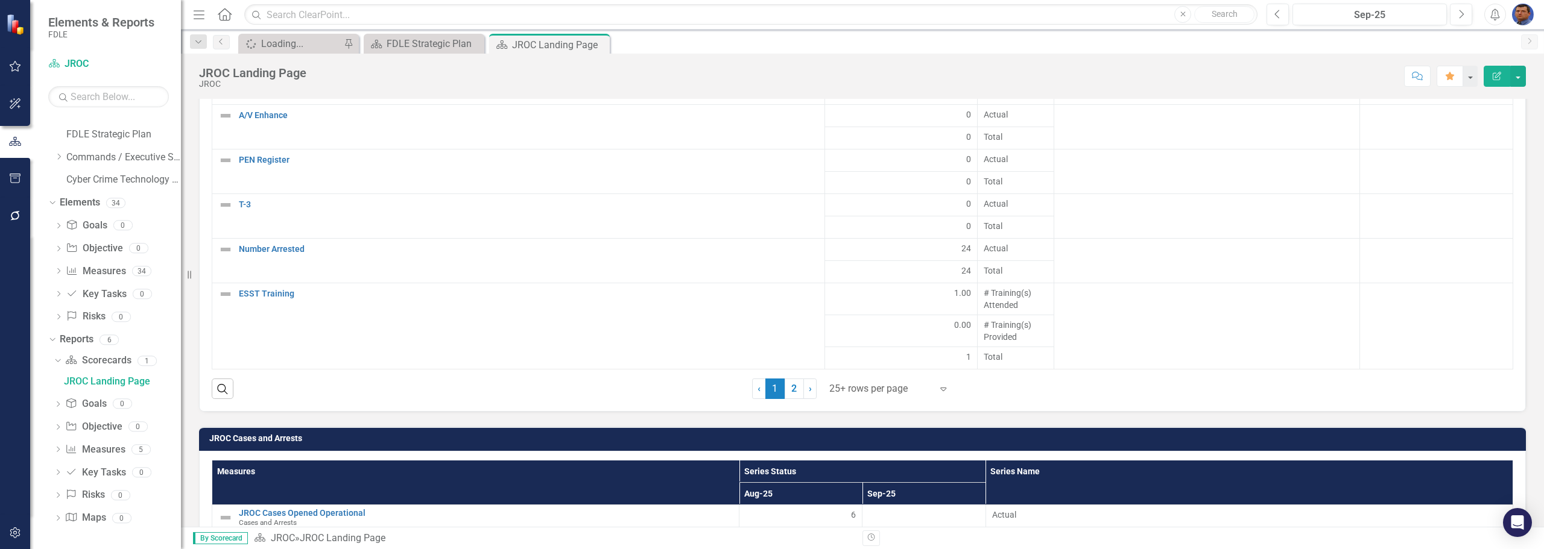
scroll to position [2111, 0]
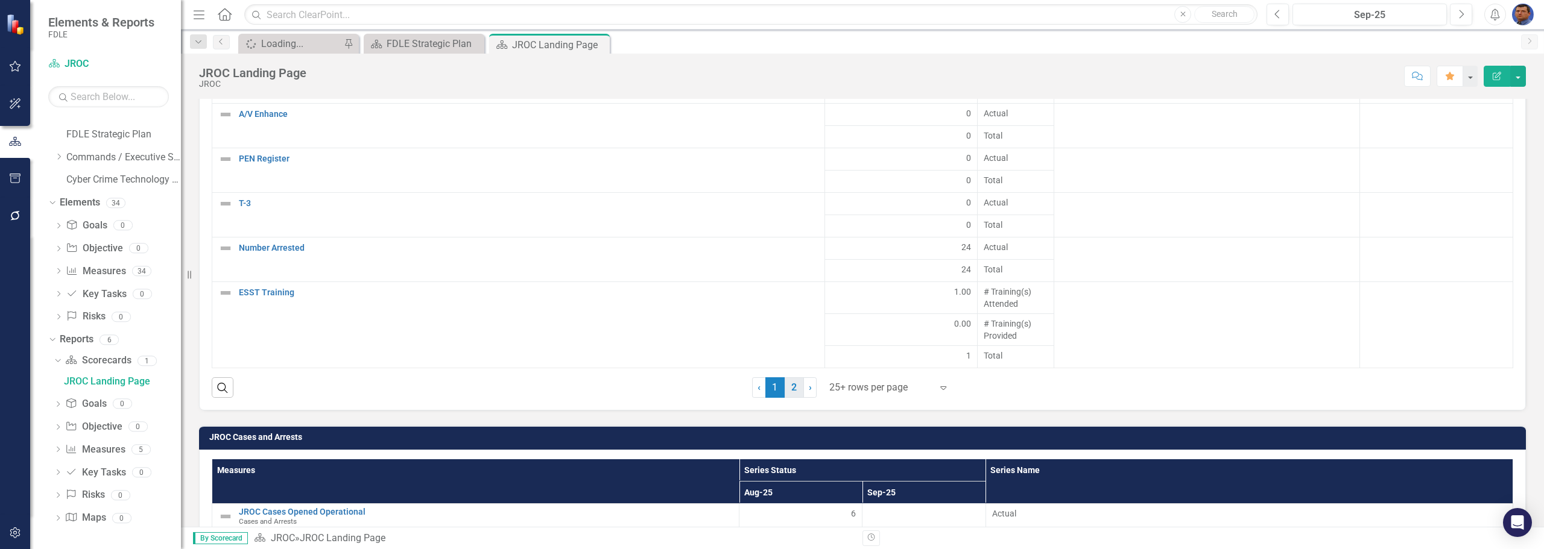
click at [751, 387] on link "2" at bounding box center [794, 388] width 19 height 21
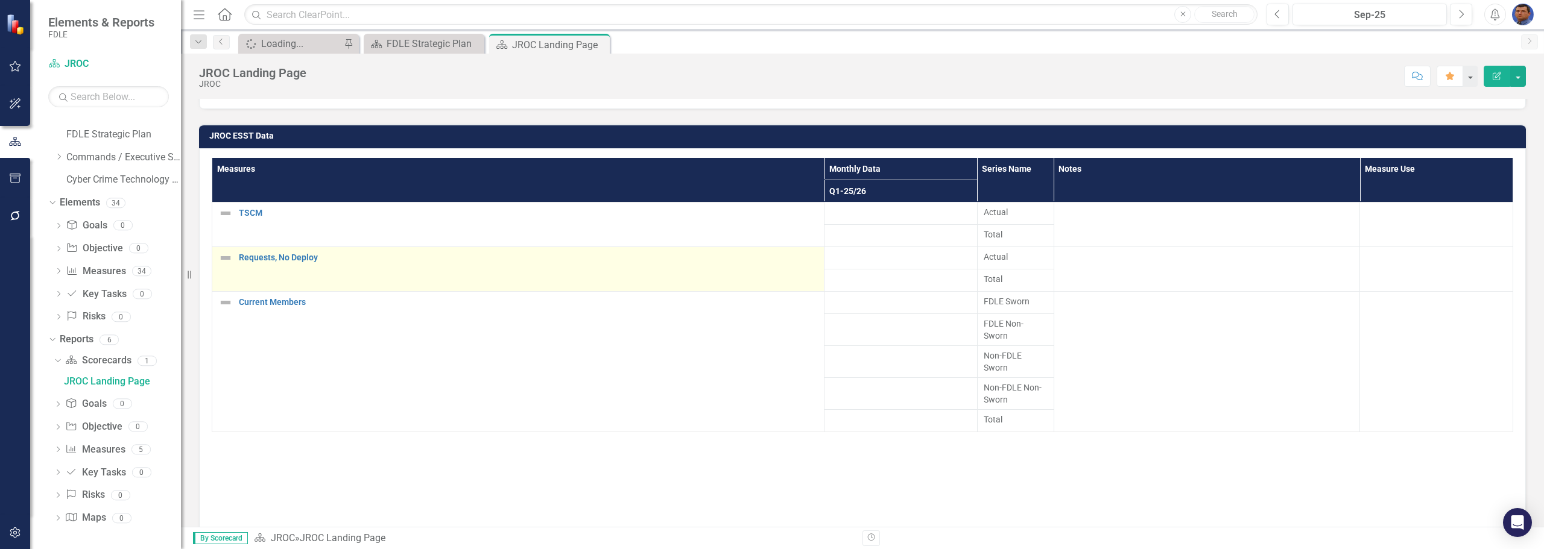
scroll to position [1930, 0]
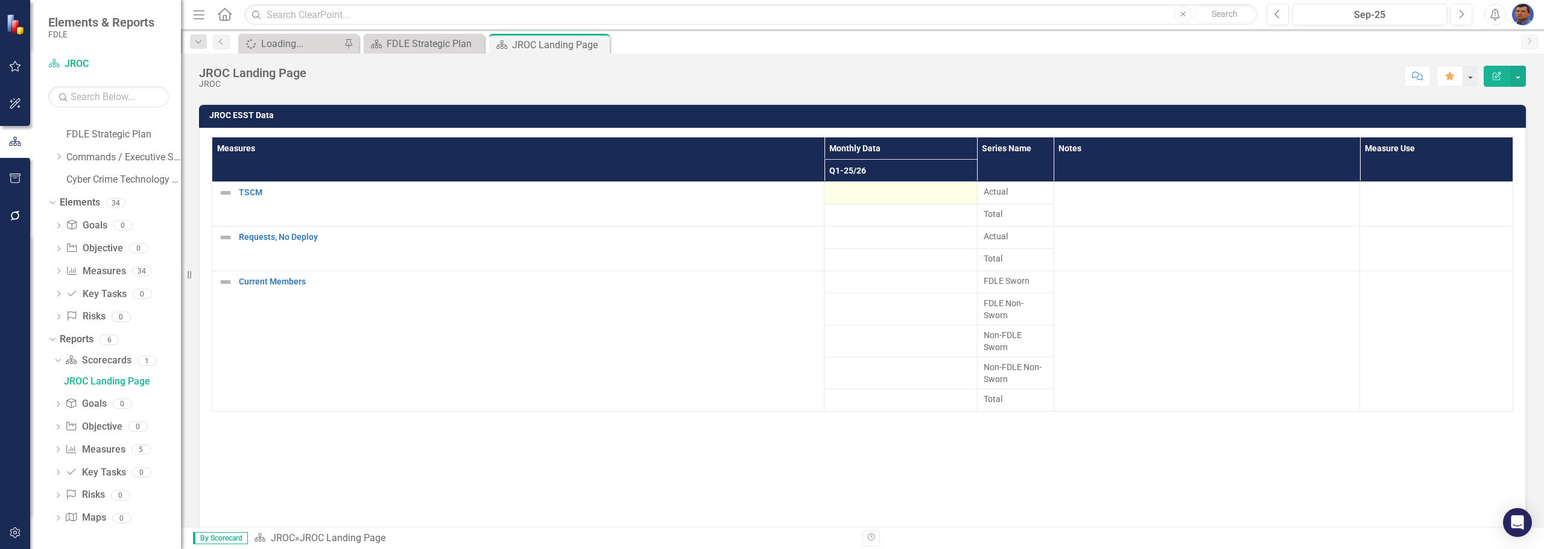
click at [751, 197] on div at bounding box center [900, 193] width 141 height 14
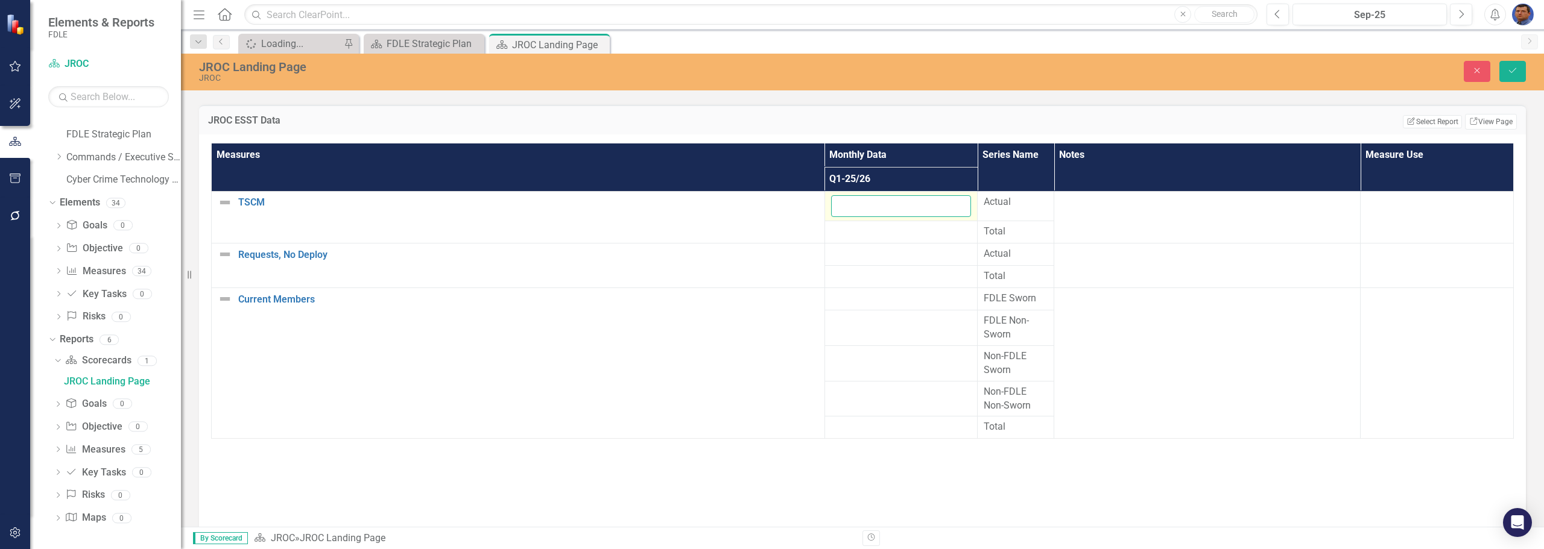
click at [751, 207] on input "number" at bounding box center [901, 206] width 141 height 22
type input "0"
click at [751, 261] on div at bounding box center [901, 254] width 141 height 14
click at [751, 257] on div at bounding box center [901, 254] width 141 height 14
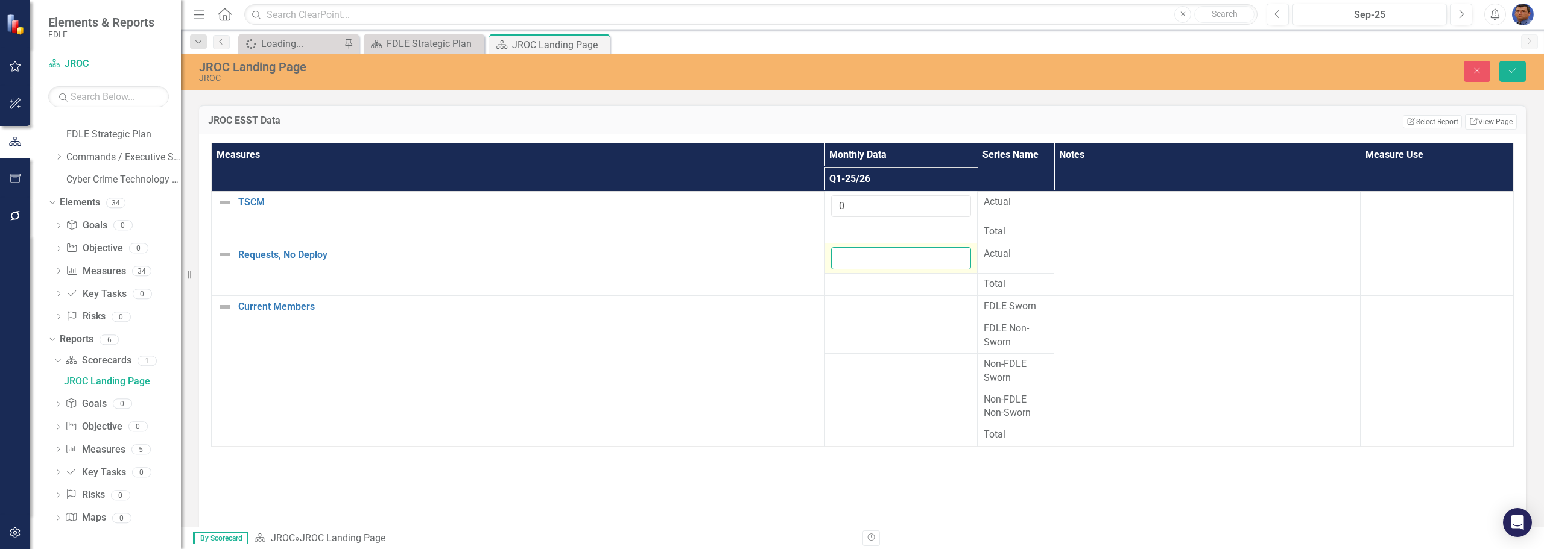
click at [751, 257] on input "number" at bounding box center [901, 258] width 141 height 22
type input "0"
type input "11"
click at [751, 312] on div at bounding box center [901, 307] width 141 height 14
click at [751, 309] on div at bounding box center [901, 307] width 141 height 14
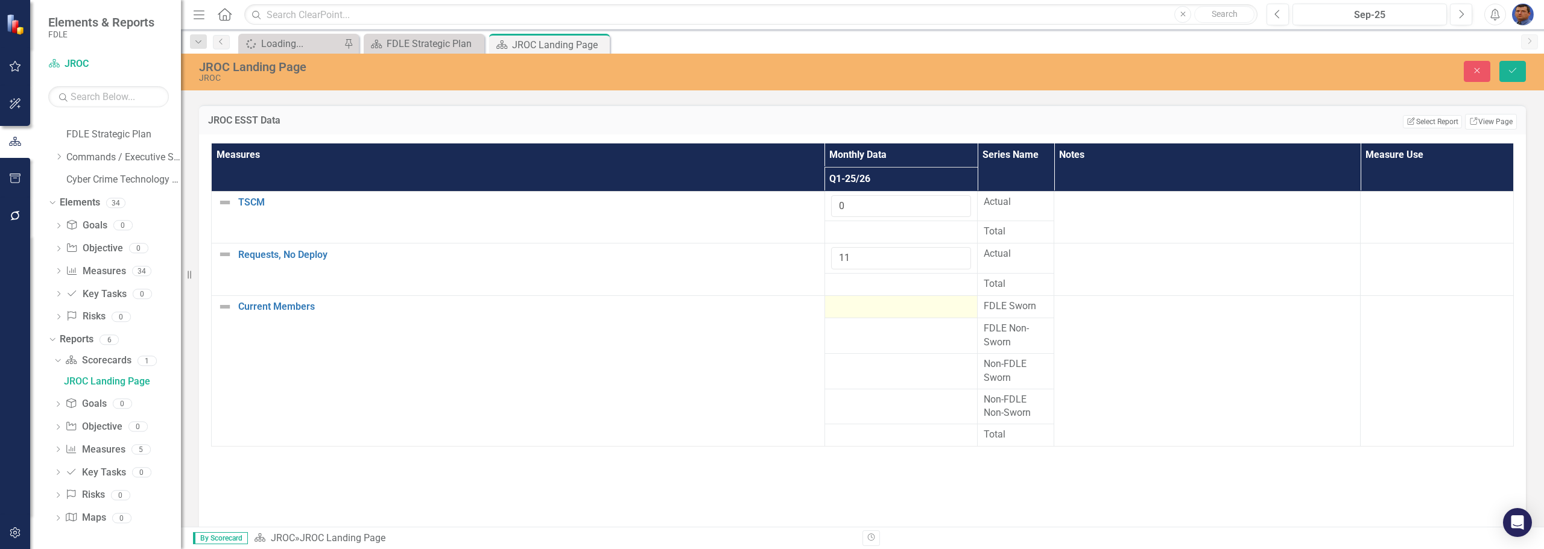
click at [751, 309] on div at bounding box center [901, 307] width 141 height 14
click at [751, 309] on input "number" at bounding box center [901, 311] width 141 height 22
type input "1"
click at [751, 347] on td at bounding box center [900, 344] width 153 height 36
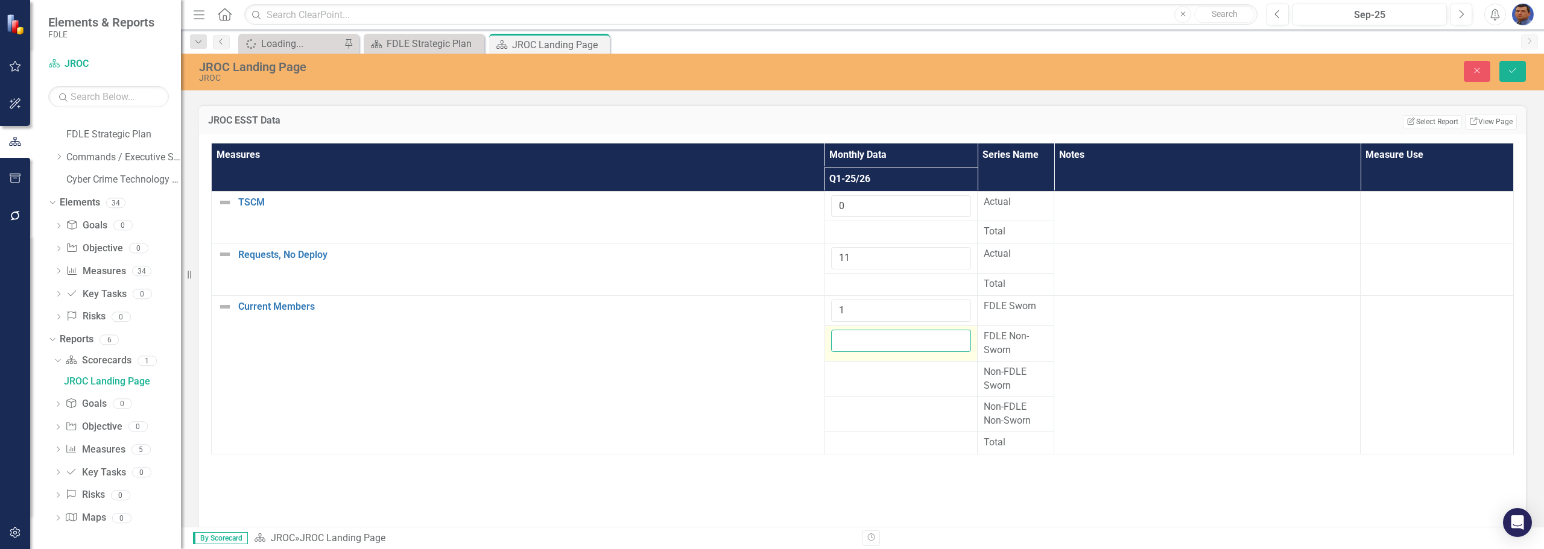
click at [751, 347] on input "number" at bounding box center [901, 341] width 141 height 22
type input "2"
click at [751, 380] on td at bounding box center [900, 379] width 153 height 36
click at [751, 380] on input "number" at bounding box center [901, 376] width 141 height 22
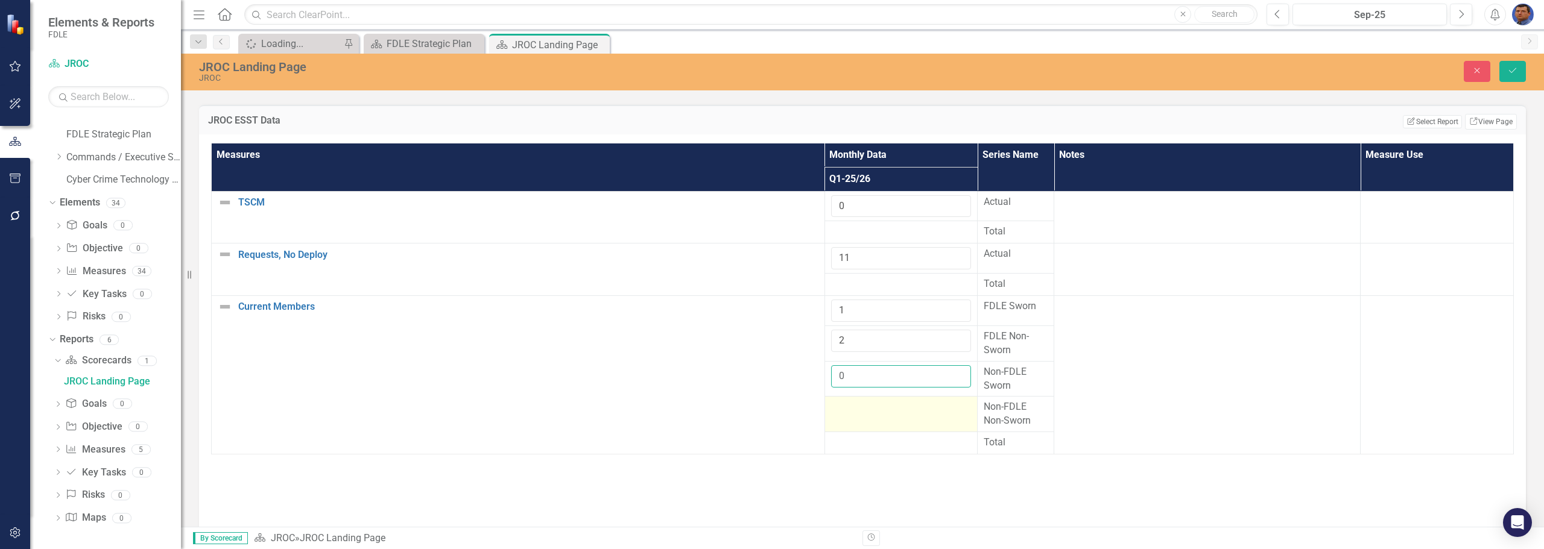
type input "0"
click at [751, 411] on div at bounding box center [901, 407] width 141 height 14
click at [751, 411] on input "number" at bounding box center [901, 411] width 141 height 22
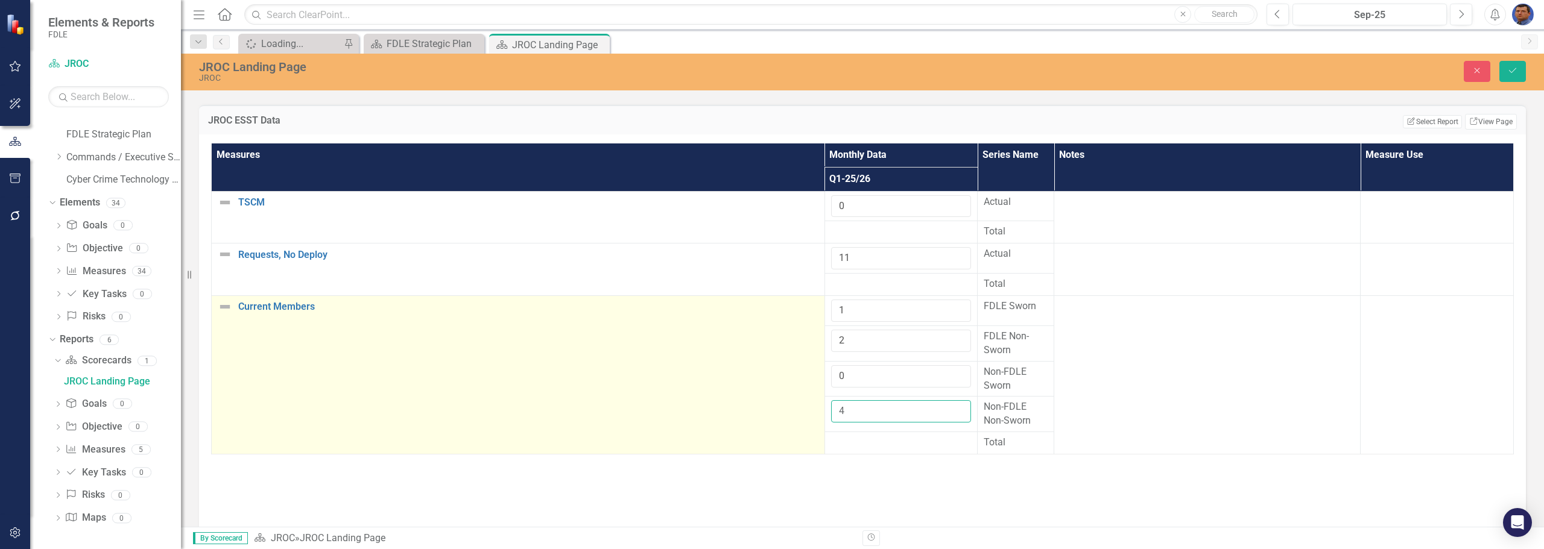
type input "4"
click at [751, 411] on td "Current Members Edit Edit Measure Link Open Element" at bounding box center [518, 375] width 613 height 159
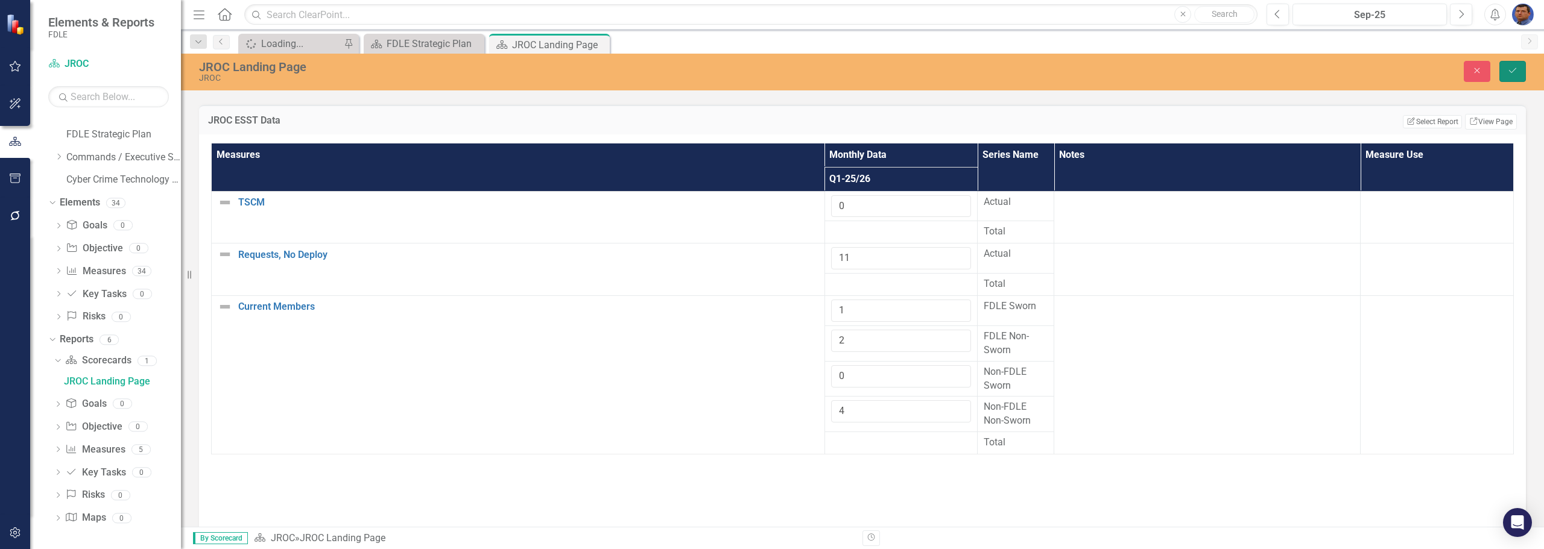
click at [751, 68] on icon "Save" at bounding box center [1512, 70] width 11 height 8
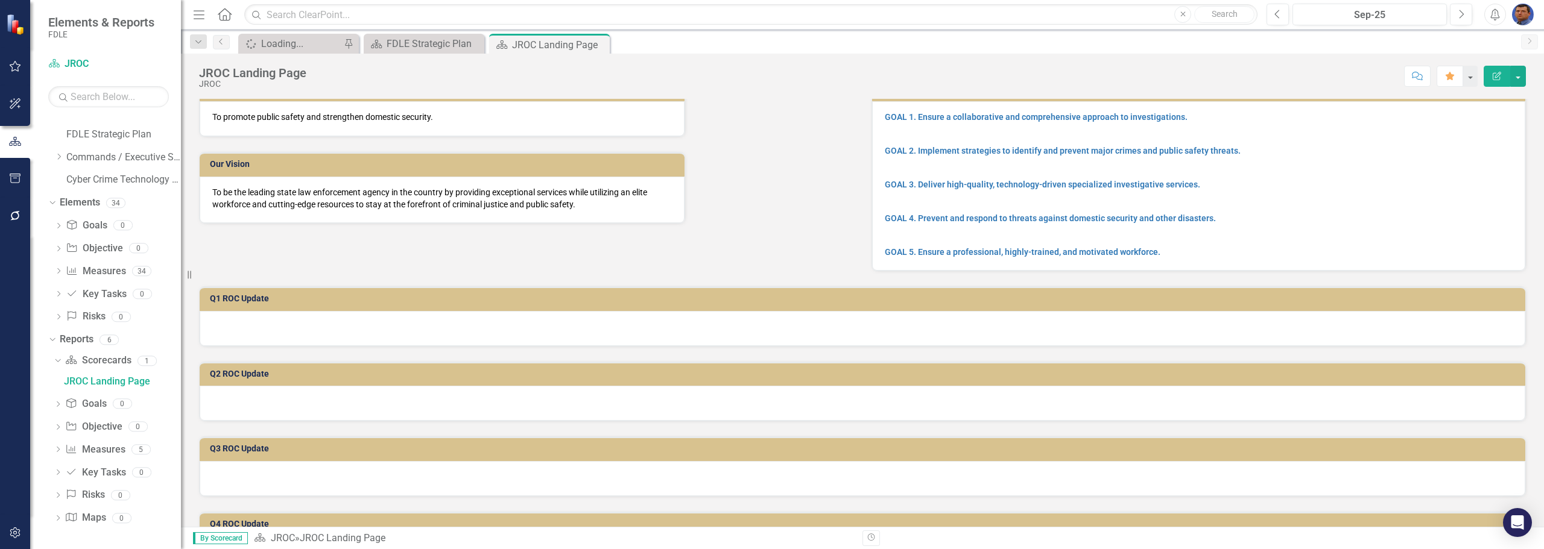
scroll to position [0, 0]
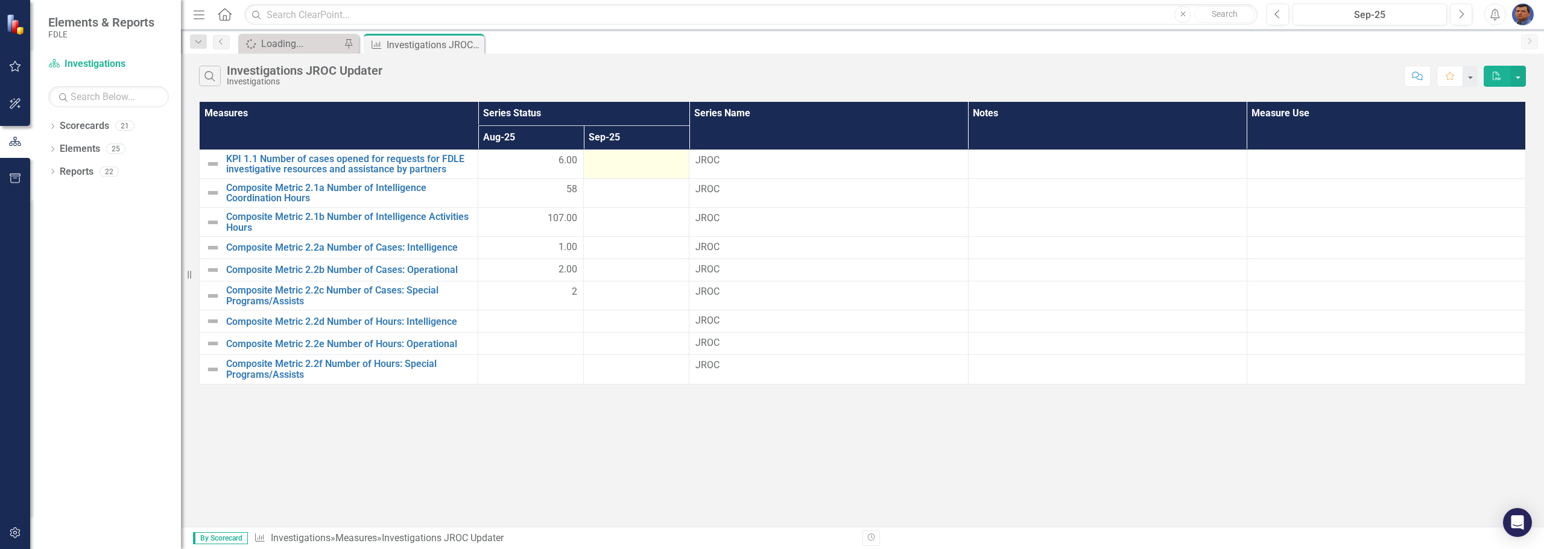
click at [647, 167] on div at bounding box center [636, 161] width 93 height 14
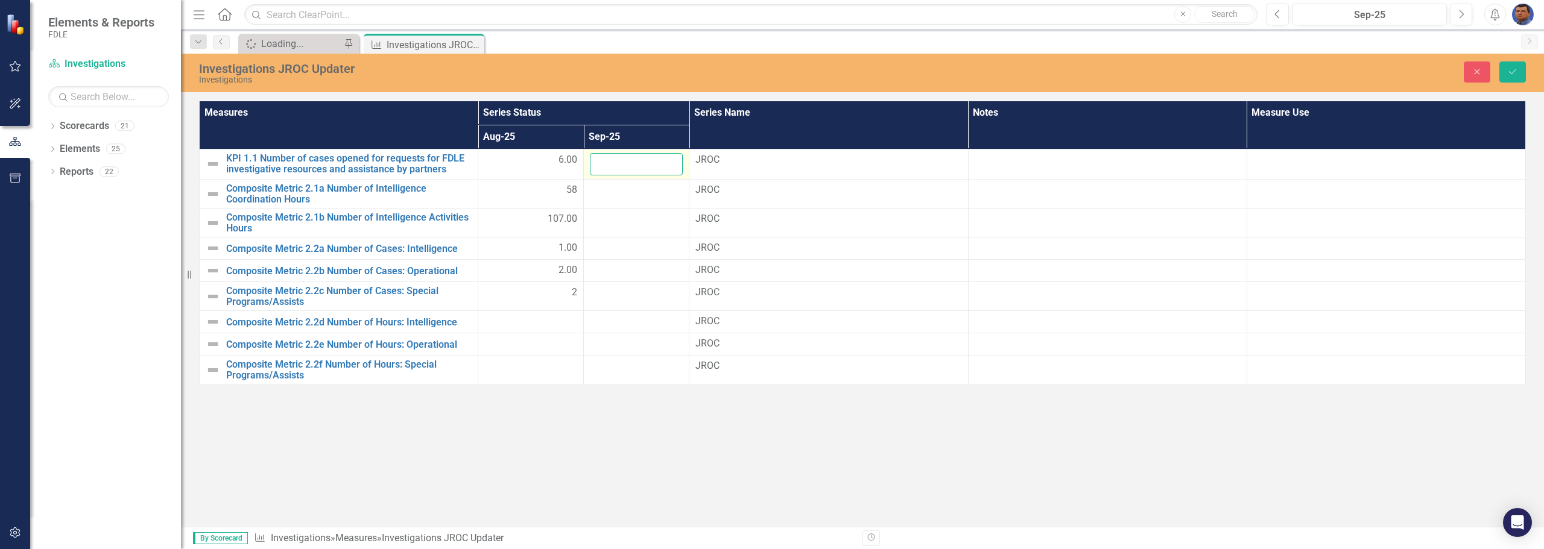
click at [619, 160] on input "number" at bounding box center [636, 164] width 93 height 22
type input "7"
click at [1508, 72] on icon "Save" at bounding box center [1512, 72] width 11 height 8
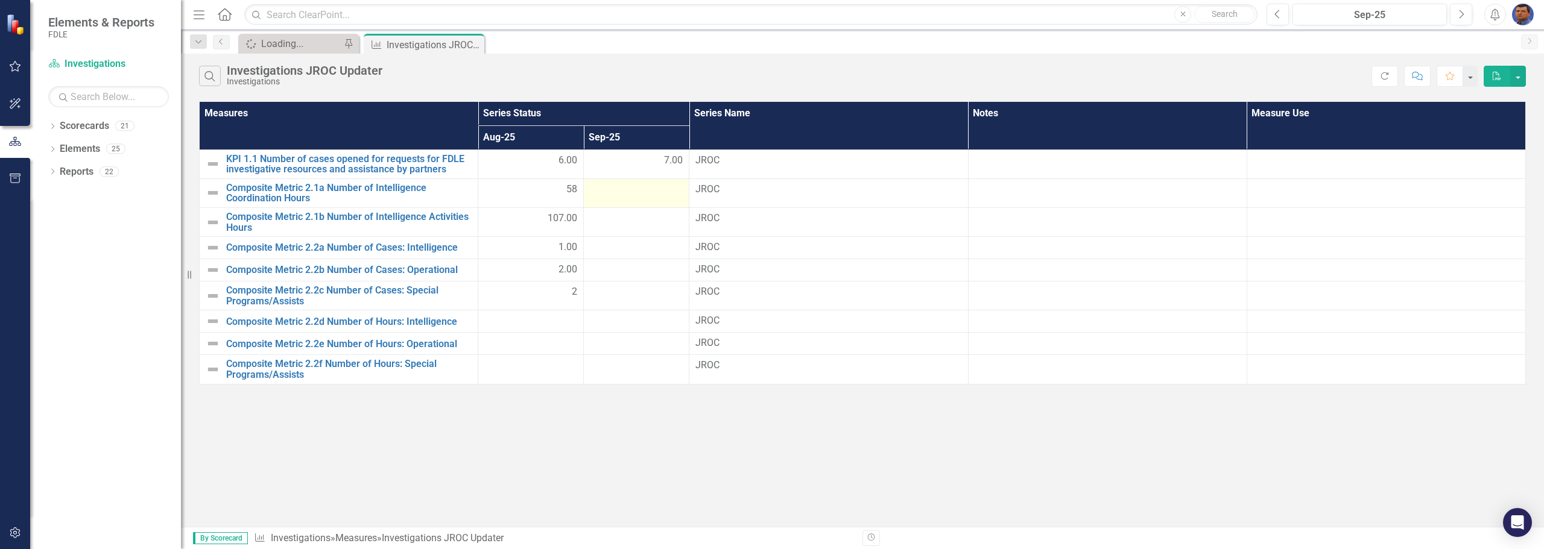
click at [645, 192] on div at bounding box center [636, 190] width 93 height 14
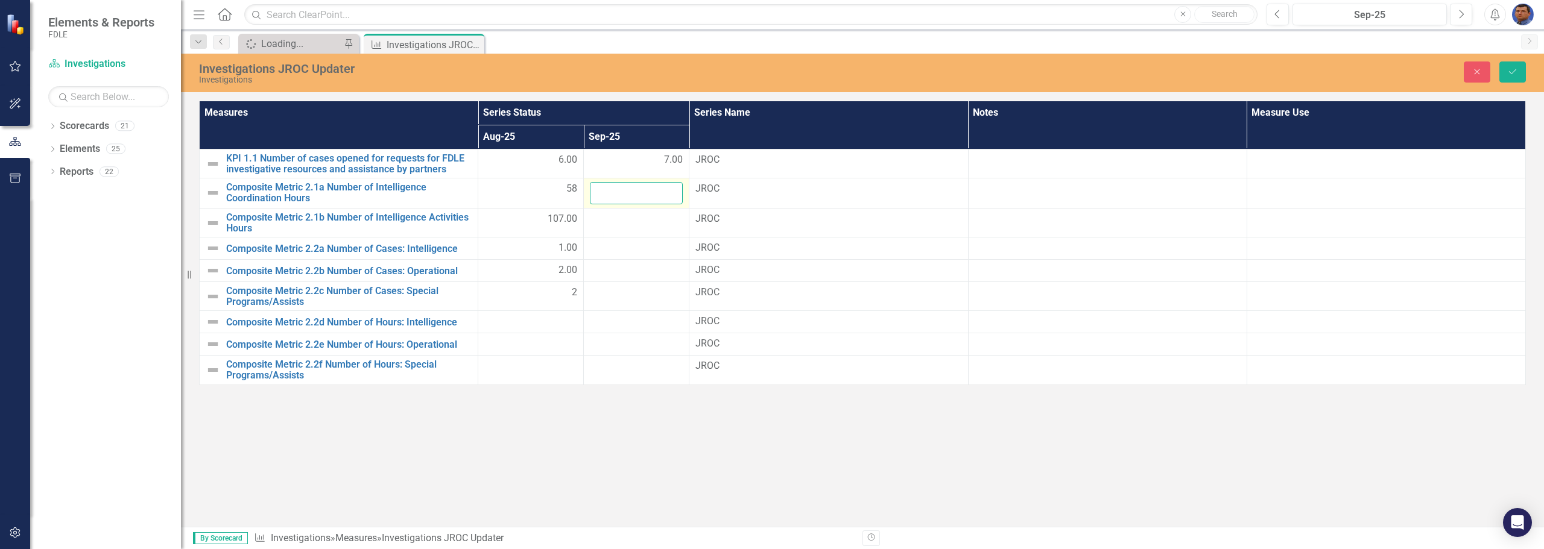
click at [645, 192] on input "number" at bounding box center [636, 193] width 93 height 22
type input "117.25"
click at [604, 225] on div at bounding box center [636, 219] width 93 height 14
click at [604, 225] on input "number" at bounding box center [636, 223] width 93 height 22
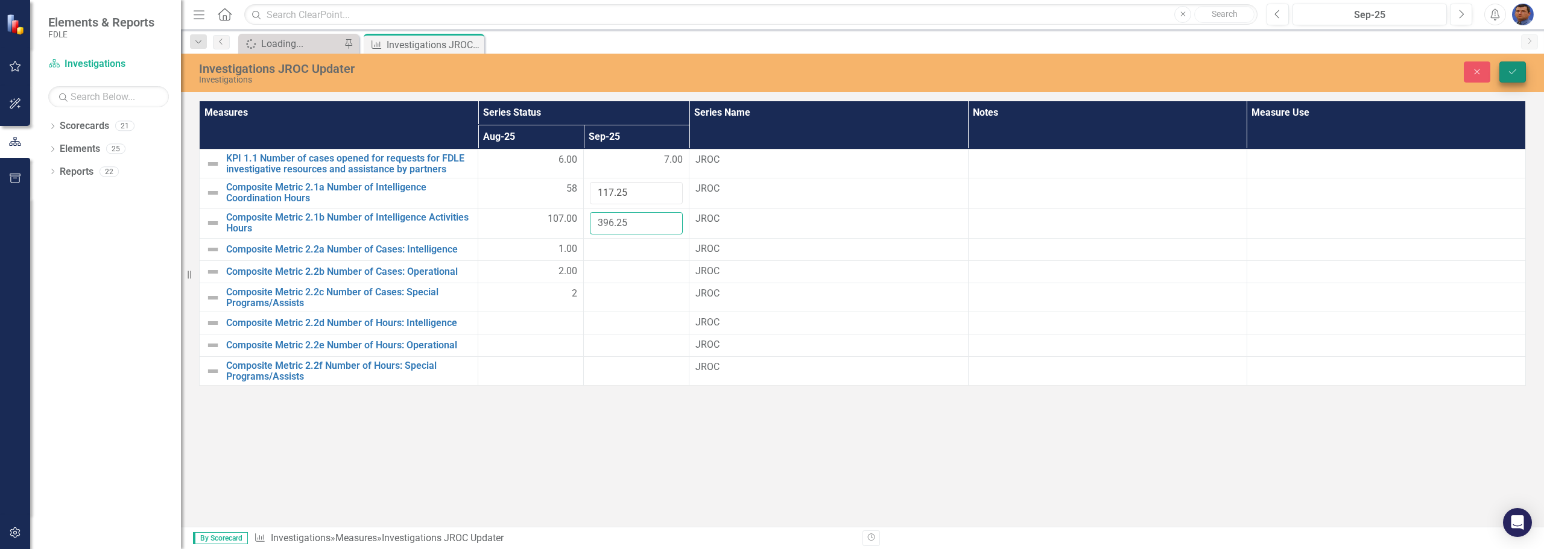
type input "396.25"
click at [1514, 69] on icon "Save" at bounding box center [1512, 72] width 11 height 8
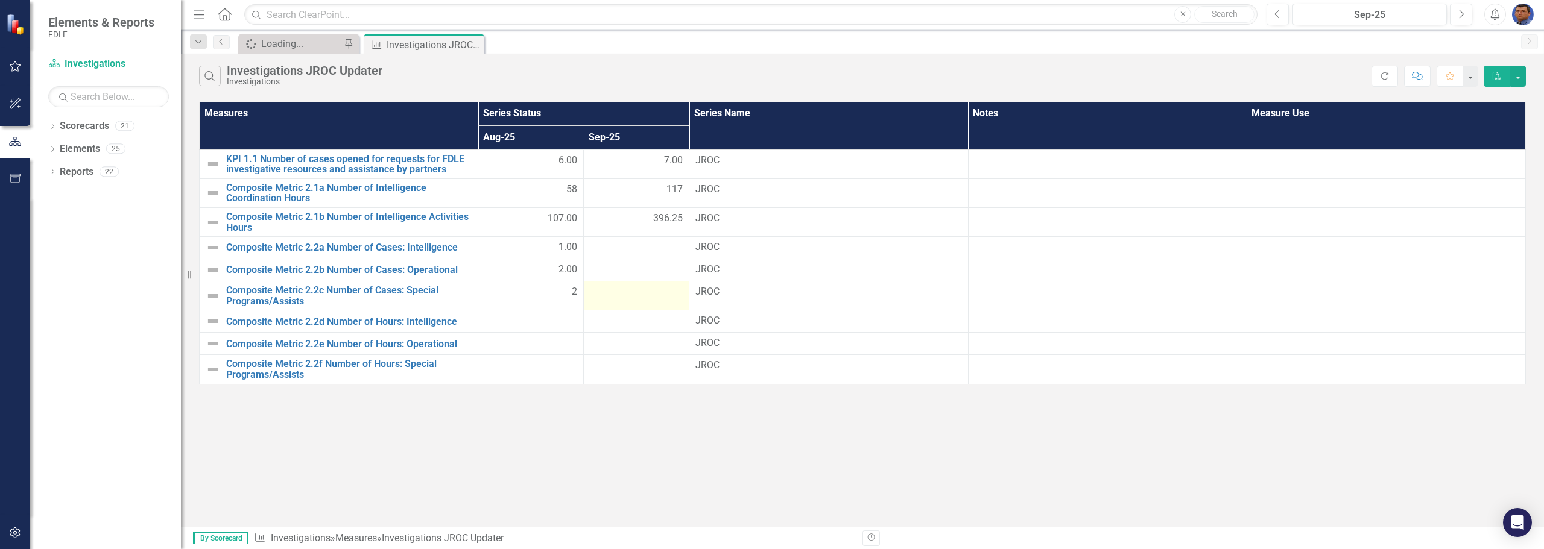
click at [664, 297] on div at bounding box center [636, 292] width 93 height 14
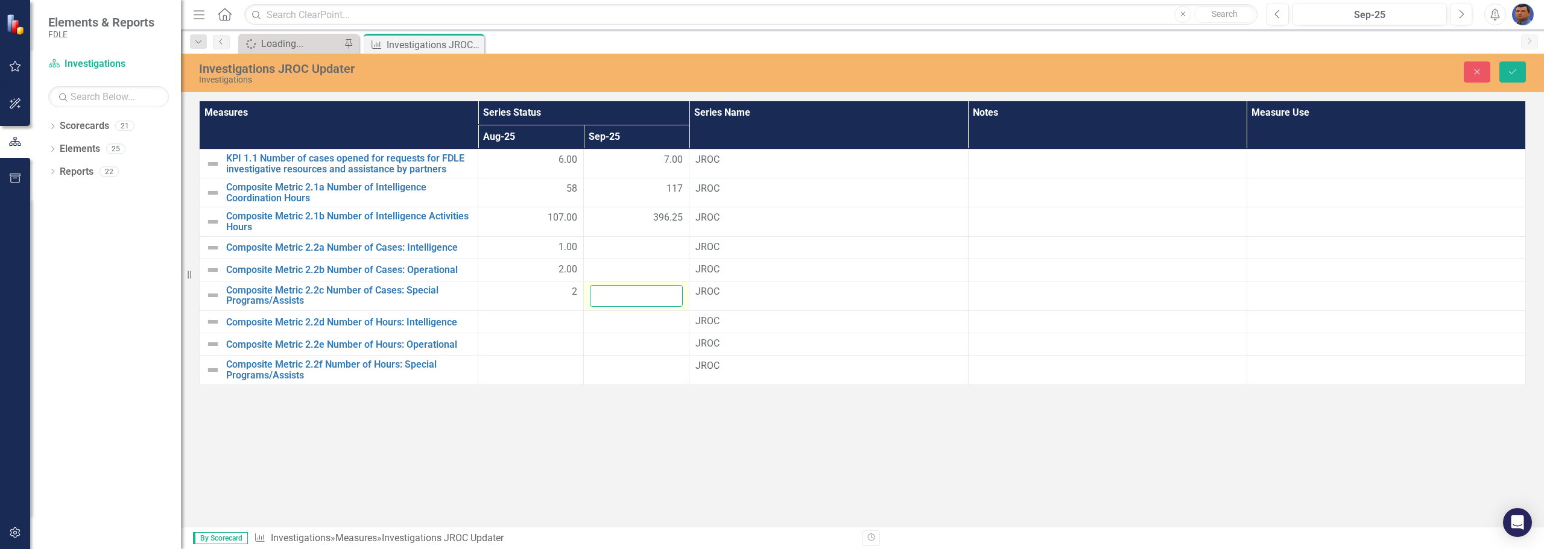
click at [656, 299] on input "number" at bounding box center [636, 296] width 93 height 22
type input "2"
click at [648, 268] on div at bounding box center [636, 270] width 93 height 14
click at [627, 275] on input "number" at bounding box center [636, 274] width 93 height 22
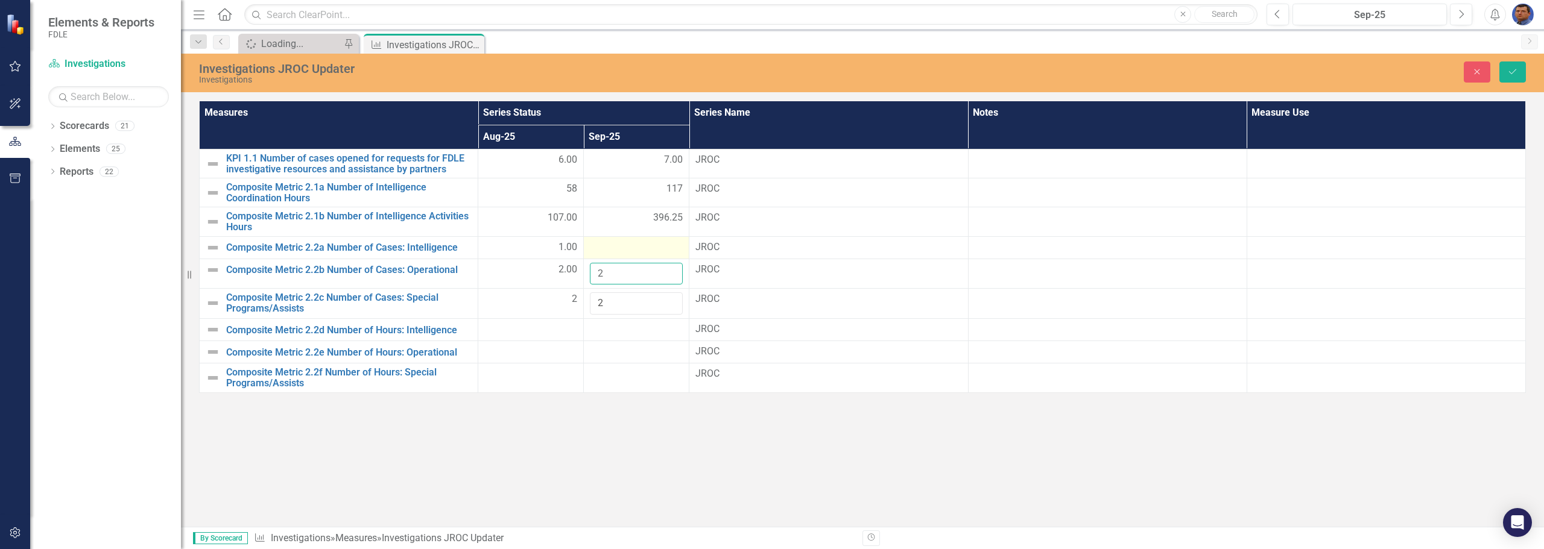
type input "2"
click at [640, 245] on div at bounding box center [636, 248] width 93 height 14
click at [614, 251] on div at bounding box center [636, 248] width 93 height 14
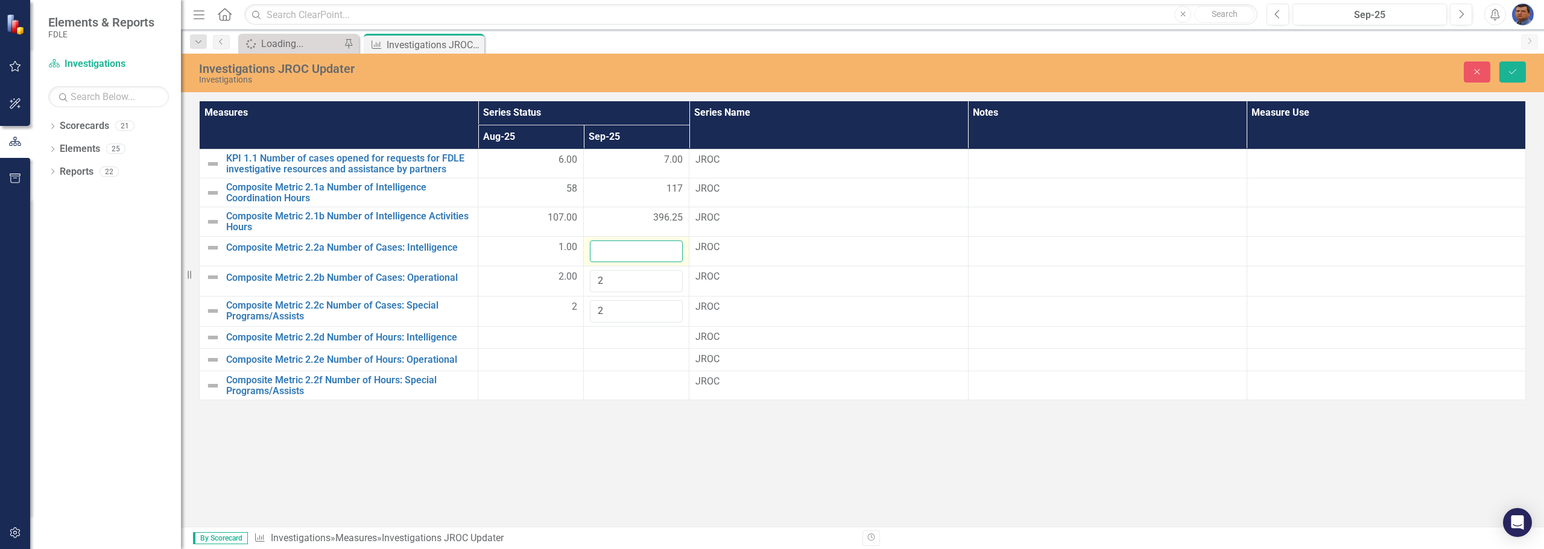
click at [614, 251] on input "number" at bounding box center [636, 252] width 93 height 22
type input "0"
click at [1514, 69] on icon "Save" at bounding box center [1512, 72] width 11 height 8
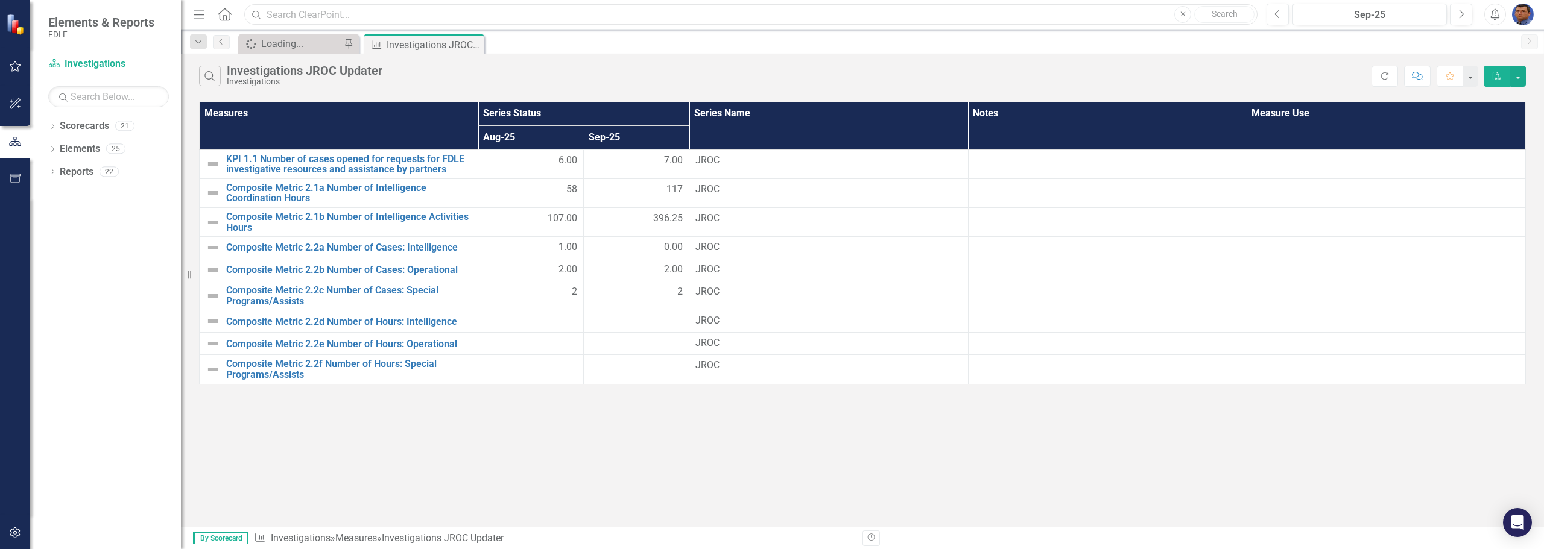
click at [827, 13] on input "text" at bounding box center [750, 14] width 1013 height 21
